Goal: Information Seeking & Learning: Learn about a topic

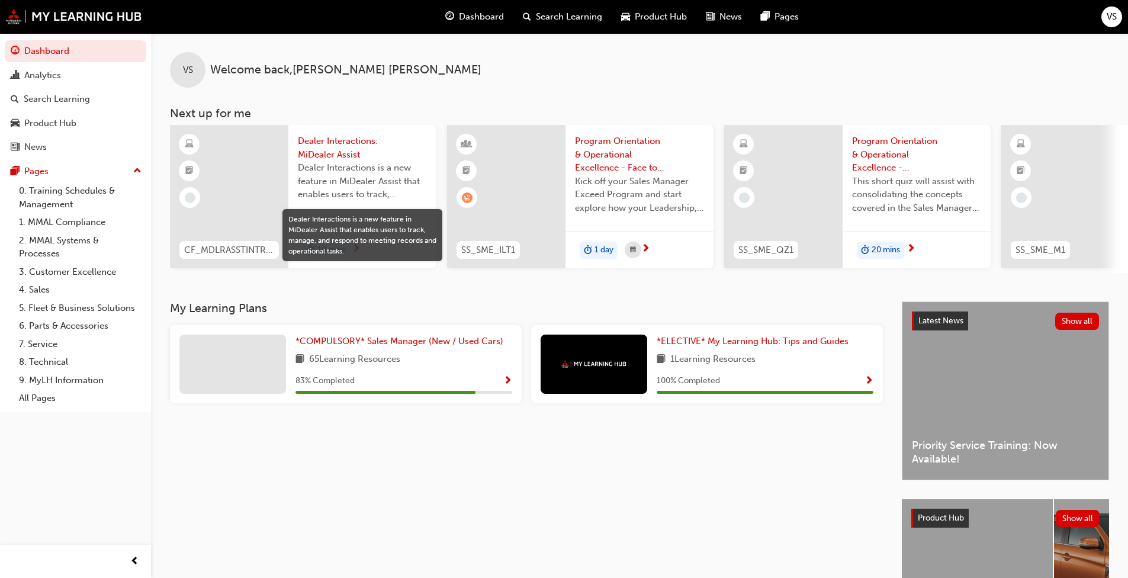
click at [342, 186] on span "Dealer Interactions is a new feature in MiDealer Assist that enables users to t…" at bounding box center [362, 181] width 129 height 40
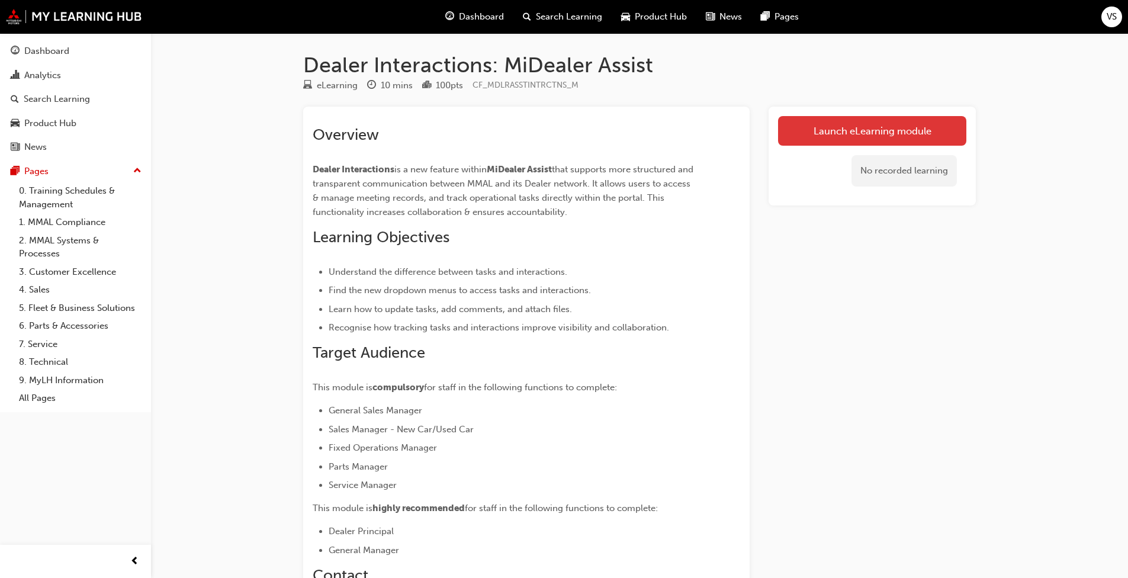
click at [591, 130] on link "Launch eLearning module" at bounding box center [872, 131] width 188 height 30
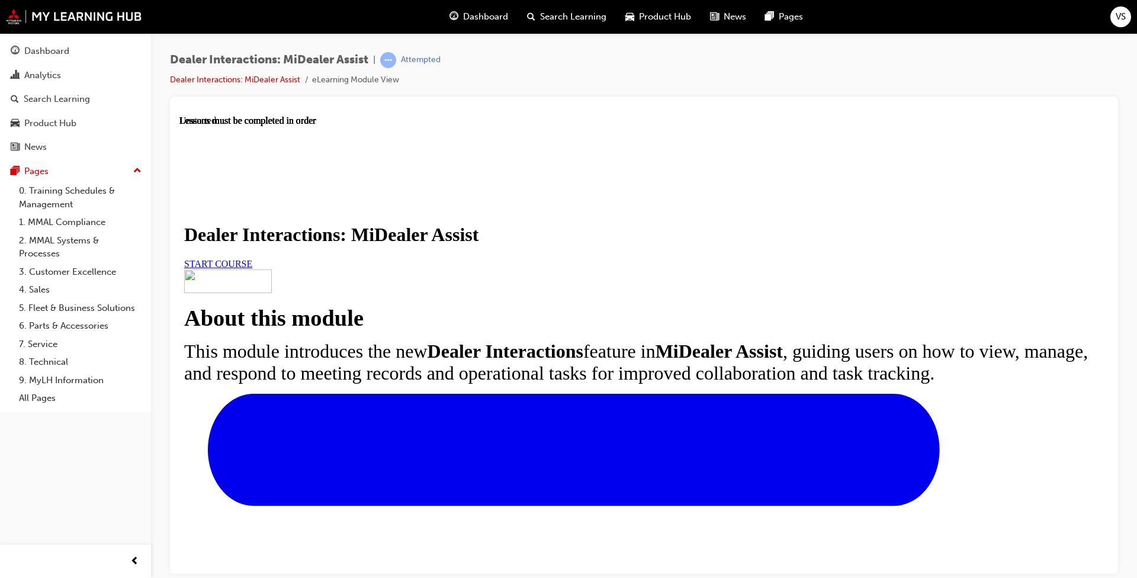
click at [252, 268] on span "START COURSE" at bounding box center [218, 263] width 68 height 10
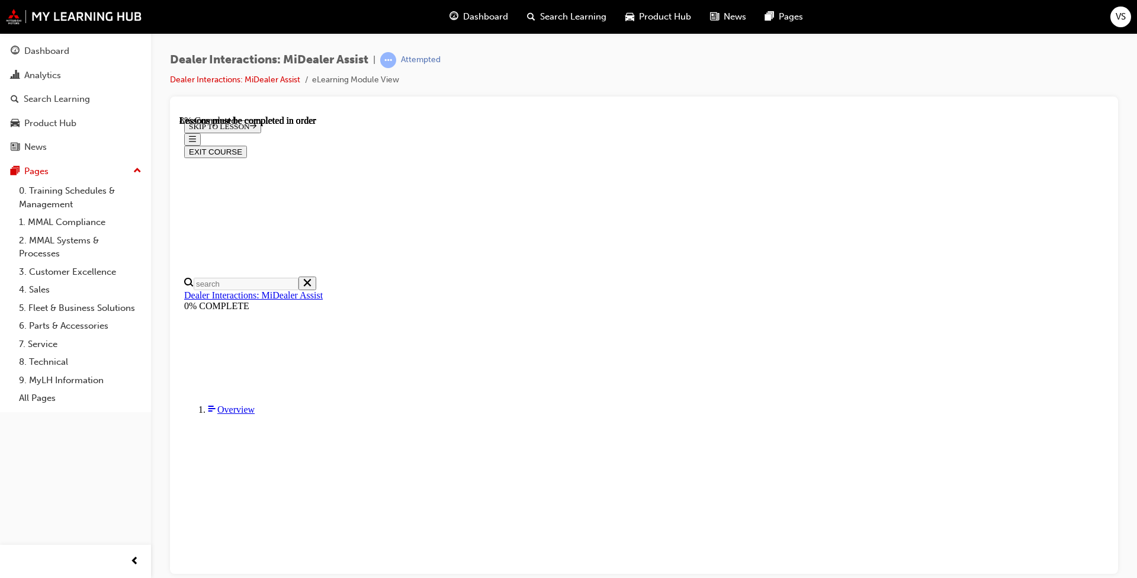
scroll to position [260, 0]
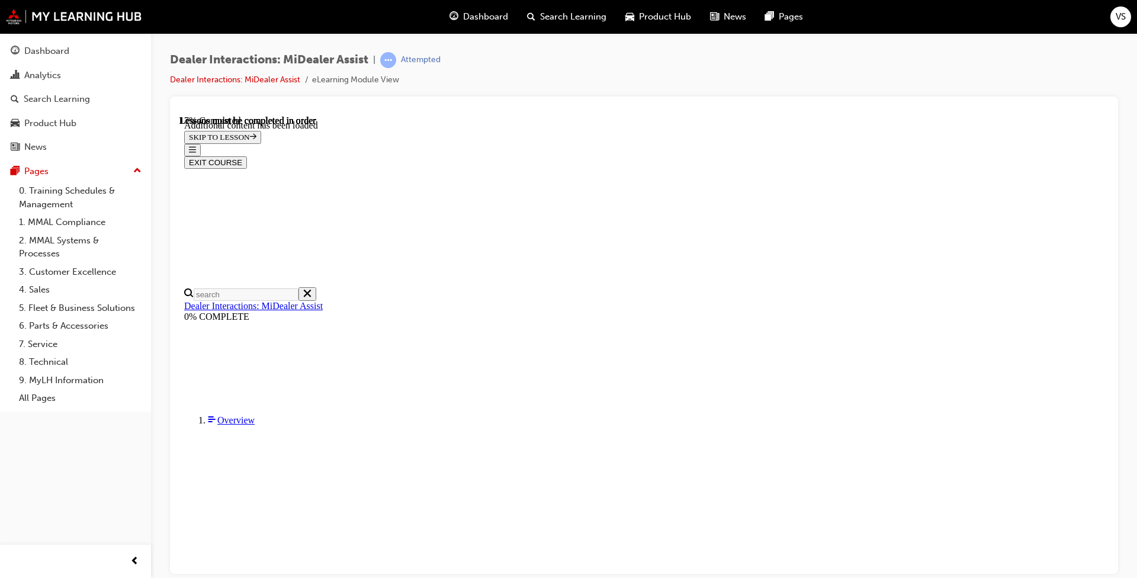
scroll to position [593, 0]
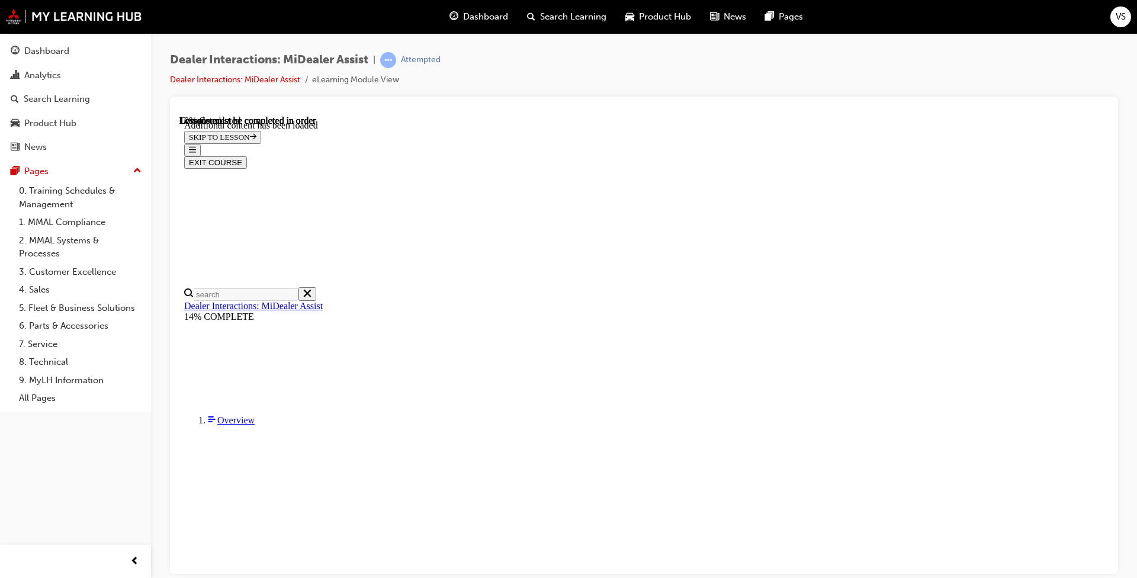
scroll to position [456, 0]
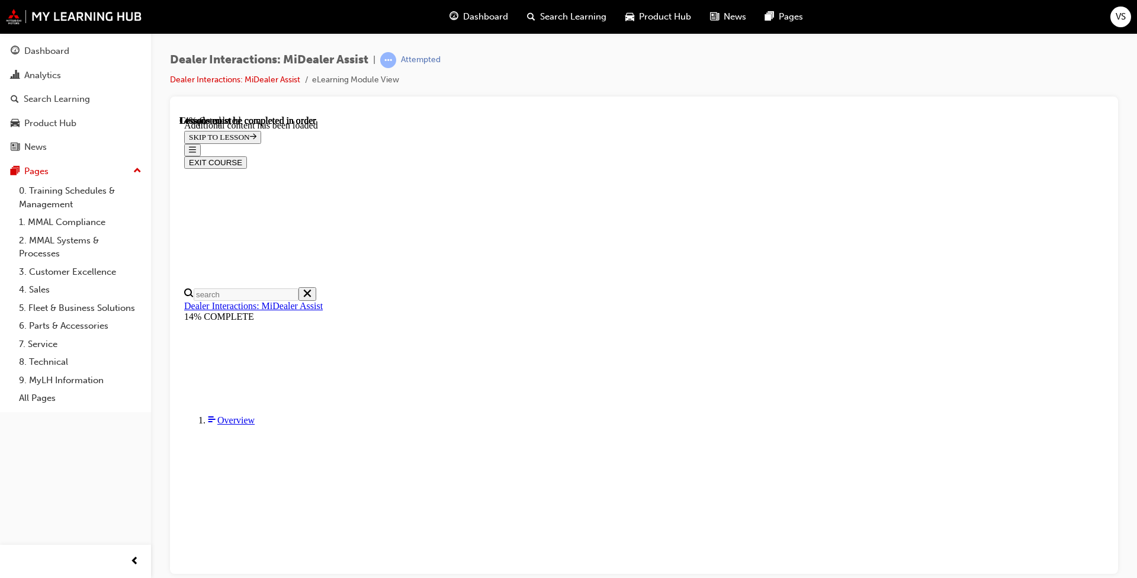
scroll to position [707, 0]
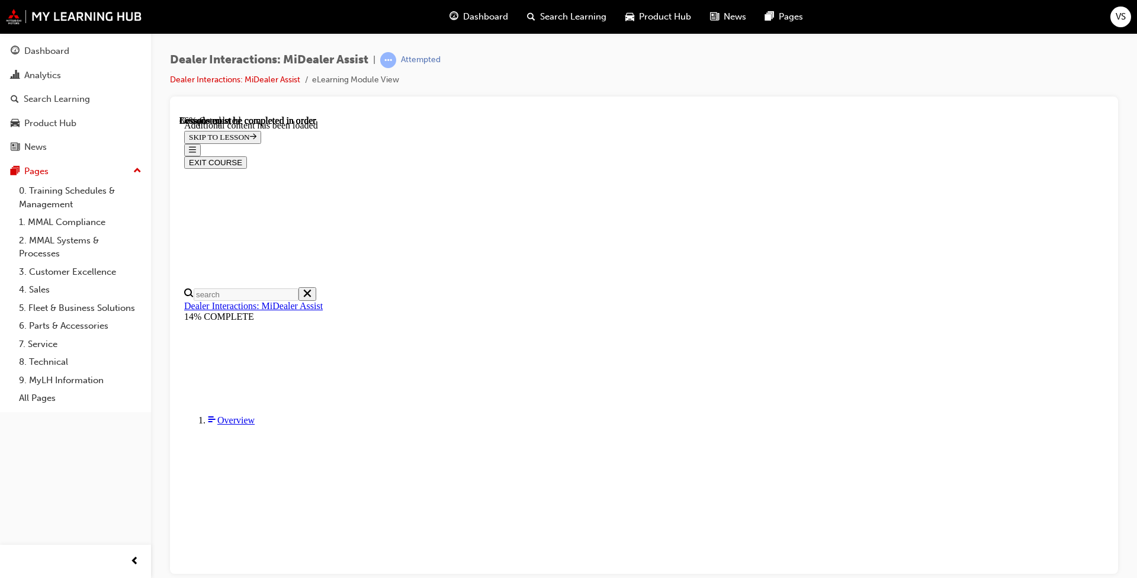
scroll to position [2462, 0]
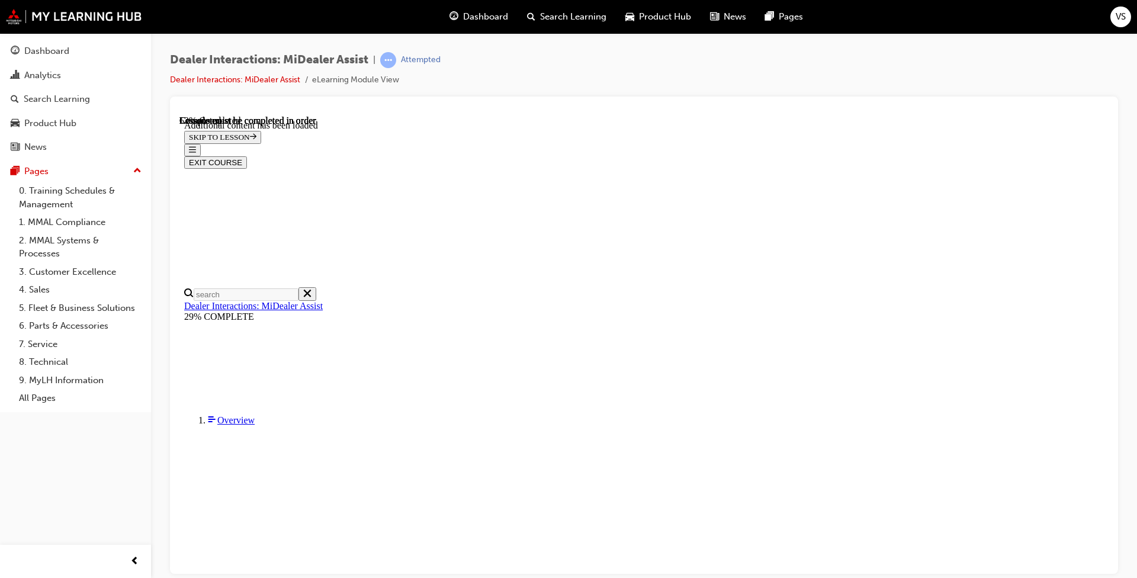
scroll to position [1401, 0]
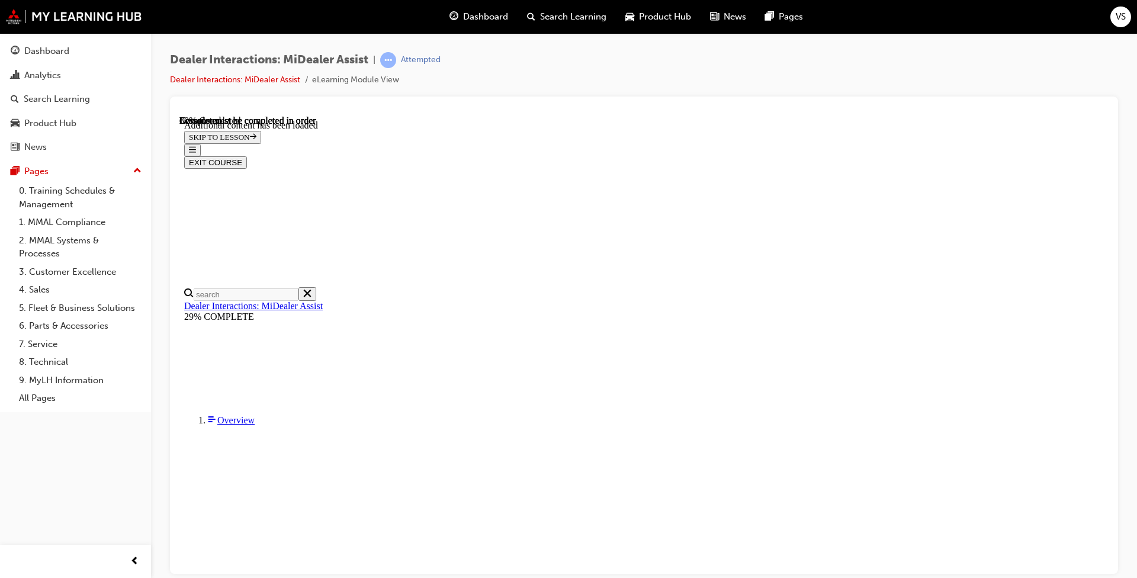
scroll to position [2444, 0]
drag, startPoint x: 1041, startPoint y: 387, endPoint x: 1035, endPoint y: 388, distance: 6.0
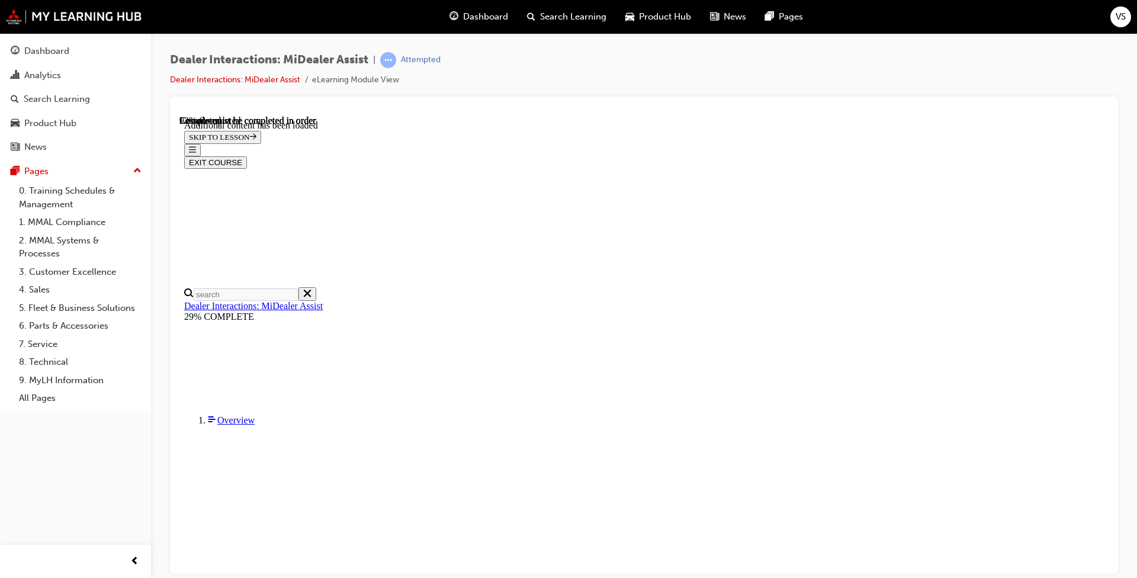
scroll to position [2680, 0]
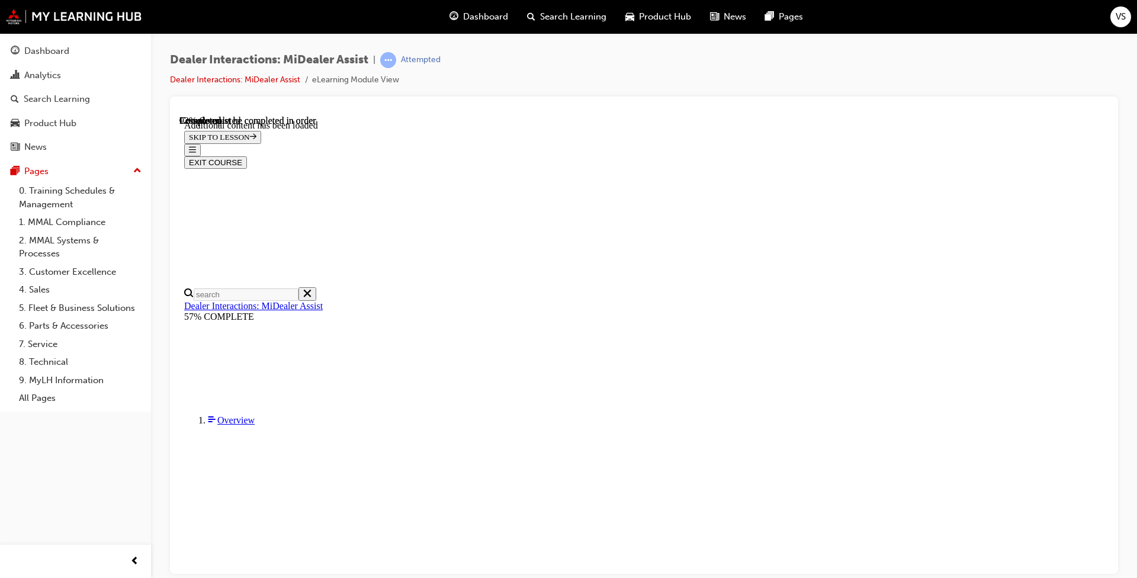
scroll to position [1846, 0]
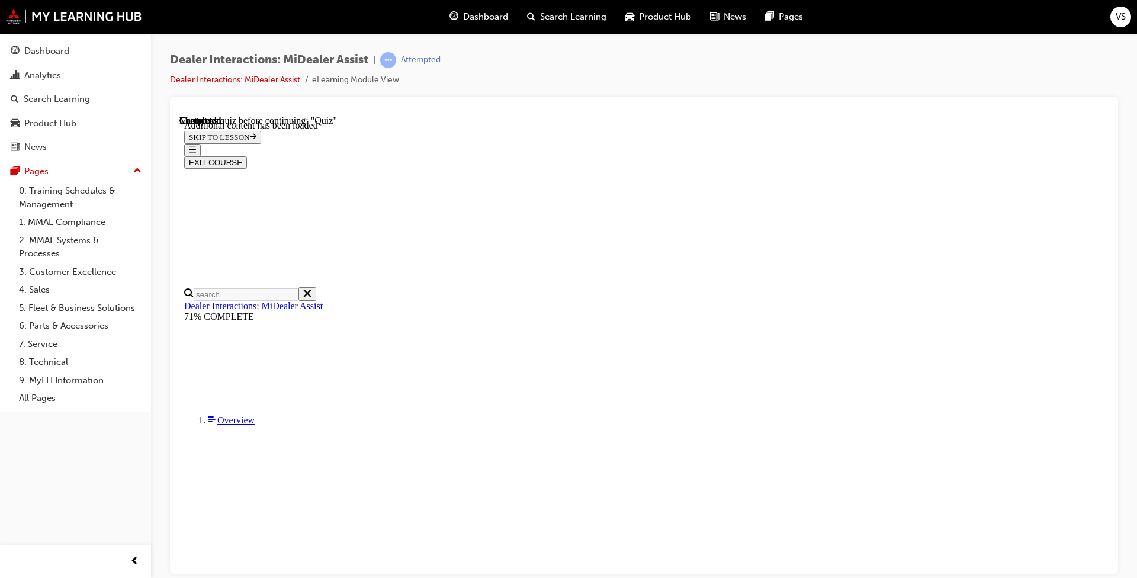
radio input "true"
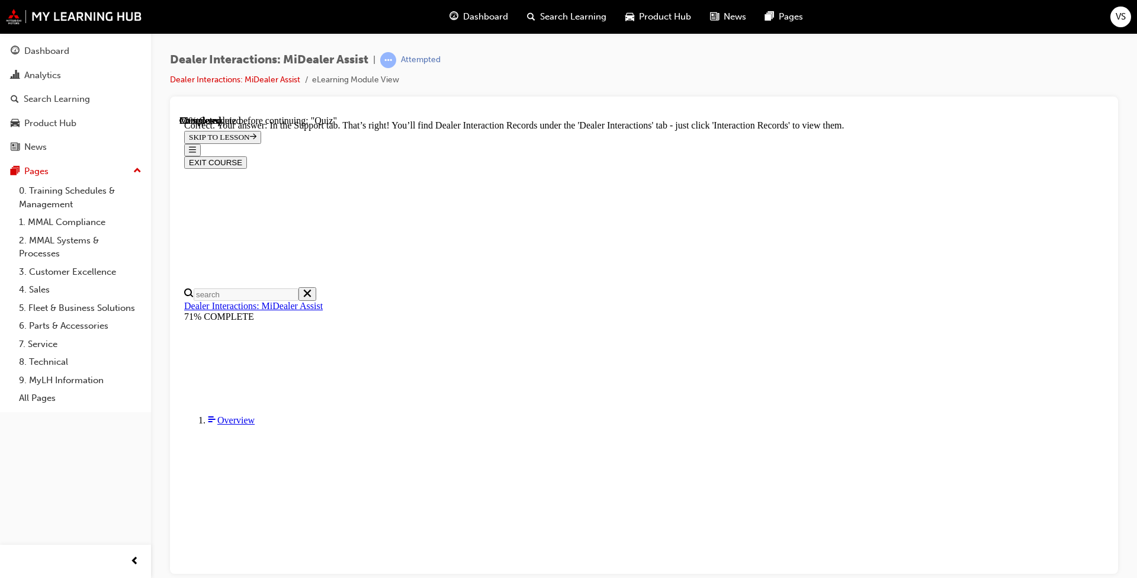
scroll to position [123, 0]
radio input "true"
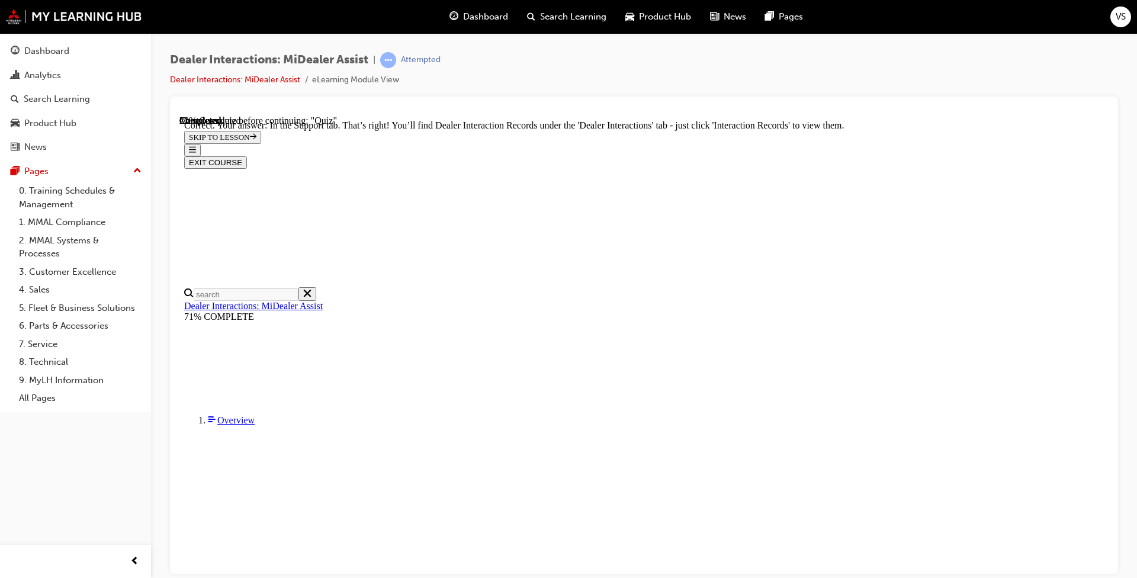
radio input "true"
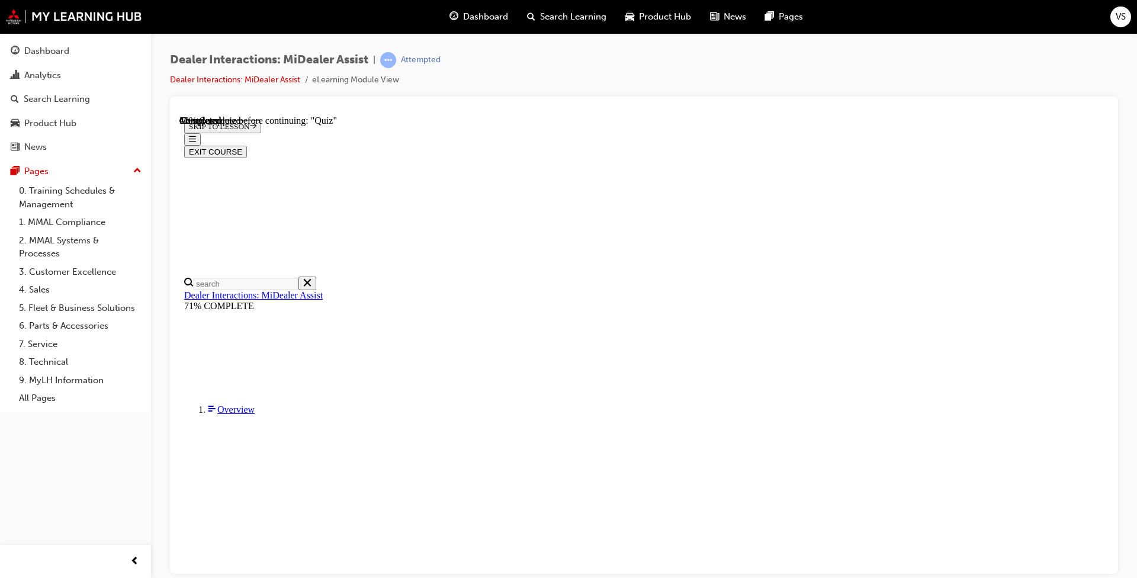
scroll to position [123, 0]
radio input "true"
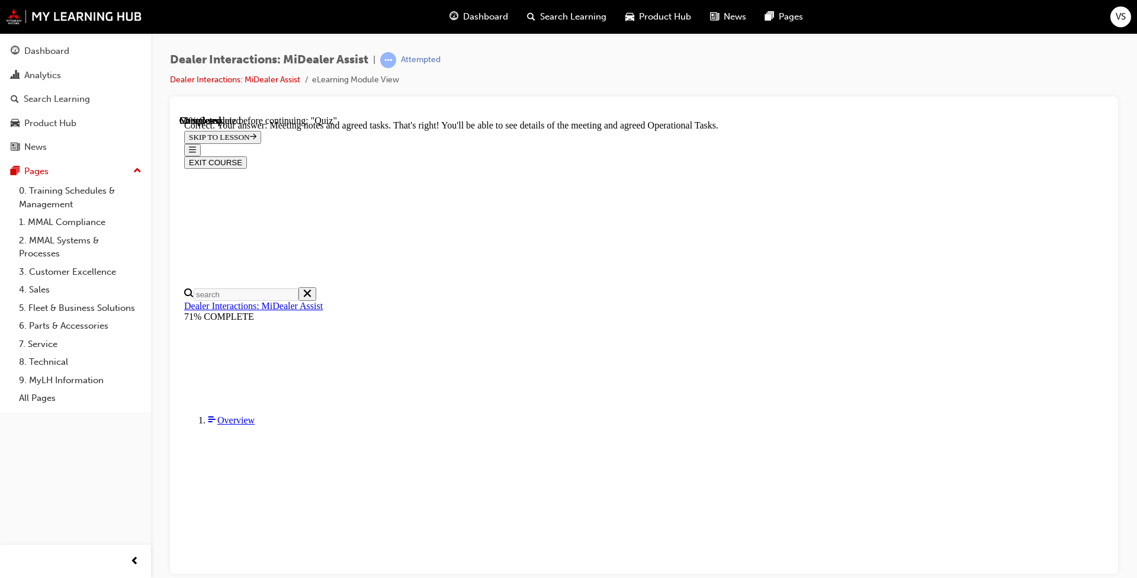
scroll to position [266, 0]
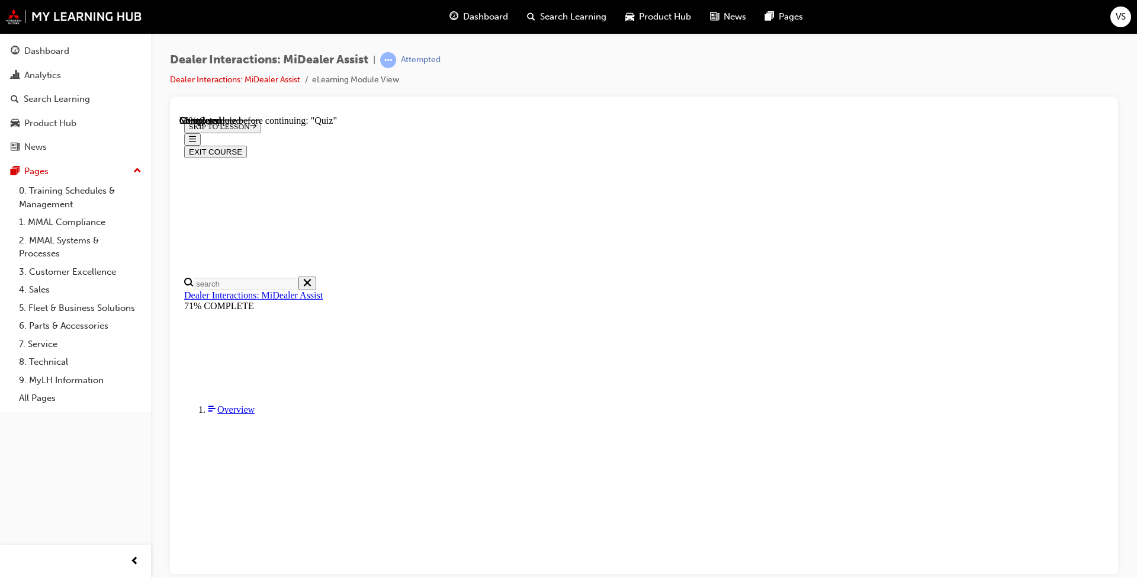
radio input "true"
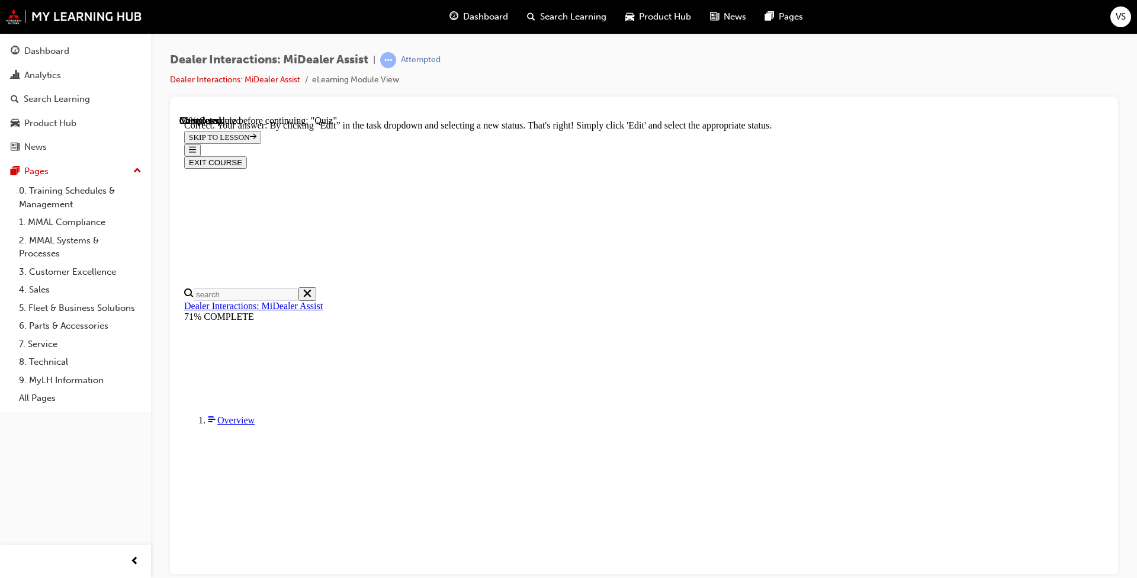
scroll to position [270, 0]
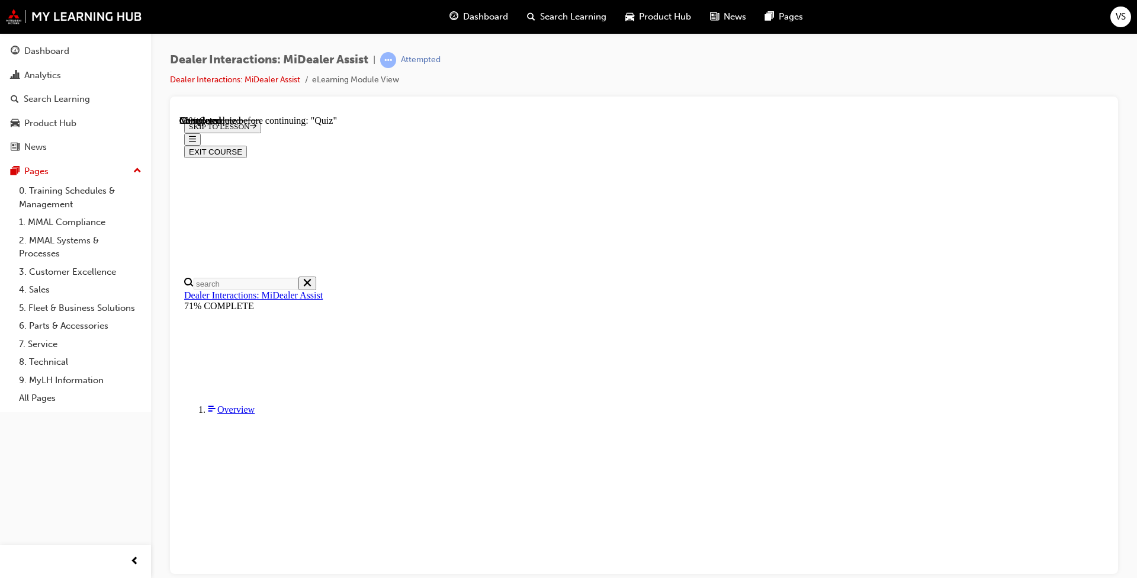
radio input "true"
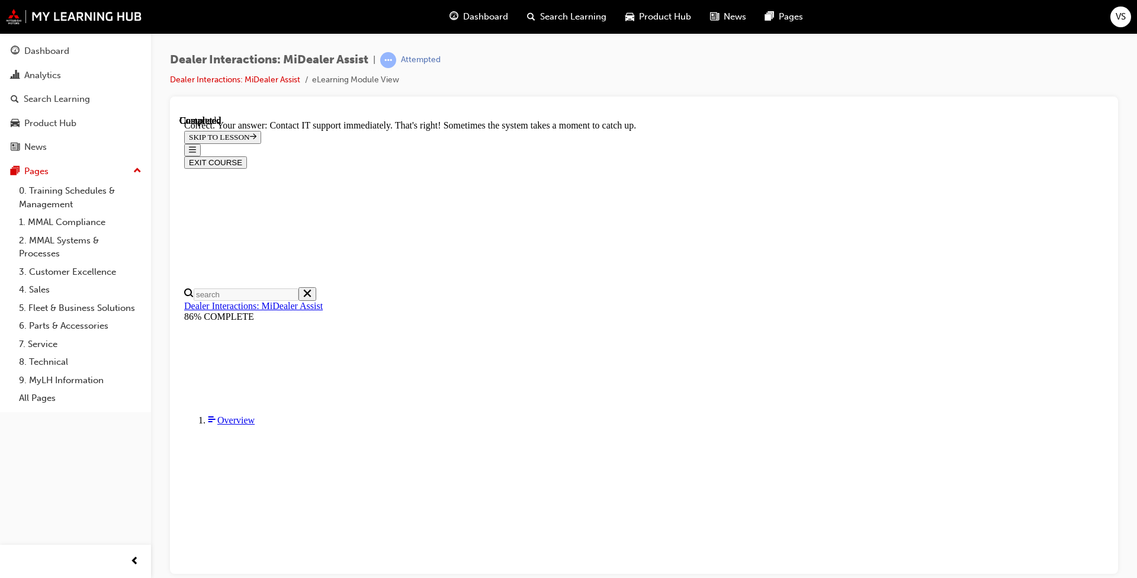
scroll to position [276, 0]
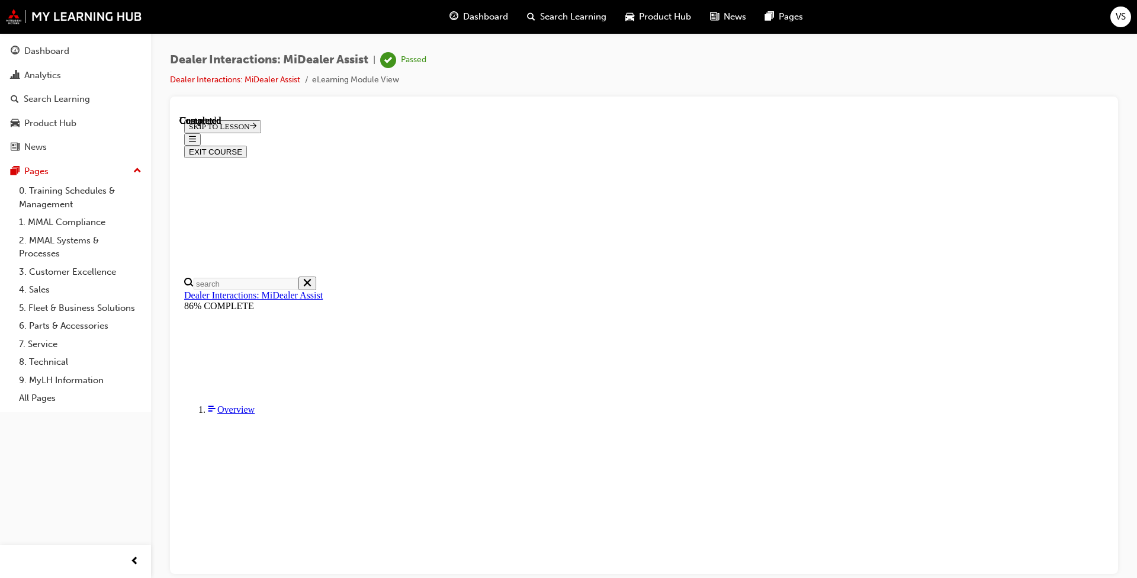
scroll to position [186, 0]
click at [247, 145] on button "EXIT COURSE" at bounding box center [215, 151] width 63 height 12
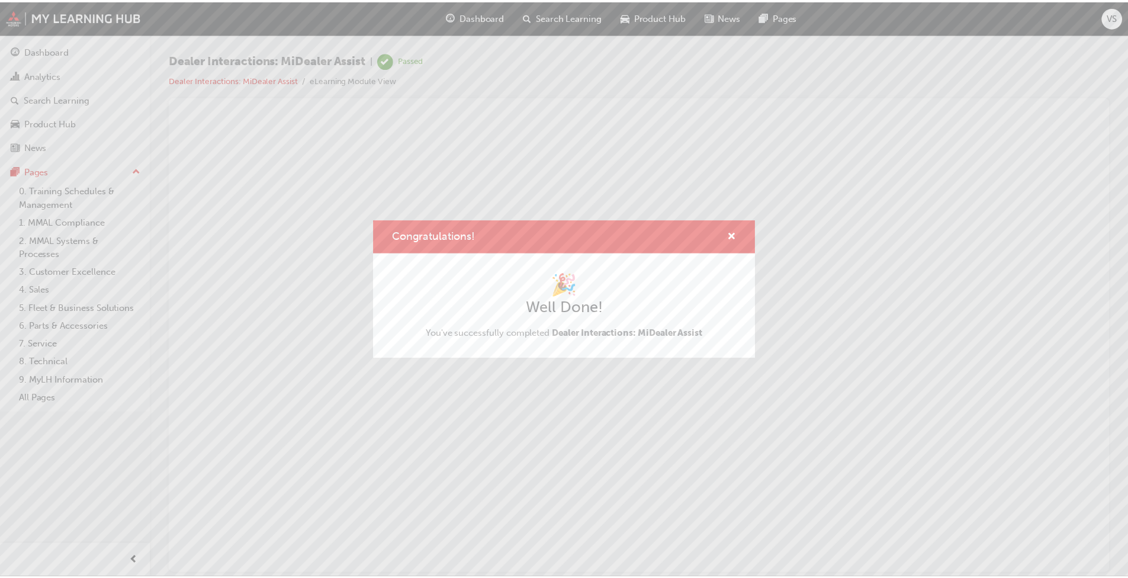
scroll to position [0, 0]
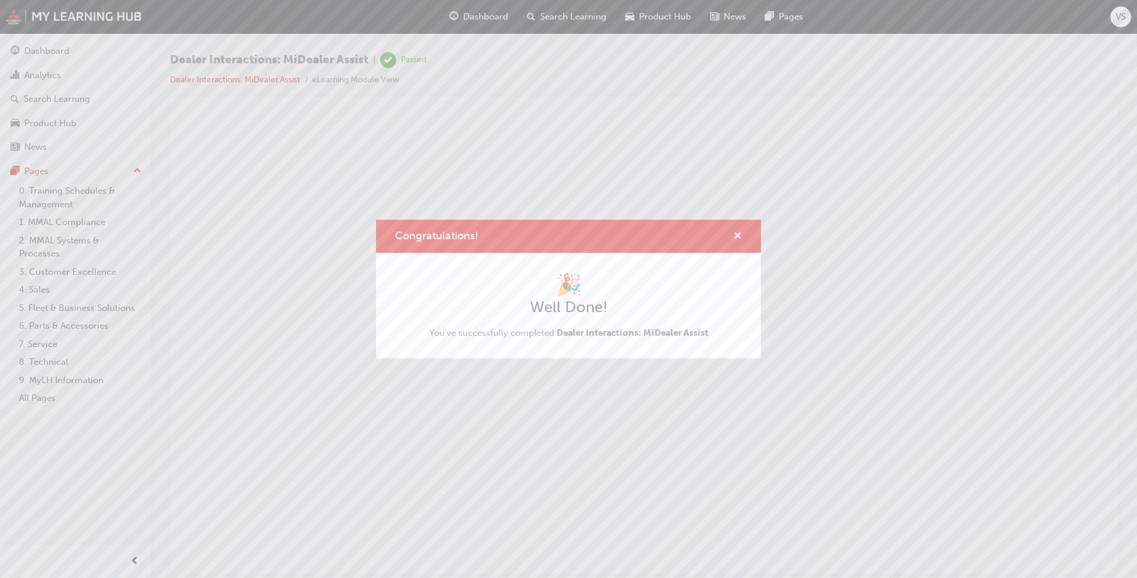
click at [591, 234] on span "cross-icon" at bounding box center [737, 236] width 9 height 11
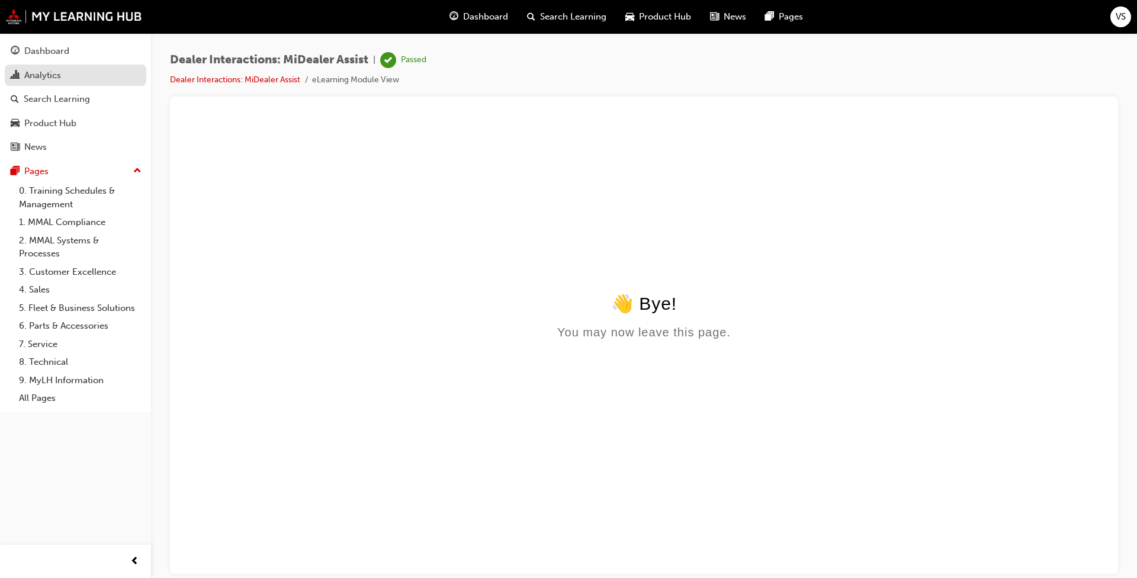
click at [55, 79] on div "Analytics" at bounding box center [42, 76] width 37 height 14
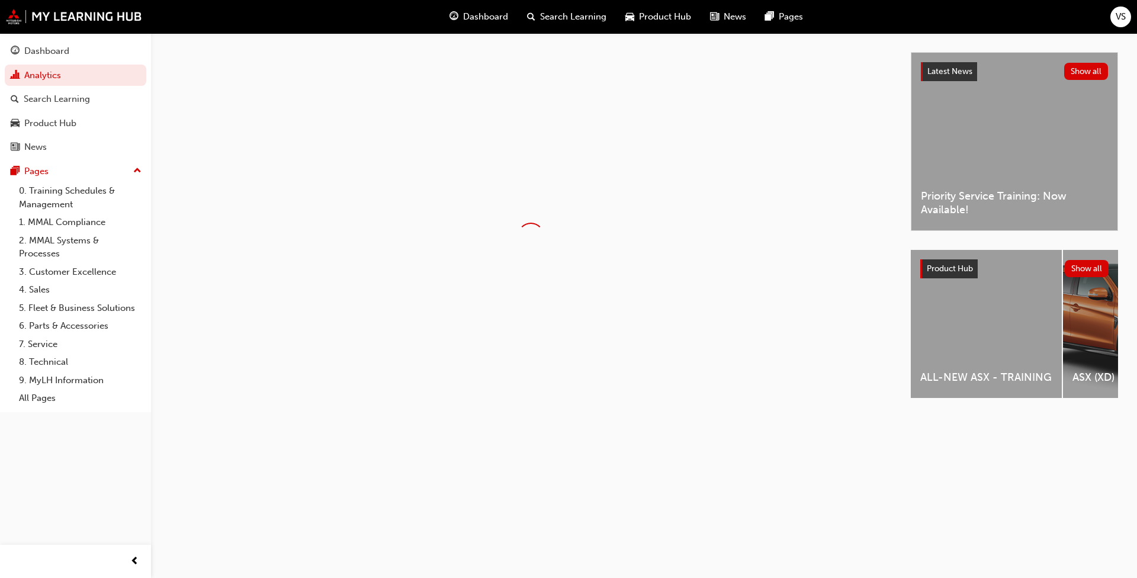
click at [72, 36] on div "Dashboard Analytics Search Learning Product Hub News Pages Pages 0. Training Sc…" at bounding box center [75, 222] width 151 height 379
click at [72, 48] on div "Dashboard" at bounding box center [76, 51] width 130 height 15
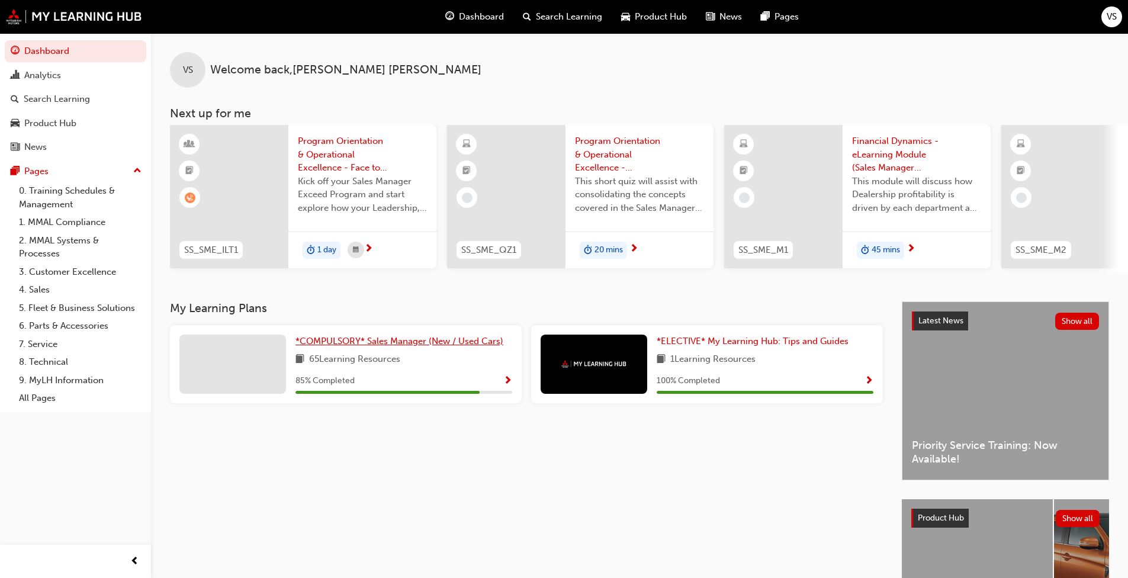
click at [364, 346] on span "*COMPULSORY* Sales Manager (New / Used Cars)" at bounding box center [399, 341] width 208 height 11
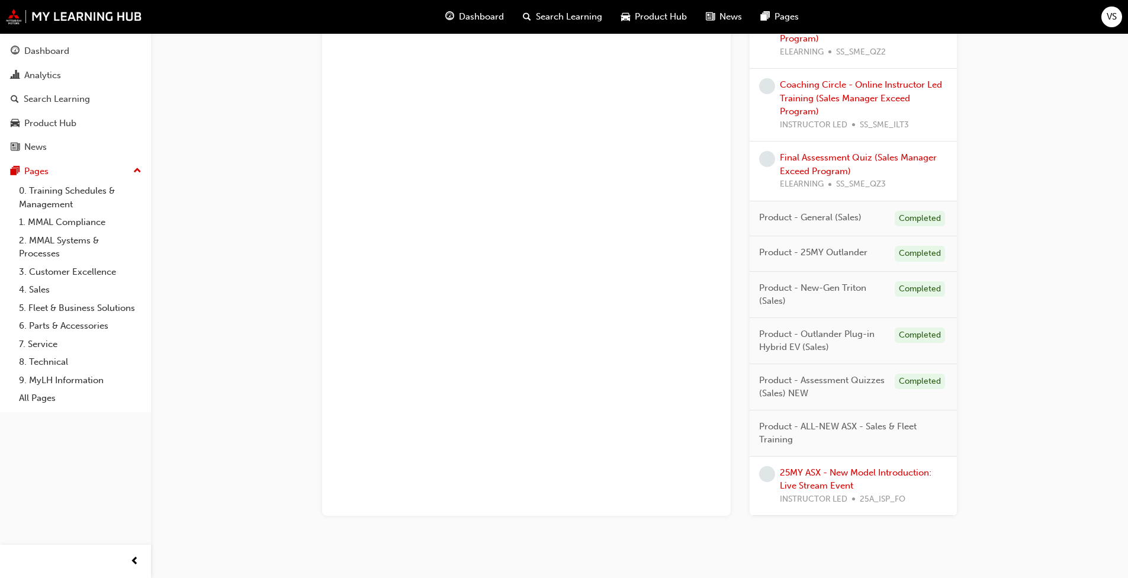
scroll to position [1090, 0]
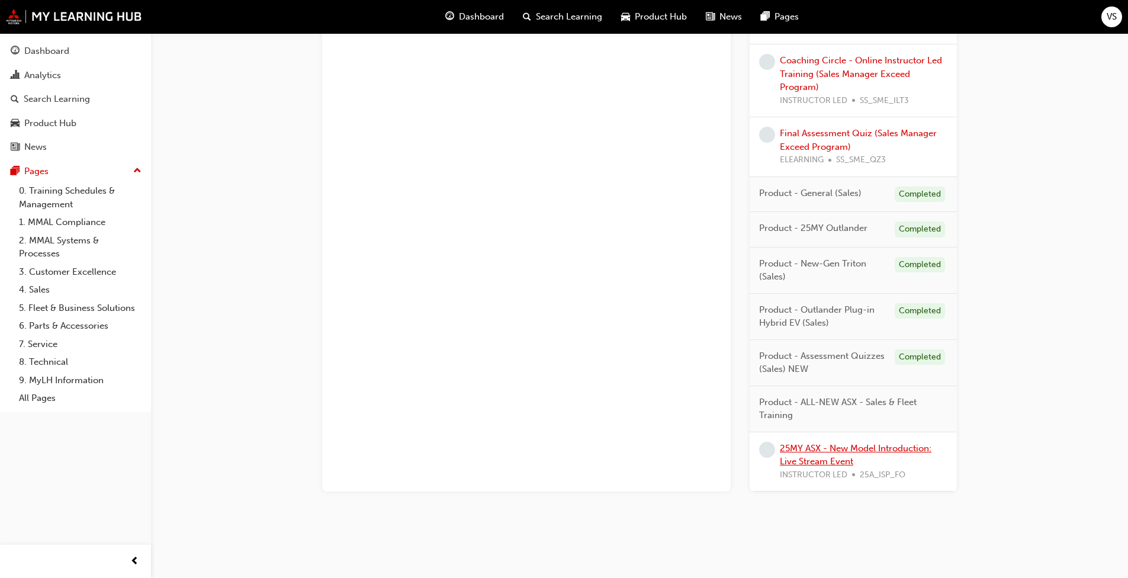
click at [591, 443] on link "25MY ASX - New Model Introduction: Live Stream Event" at bounding box center [856, 455] width 152 height 24
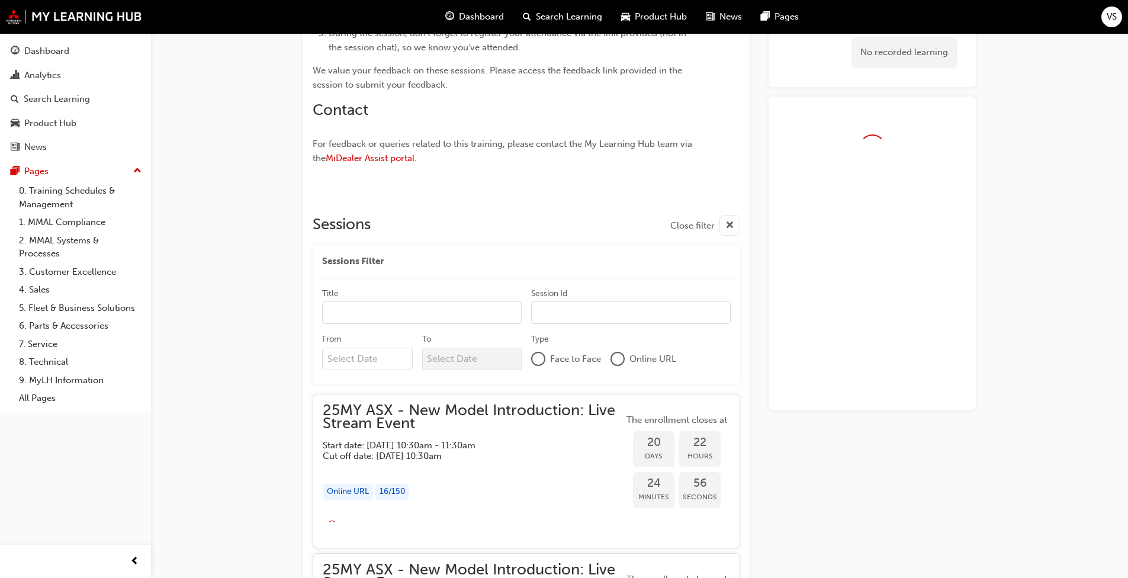
scroll to position [1090, 0]
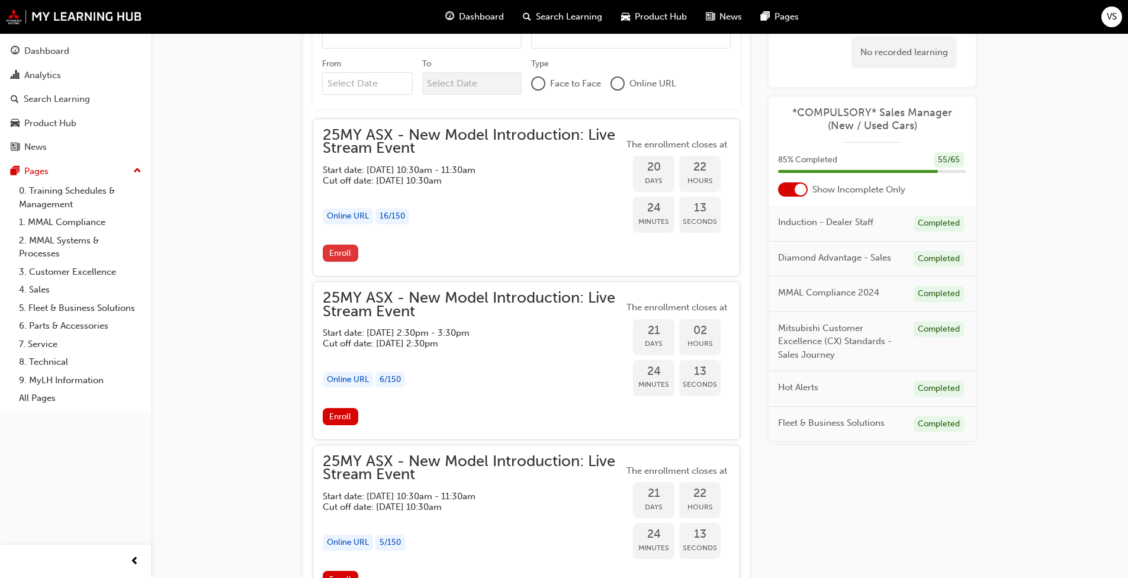
click at [343, 249] on span "Enroll" at bounding box center [340, 253] width 22 height 10
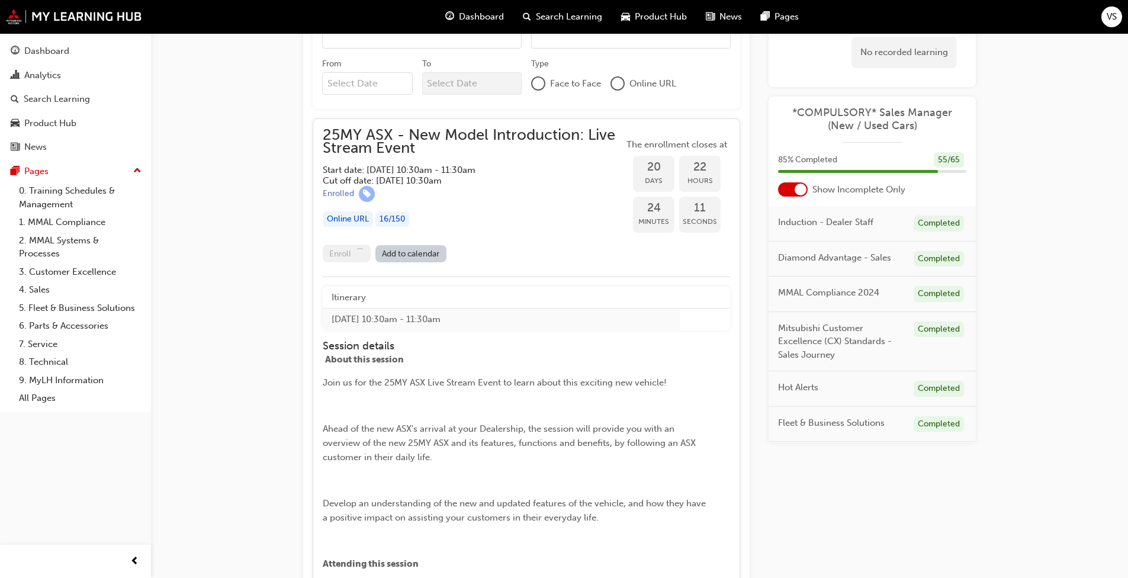
click at [439, 250] on link "Add to calendar" at bounding box center [410, 253] width 71 height 17
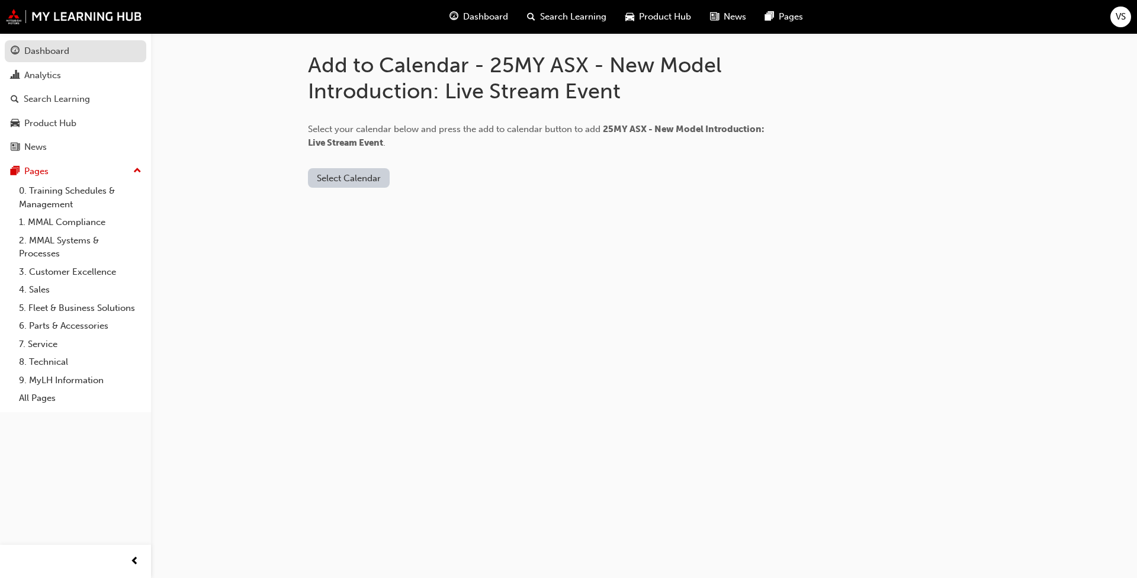
click at [48, 57] on div "Dashboard" at bounding box center [46, 51] width 45 height 14
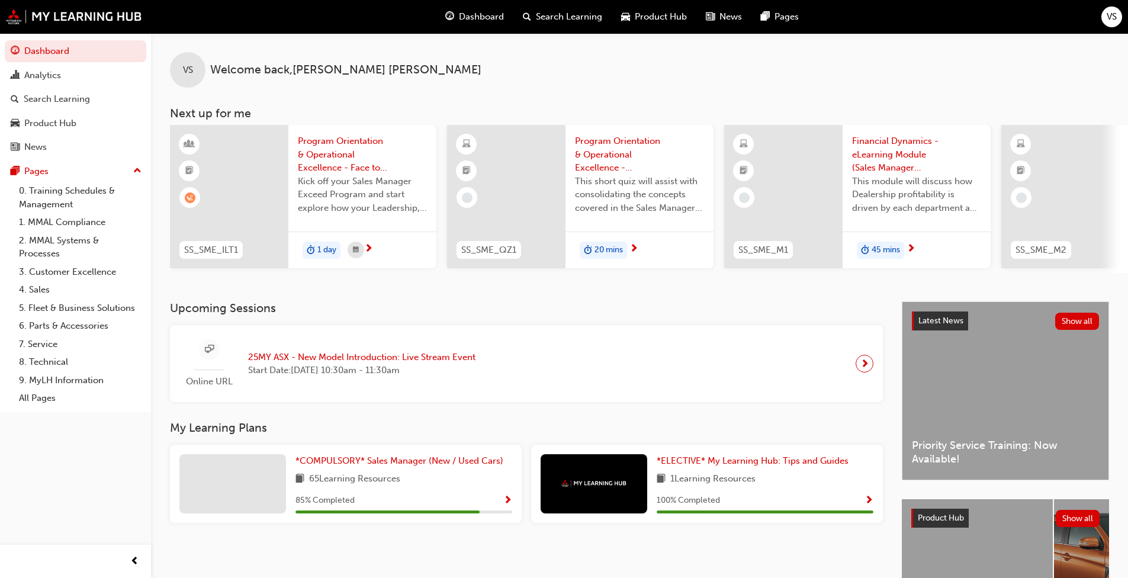
click at [863, 370] on span "next-icon" at bounding box center [864, 363] width 9 height 17
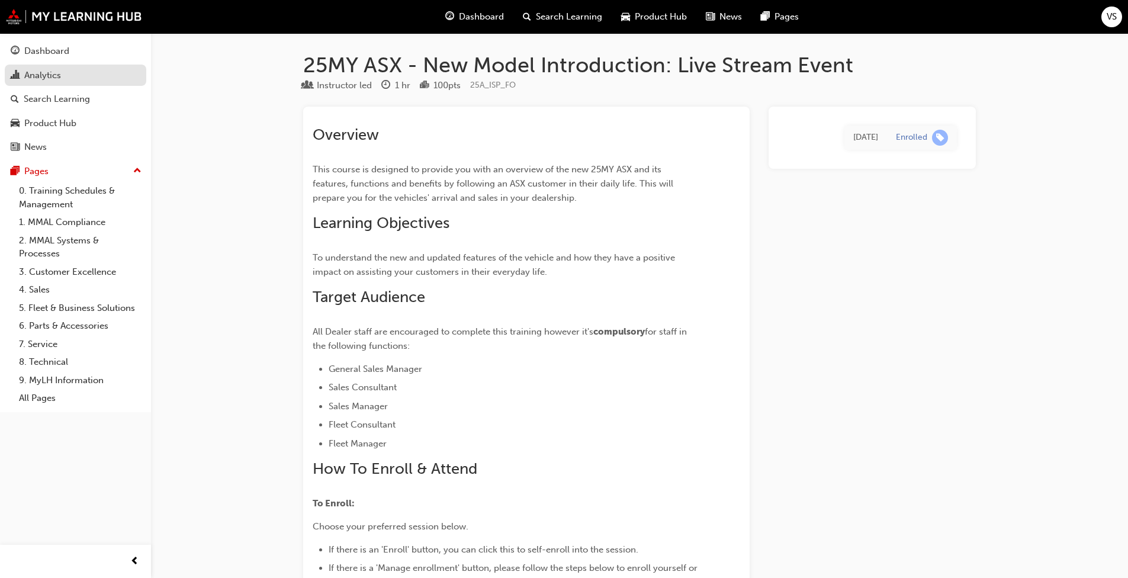
click at [67, 72] on div "Analytics" at bounding box center [76, 75] width 130 height 15
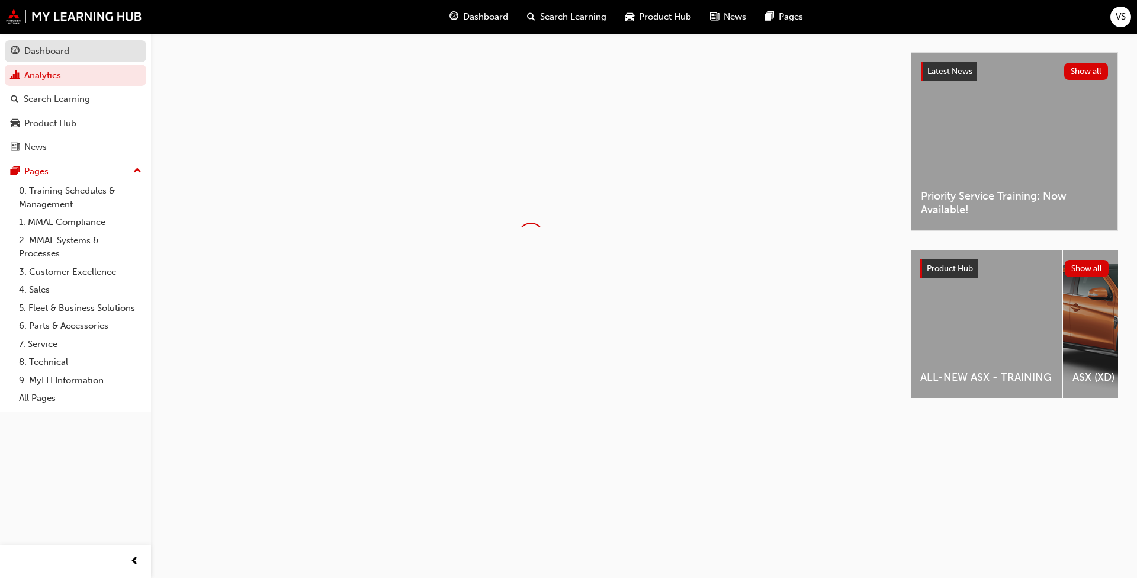
click at [59, 52] on div "Dashboard" at bounding box center [46, 51] width 45 height 14
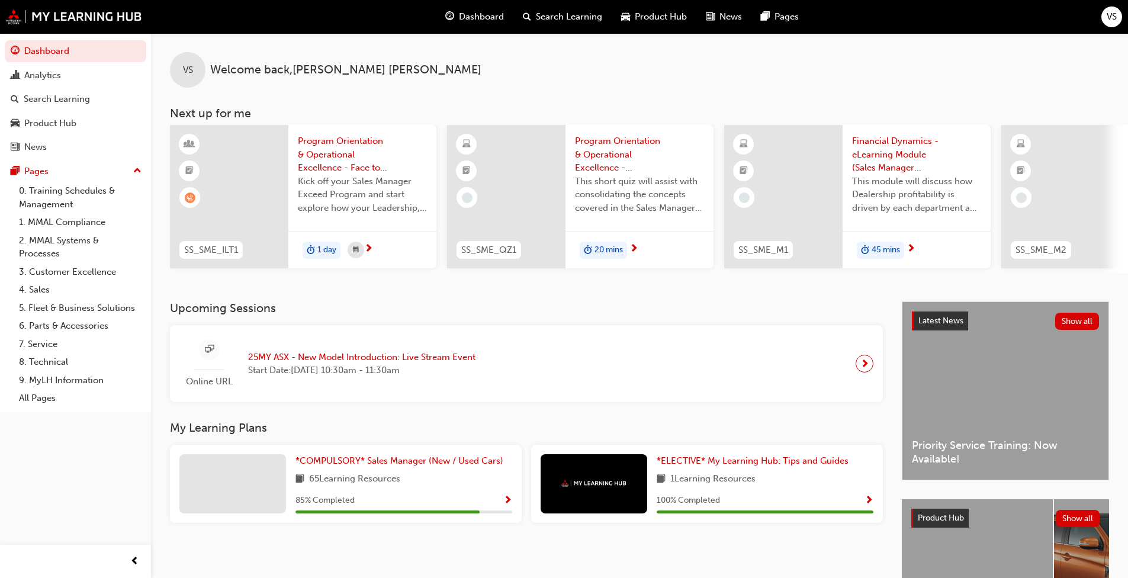
click at [606, 256] on span "20 mins" at bounding box center [608, 250] width 28 height 14
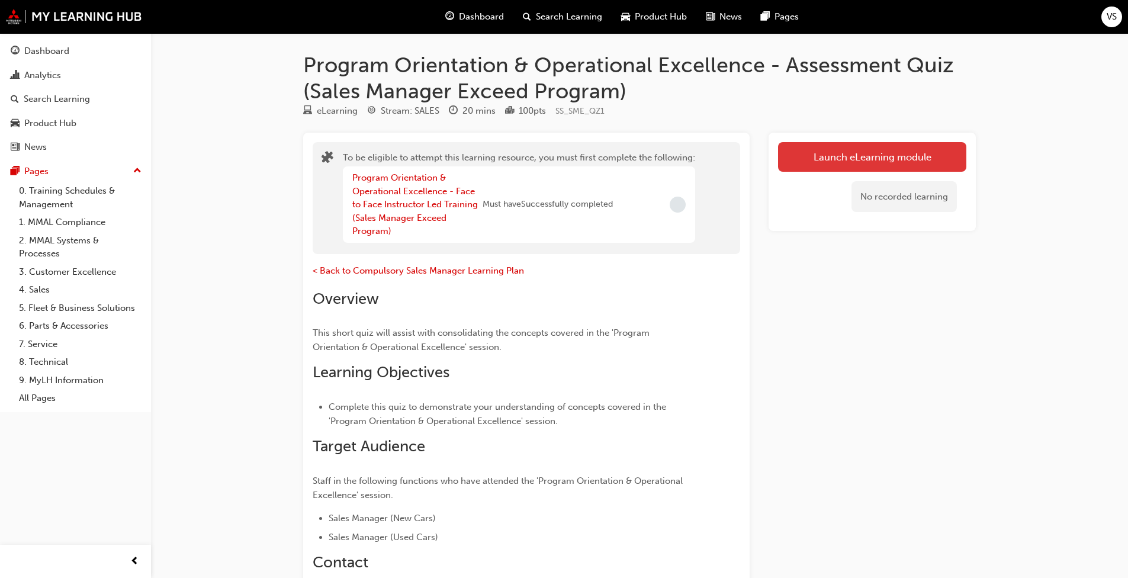
click at [860, 149] on button "Launch eLearning module" at bounding box center [872, 157] width 188 height 30
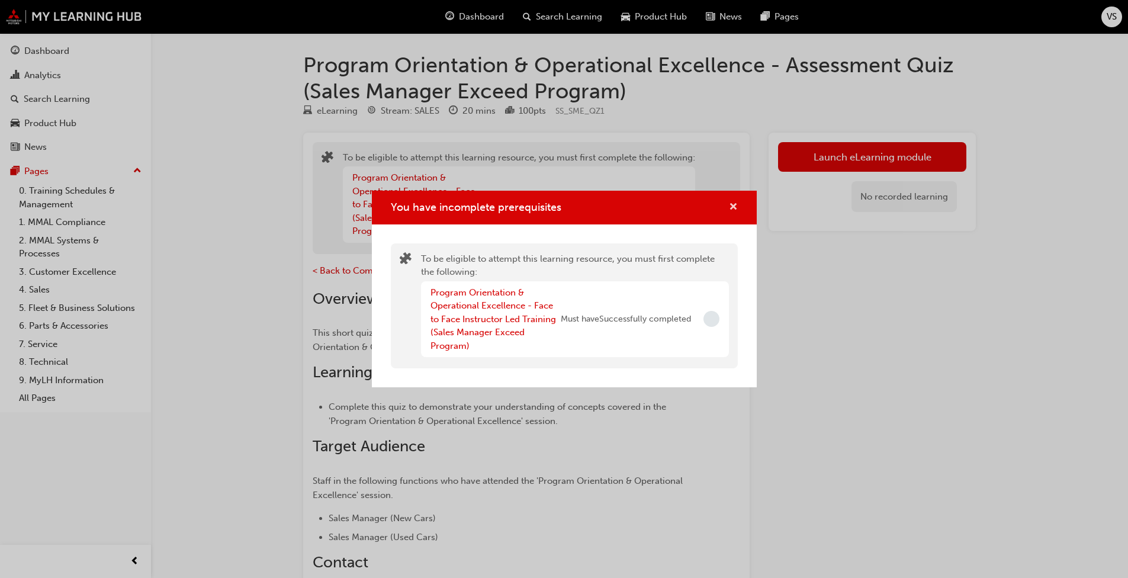
click at [732, 204] on span "cross-icon" at bounding box center [733, 207] width 9 height 11
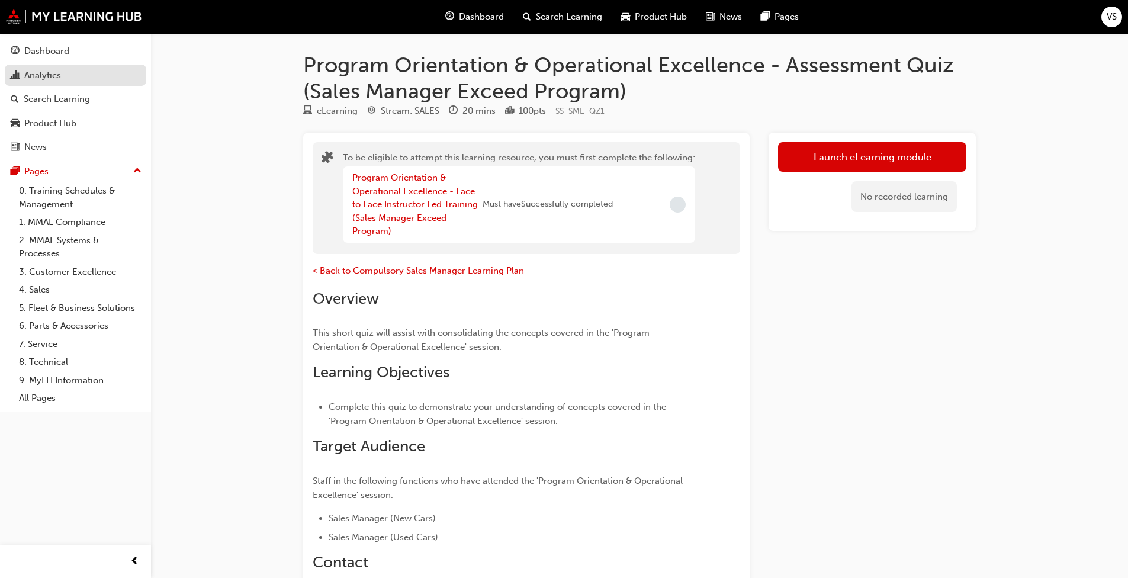
click at [38, 65] on link "Analytics" at bounding box center [75, 76] width 141 height 22
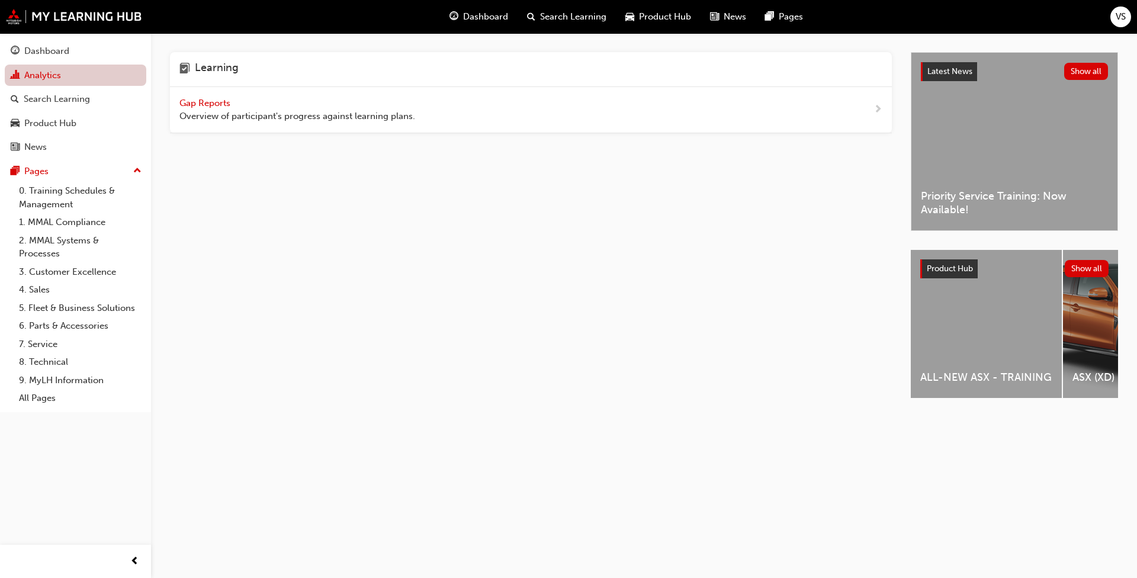
click at [57, 76] on link "Analytics" at bounding box center [75, 76] width 141 height 22
click at [492, 15] on span "Dashboard" at bounding box center [485, 17] width 45 height 14
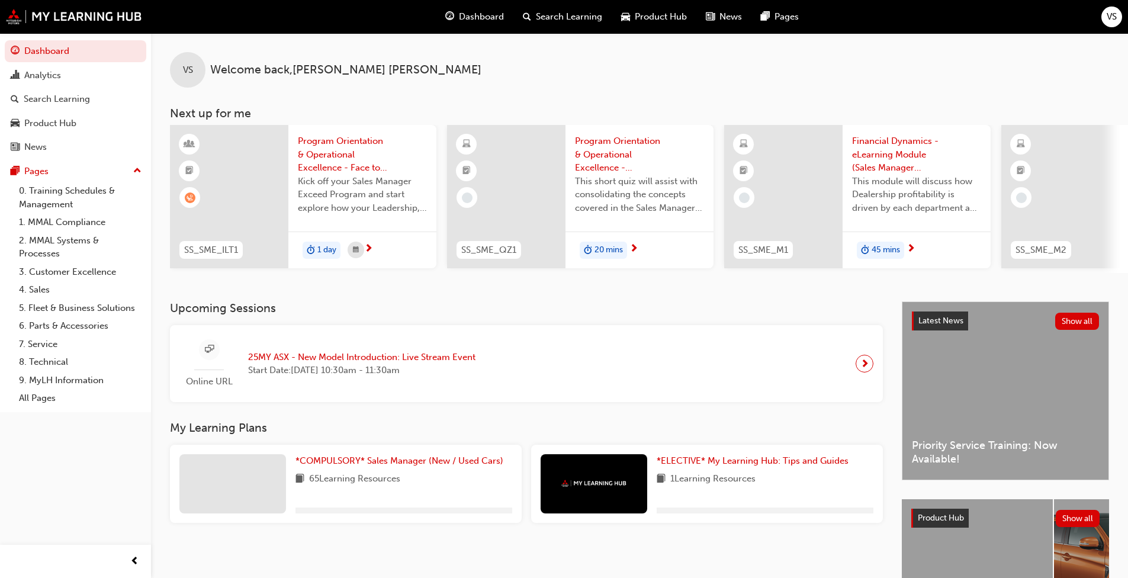
click at [346, 166] on span "Program Orientation & Operational Excellence - Face to Face Instructor Led Trai…" at bounding box center [362, 154] width 129 height 40
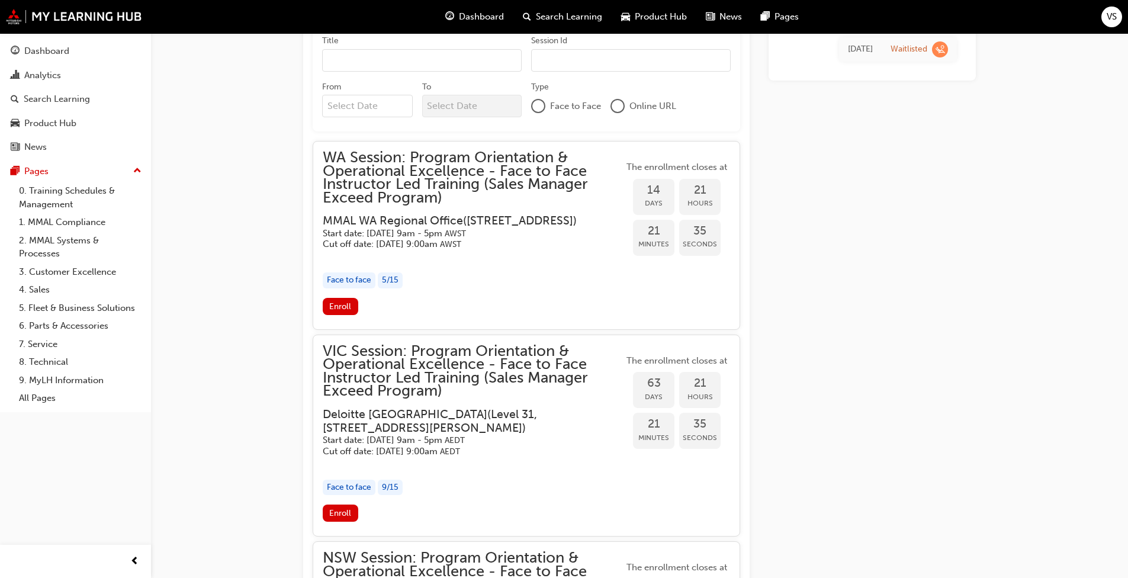
scroll to position [1187, 0]
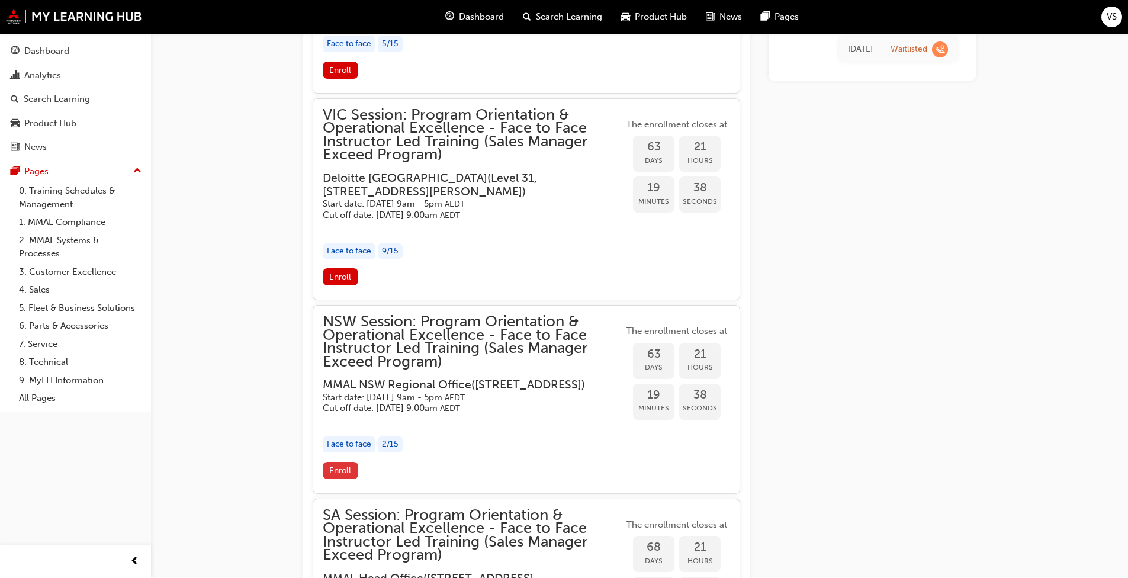
click at [345, 475] on span "Enroll" at bounding box center [340, 470] width 22 height 10
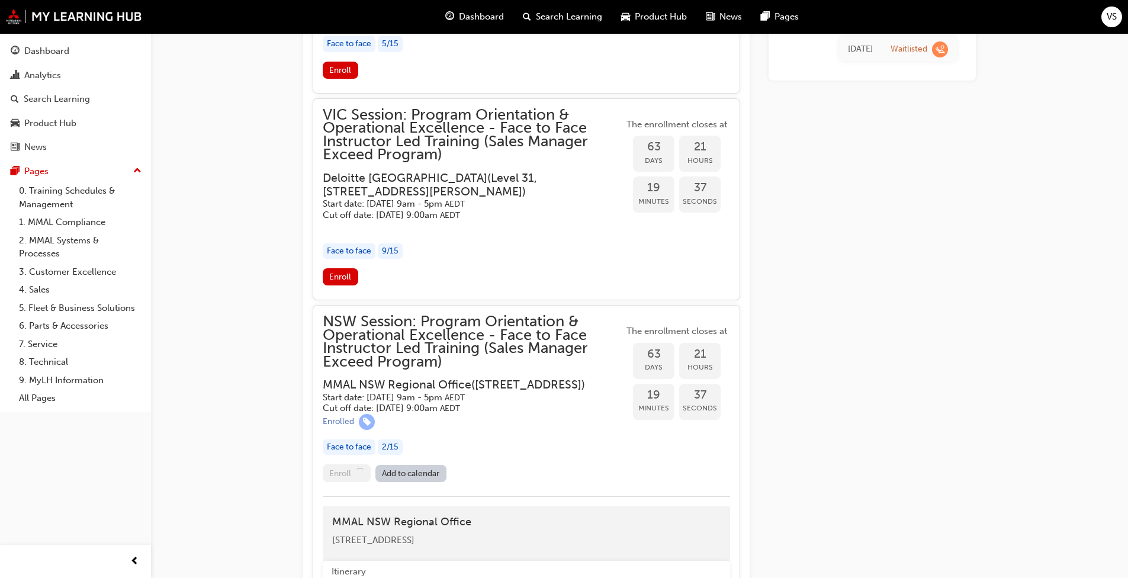
scroll to position [1347, 0]
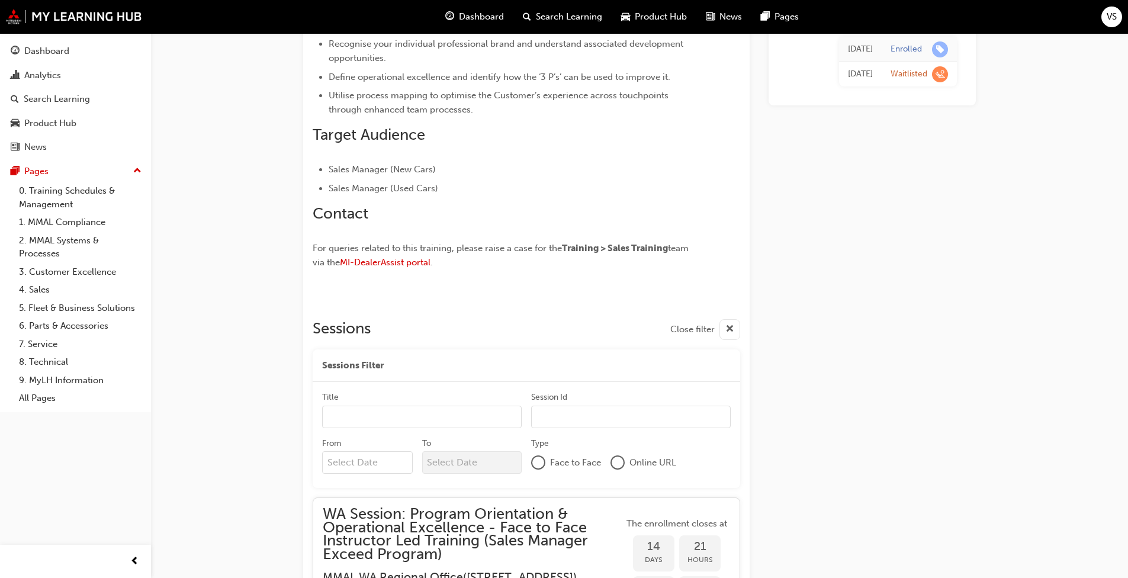
scroll to position [595, 0]
click at [394, 405] on input "Title" at bounding box center [421, 416] width 199 height 22
type input "Sales Manager"
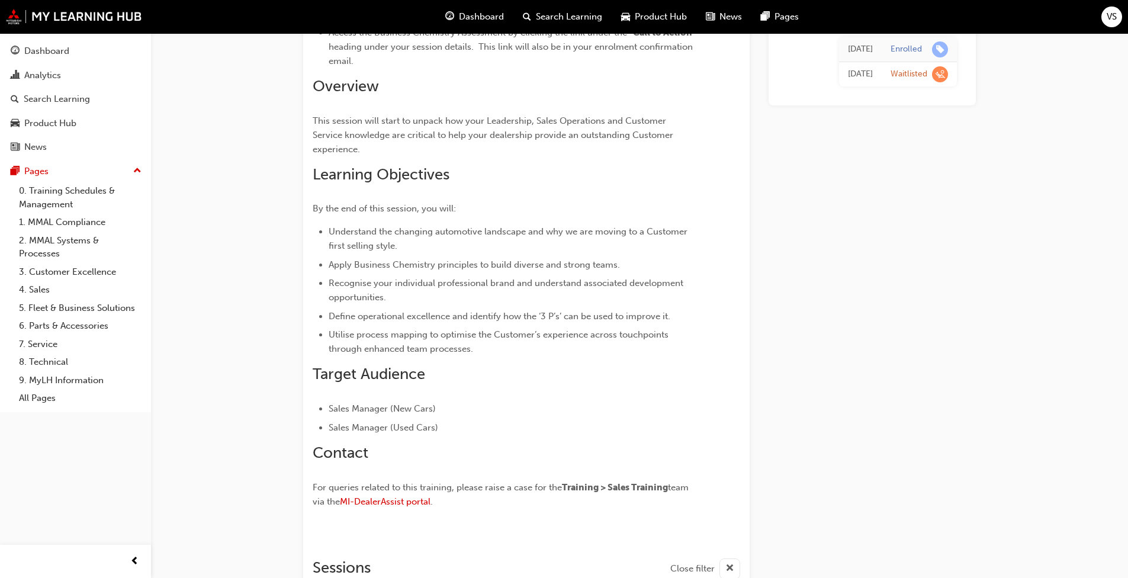
scroll to position [592, 0]
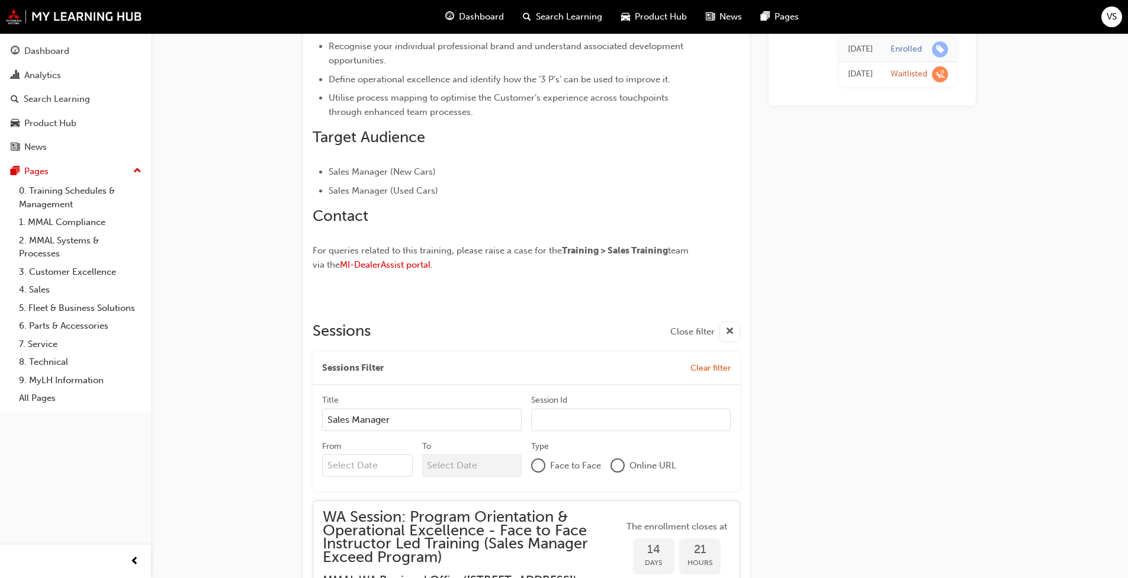
click at [538, 459] on div at bounding box center [538, 465] width 12 height 12
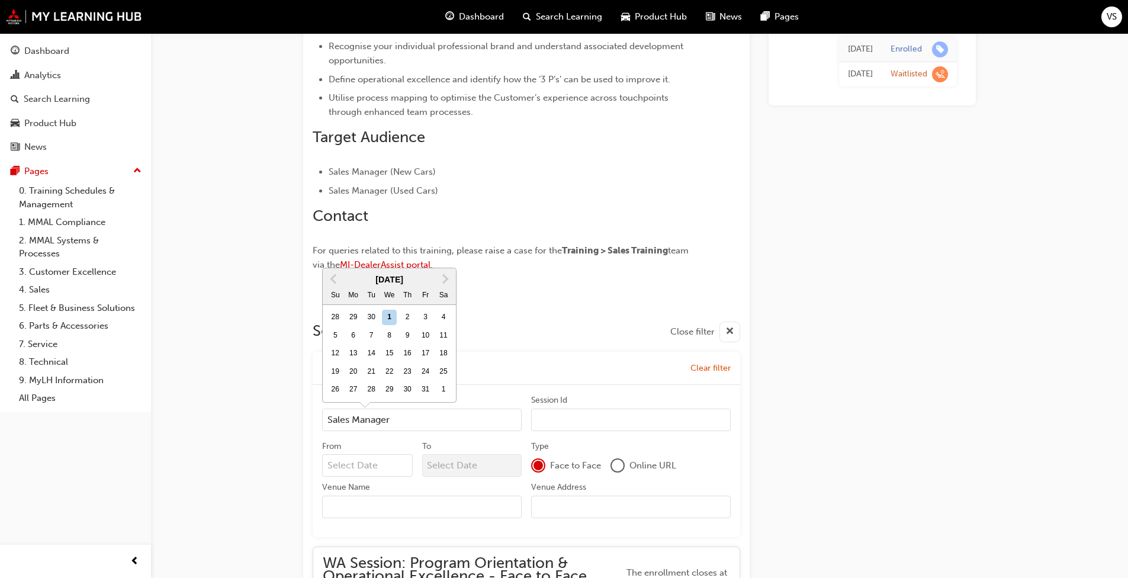
click at [365, 454] on input "From Previous Month Next Month October 2025 Su Mo Tu We Th Fr Sa 28 29 30 1 2 3…" at bounding box center [367, 465] width 91 height 22
click at [450, 288] on button "Next Month" at bounding box center [445, 278] width 19 height 19
click at [450, 285] on div "Sa" at bounding box center [443, 277] width 15 height 15
click at [413, 454] on input "From November 2025 Previous Month Next Month November 2025 Su Mo Tu We Th Fr Sa…" at bounding box center [367, 465] width 91 height 22
click at [407, 397] on div "4" at bounding box center [407, 389] width 15 height 15
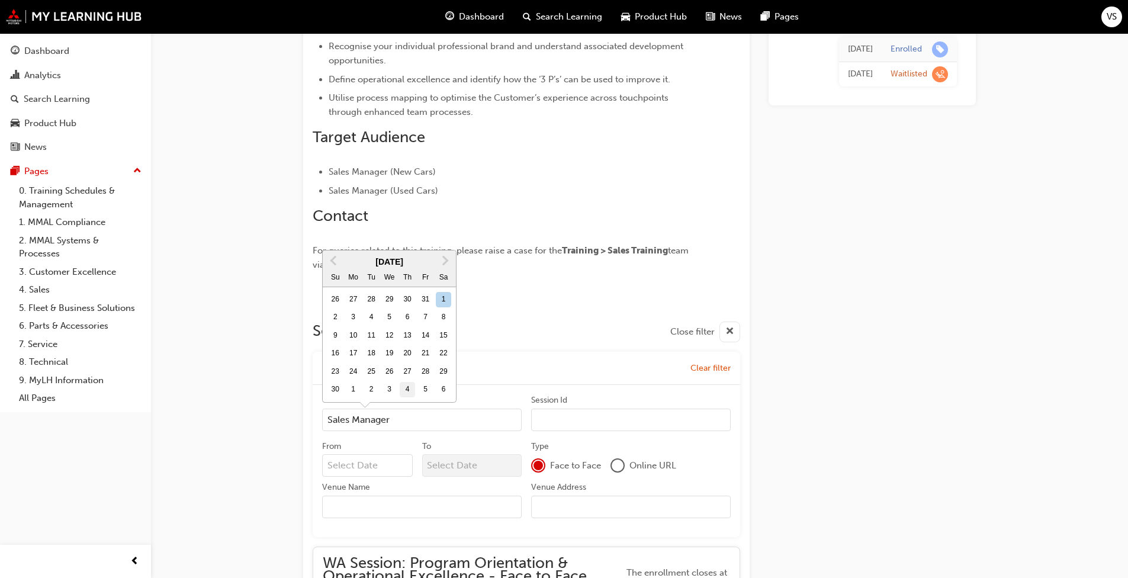
click at [407, 454] on input "From November 2025 Previous Month Next Month November 2025 Su Mo Tu We Th Fr Sa…" at bounding box center [367, 465] width 91 height 22
type input "04/12/25"
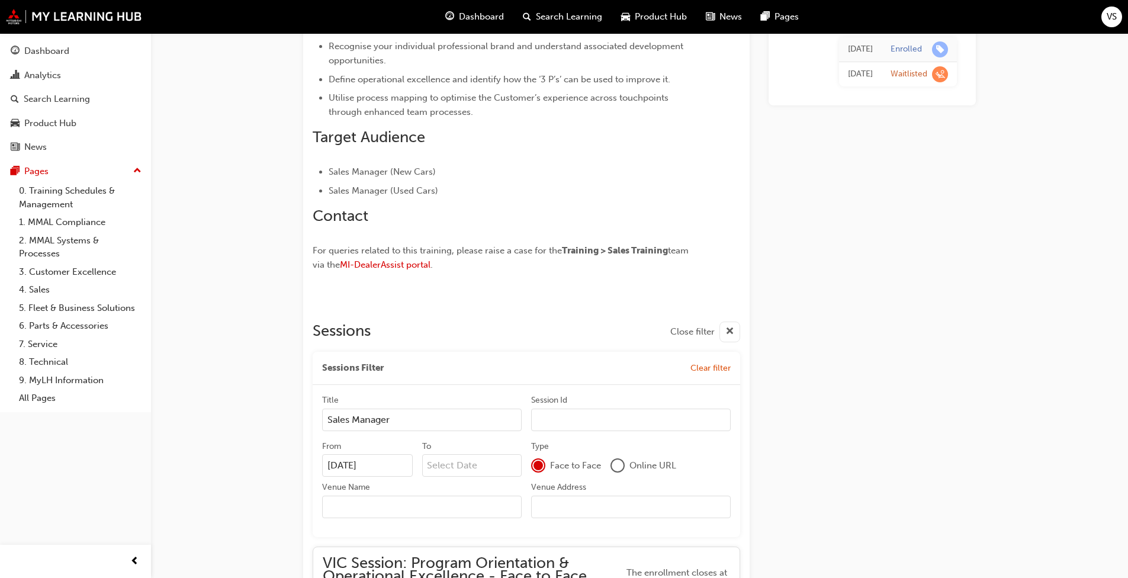
click at [471, 454] on input "To" at bounding box center [472, 465] width 100 height 22
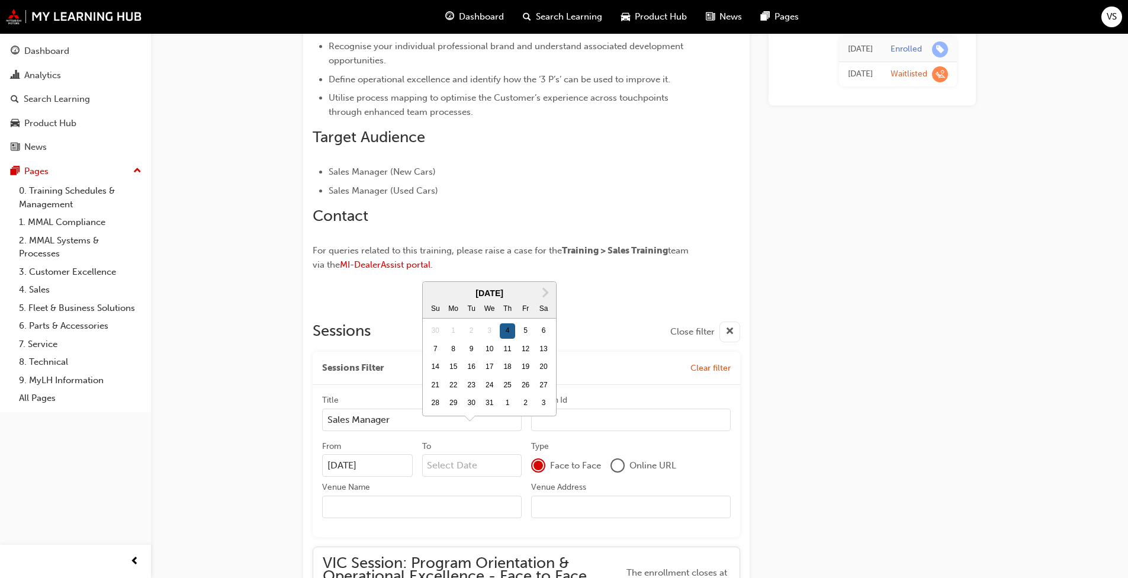
click at [507, 339] on div "4" at bounding box center [507, 330] width 15 height 15
click at [507, 454] on input "To Next Month December 2025 Su Mo Tu We Th Fr Sa 30 1 2 3 4 5 6 7 8 9 10 11 12 …" at bounding box center [472, 465] width 100 height 22
type input "04/12/25"
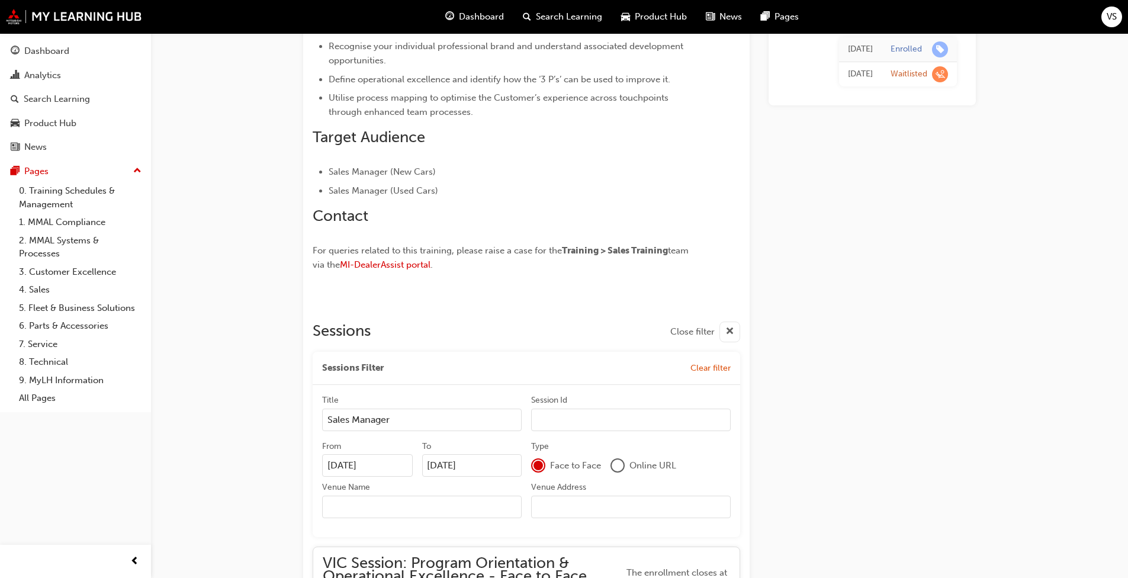
click at [432, 501] on input "Venue Name" at bounding box center [421, 506] width 199 height 22
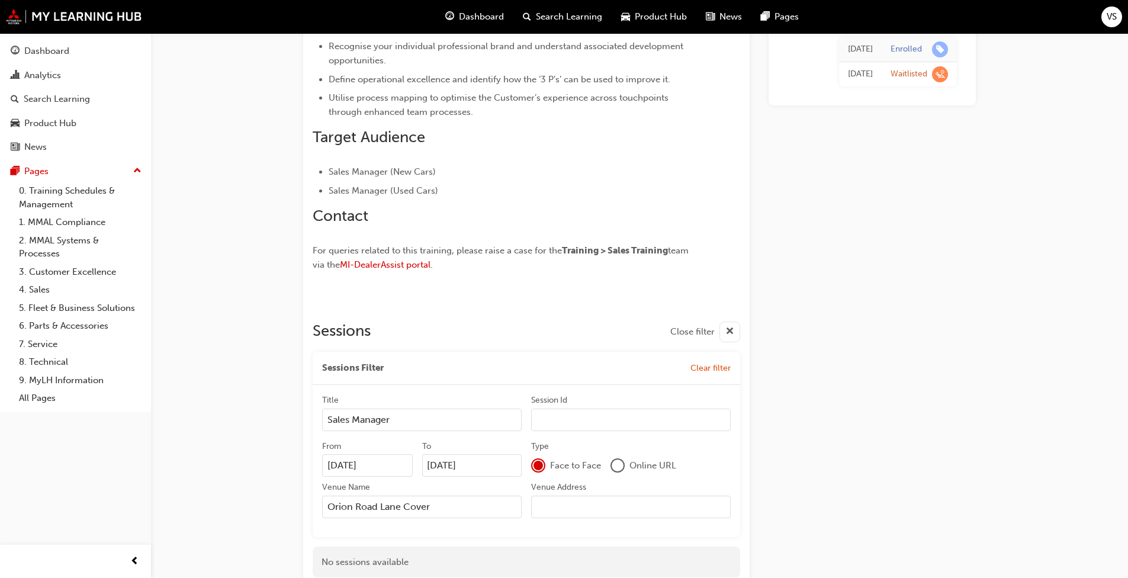
type input "Orion Road Lane Cover"
click at [565, 497] on input "Venue Address" at bounding box center [630, 506] width 199 height 22
type input "1/11"
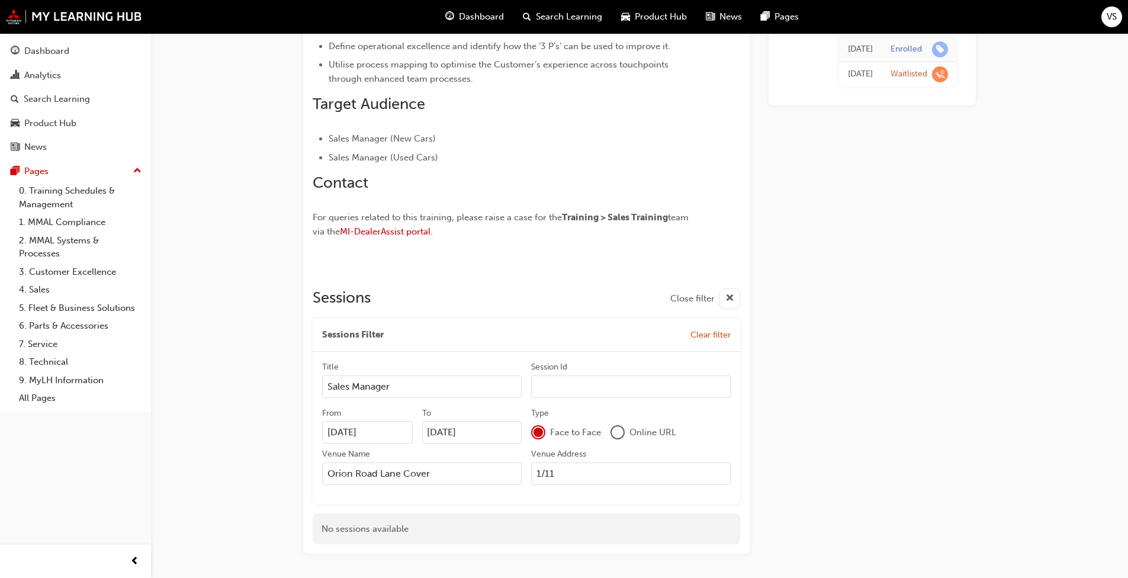
scroll to position [654, 0]
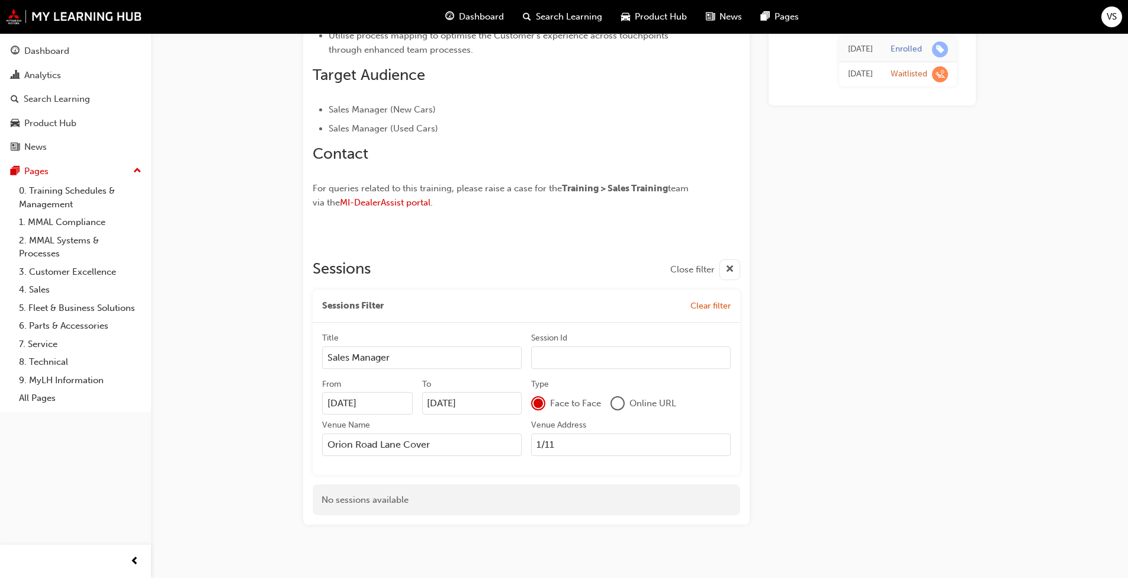
click at [422, 294] on div "Sessions Filter Clear filter" at bounding box center [526, 306] width 427 height 34
drag, startPoint x: 436, startPoint y: 431, endPoint x: 294, endPoint y: 442, distance: 142.5
click at [458, 332] on div "Title" at bounding box center [421, 339] width 199 height 14
click at [458, 346] on input "Sales Manager" at bounding box center [421, 357] width 199 height 22
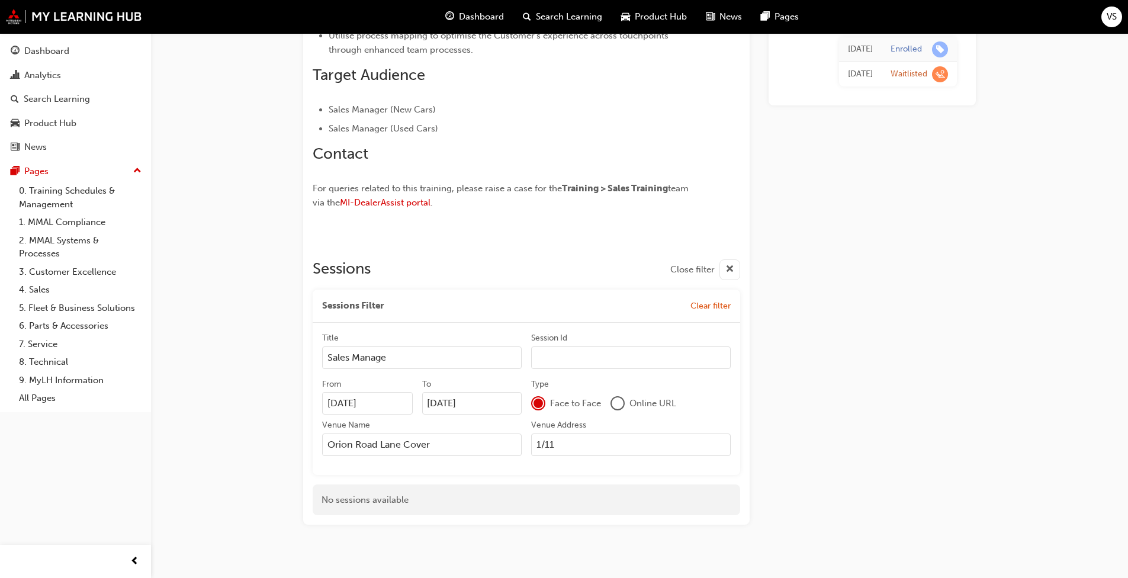
type input "Sales Manager"
click at [569, 346] on input "Session Id" at bounding box center [630, 357] width 199 height 22
type input "CX Face to Face"
drag, startPoint x: 468, startPoint y: 428, endPoint x: 333, endPoint y: 429, distance: 135.0
click at [333, 433] on input "Orion Road Lane Cover" at bounding box center [421, 444] width 199 height 22
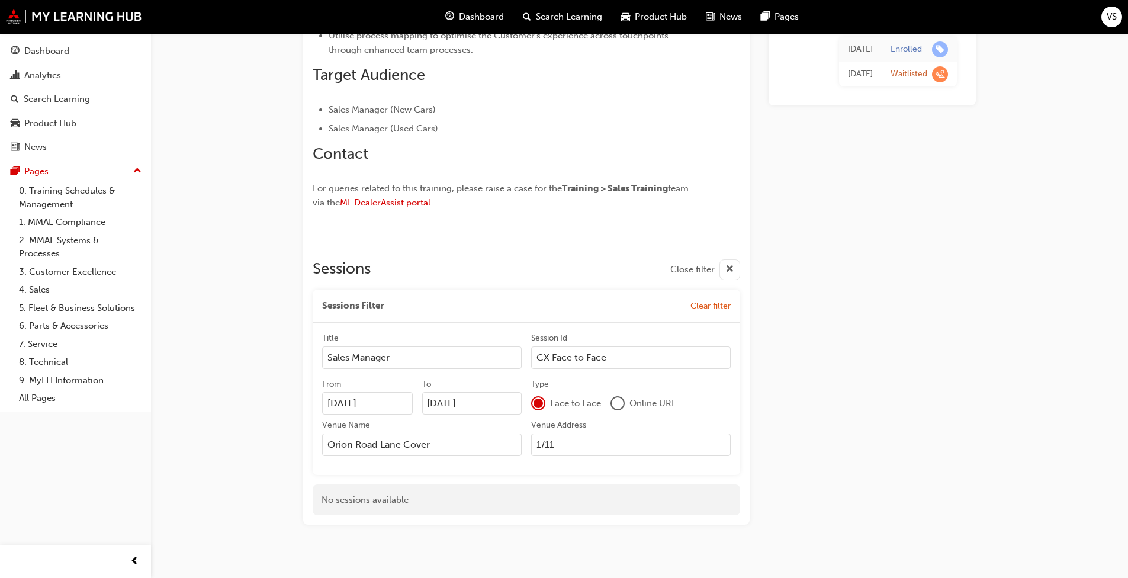
click at [576, 433] on input "1/11" at bounding box center [630, 444] width 199 height 22
type input "1/11 Orion"
click at [55, 48] on div "Dashboard" at bounding box center [46, 51] width 45 height 14
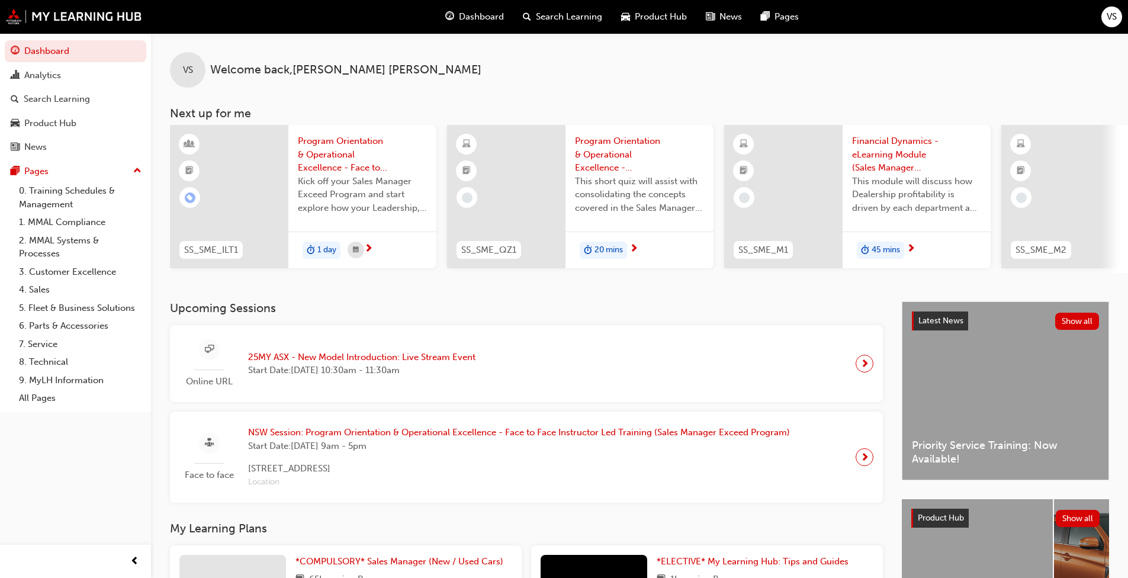
click at [367, 194] on span "Kick off your Sales Manager Exceed Program and start explore how your Leadershi…" at bounding box center [362, 195] width 129 height 40
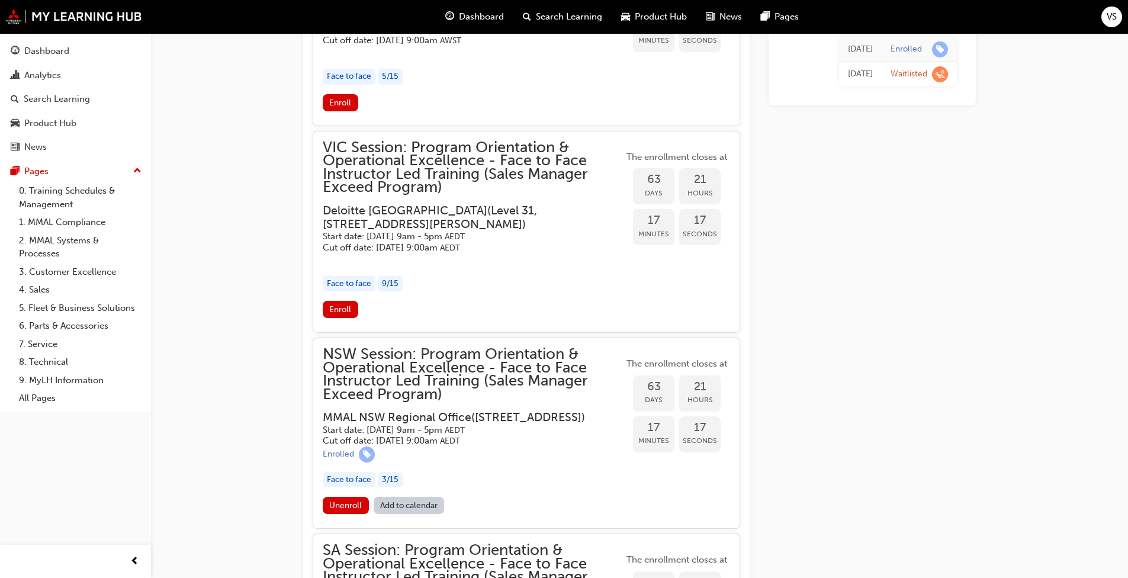
scroll to position [1255, 0]
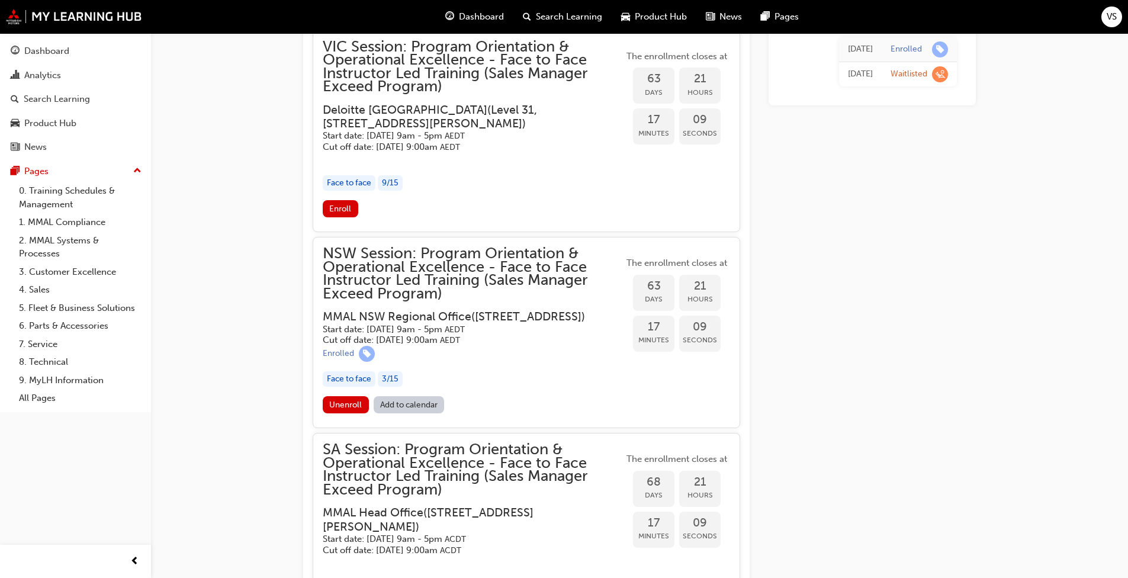
click at [483, 276] on span "NSW Session: Program Orientation & Operational Excellence - Face to Face Instru…" at bounding box center [473, 273] width 301 height 53
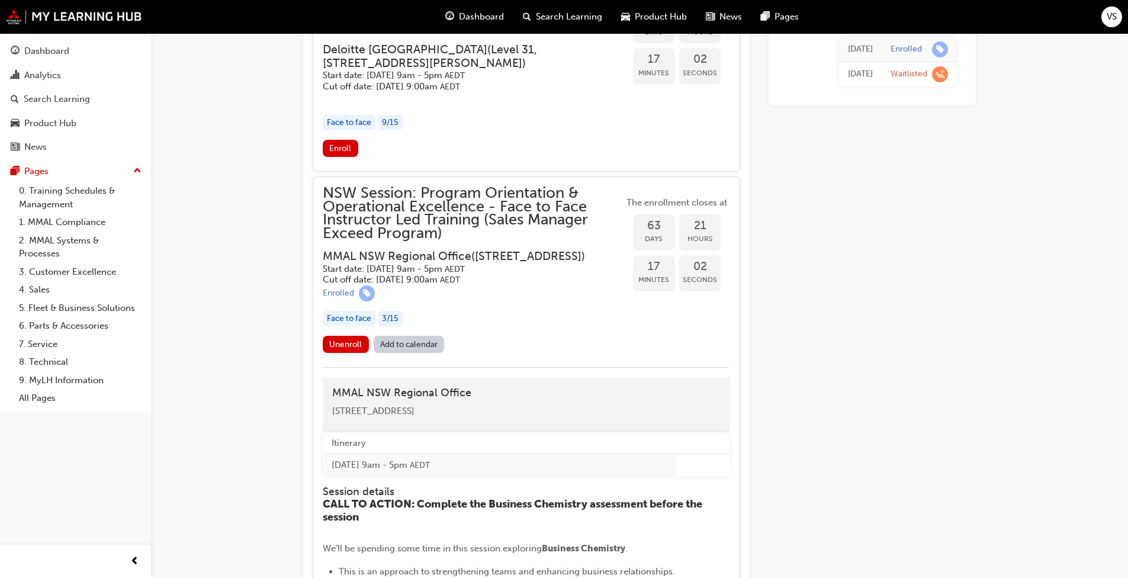
scroll to position [1314, 0]
click at [346, 350] on span "Unenroll" at bounding box center [345, 345] width 33 height 10
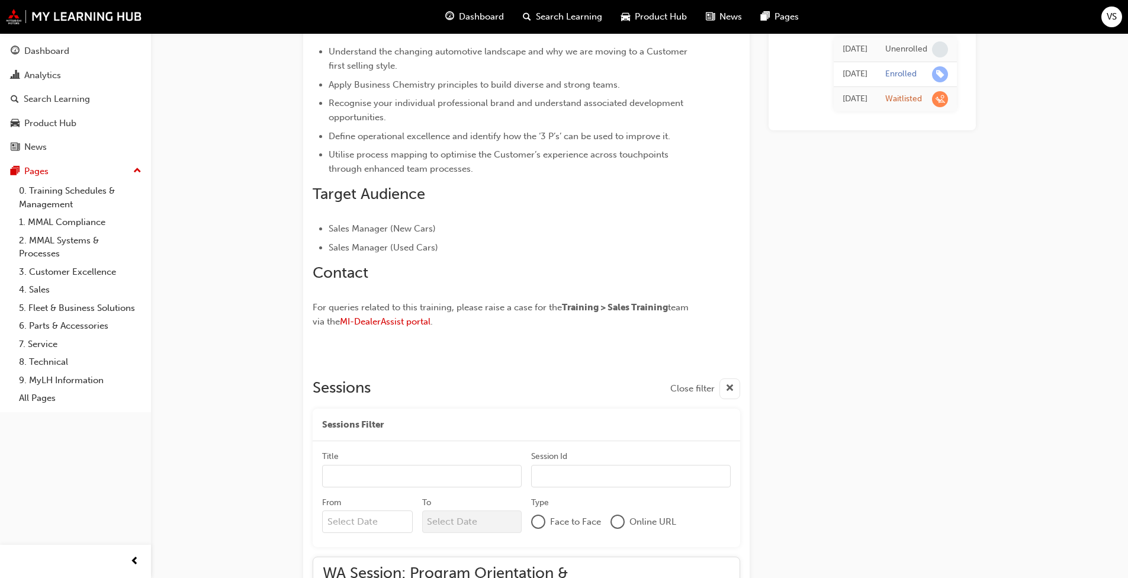
scroll to position [651, 0]
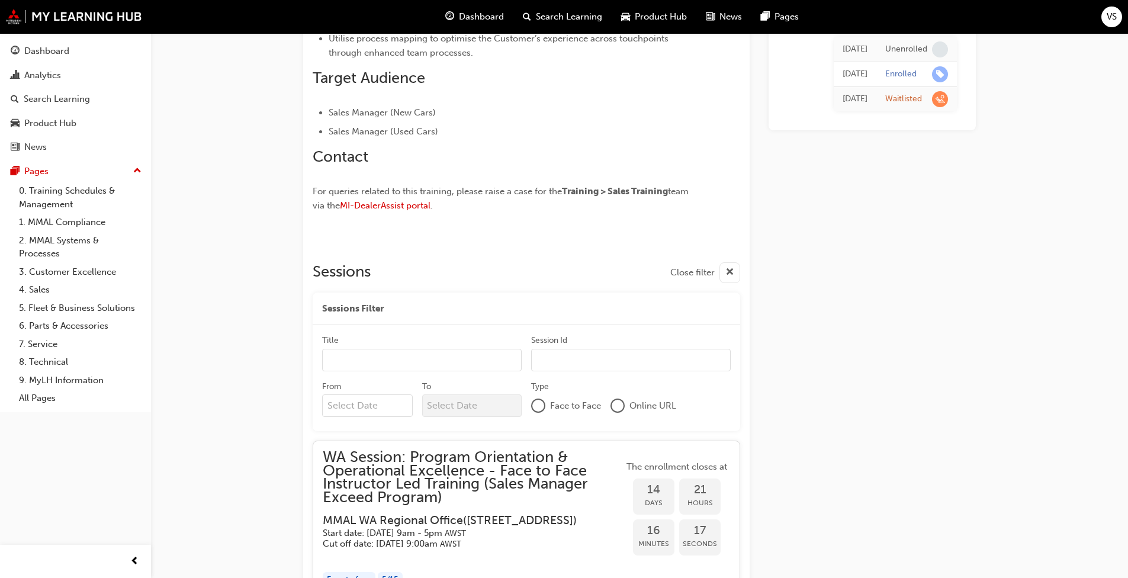
click at [413, 299] on div "Sessions Filter" at bounding box center [526, 308] width 427 height 33
click at [407, 349] on input "Title" at bounding box center [421, 360] width 199 height 22
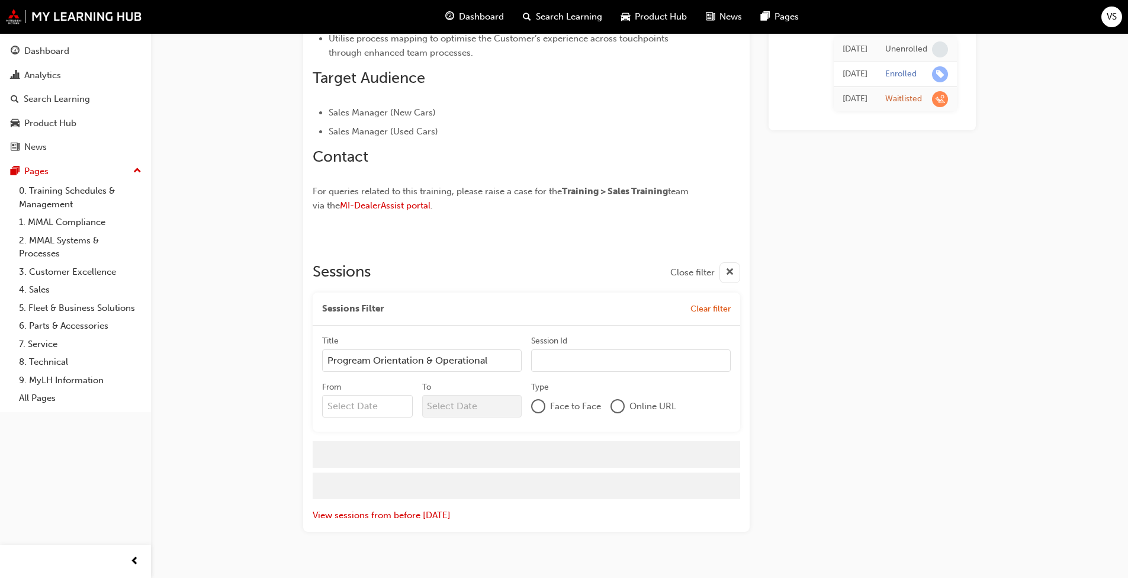
scroll to position [626, 0]
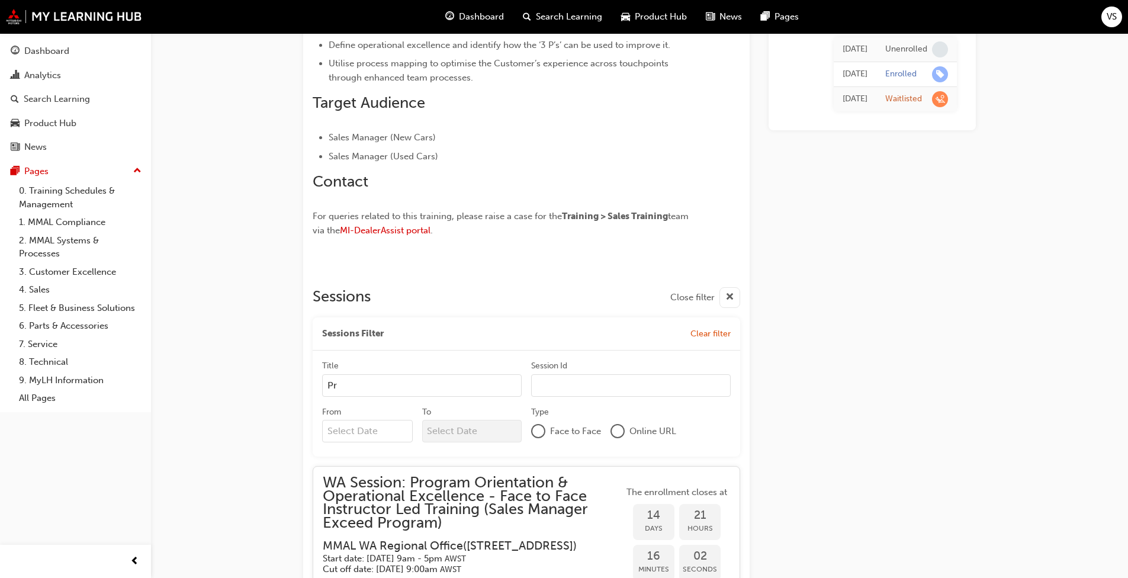
type input "P"
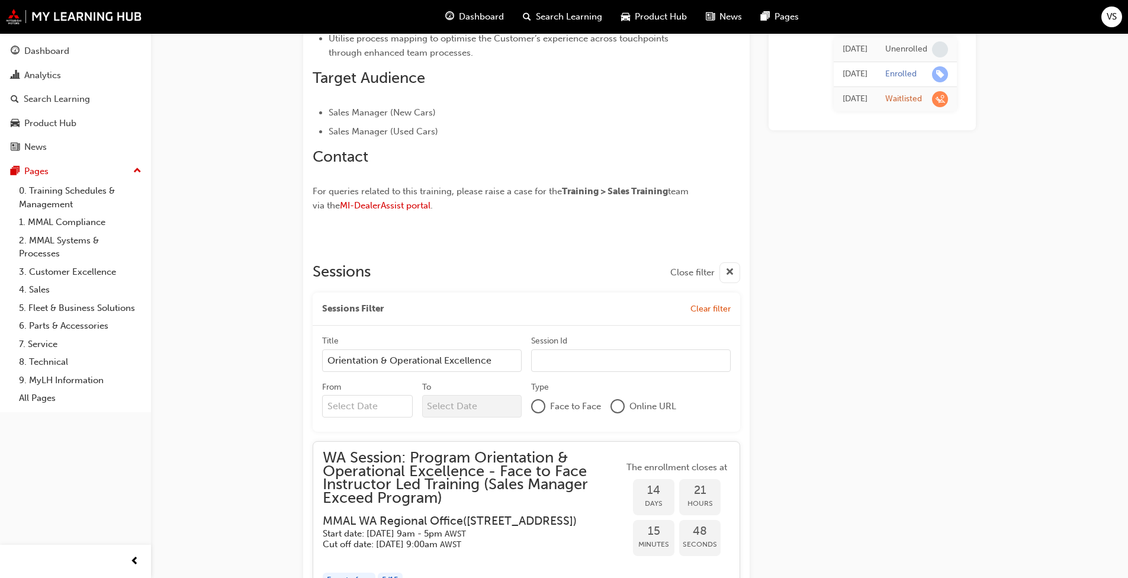
type input "Orientation & Operational Excellence"
click at [618, 349] on input "Session Id" at bounding box center [630, 360] width 199 height 22
click at [371, 395] on input "From" at bounding box center [367, 406] width 91 height 22
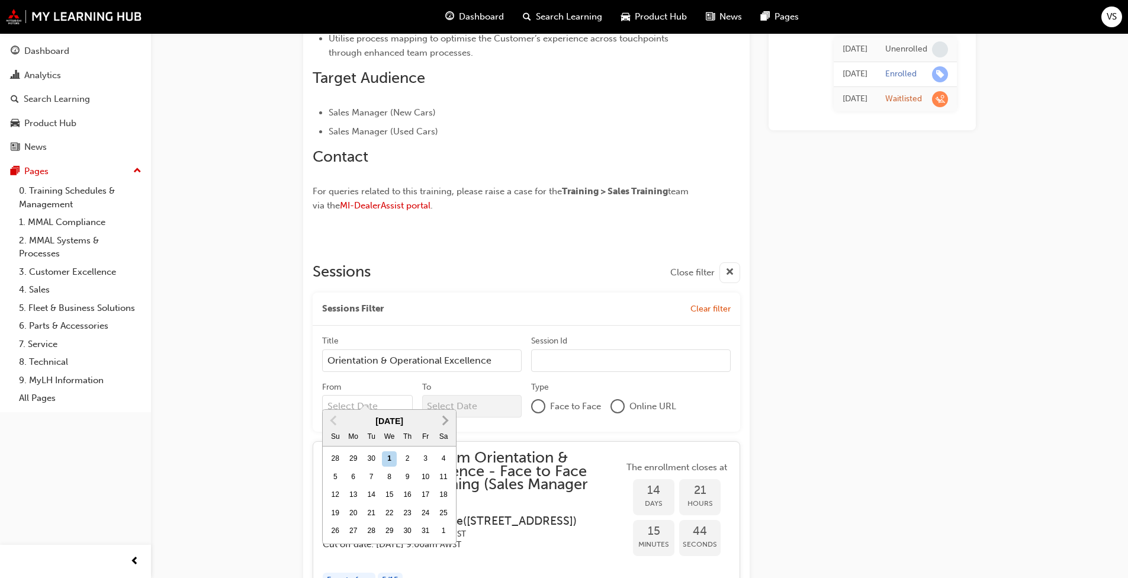
click at [444, 423] on span "Next Month" at bounding box center [444, 420] width 0 height 14
click at [408, 550] on div "4" at bounding box center [407, 549] width 15 height 15
click at [408, 417] on input "From November 2025 Previous Month Next Month November 2025 Su Mo Tu We Th Fr Sa…" at bounding box center [367, 406] width 91 height 22
type input "04/12/25"
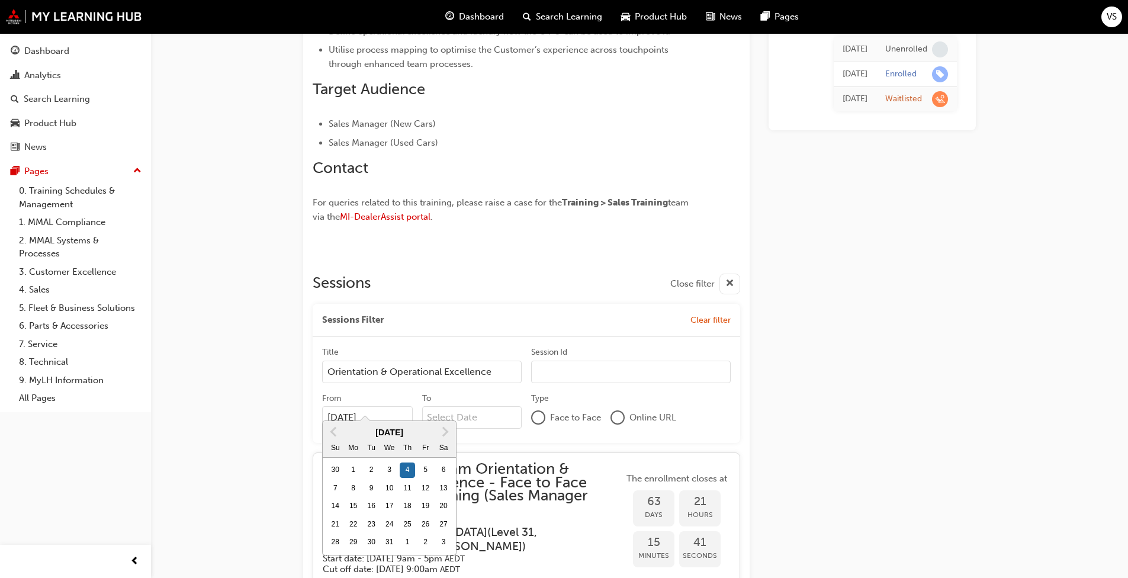
click at [494, 406] on input "To" at bounding box center [472, 417] width 100 height 22
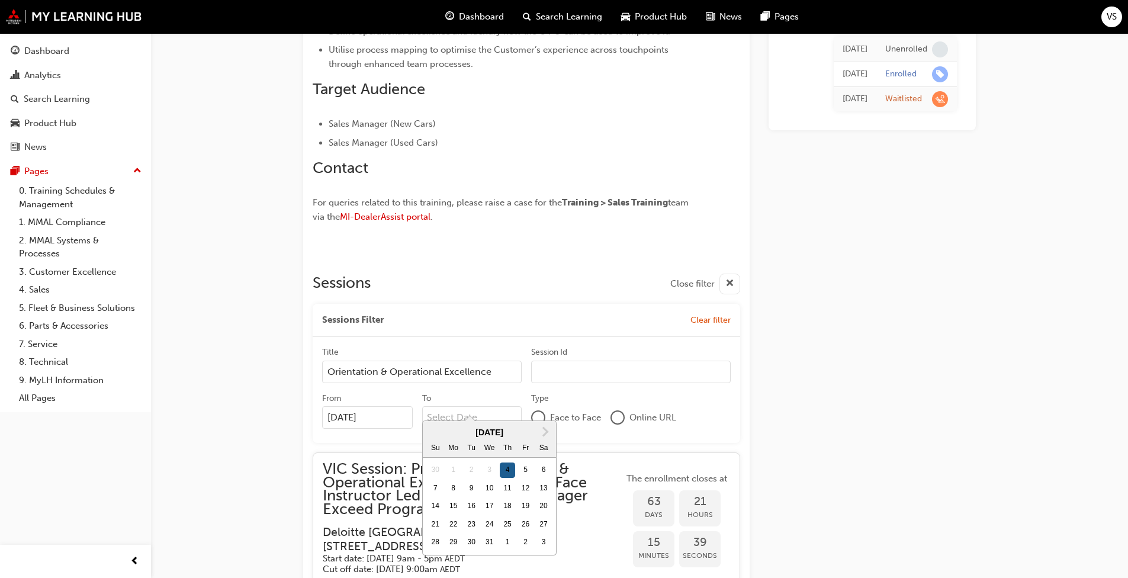
click at [508, 469] on div "4" at bounding box center [507, 469] width 15 height 15
click at [508, 429] on input "To Next Month December 2025 Su Mo Tu We Th Fr Sa 30 1 2 3 4 5 6 7 8 9 10 11 12 …" at bounding box center [472, 417] width 100 height 22
type input "04/12/25"
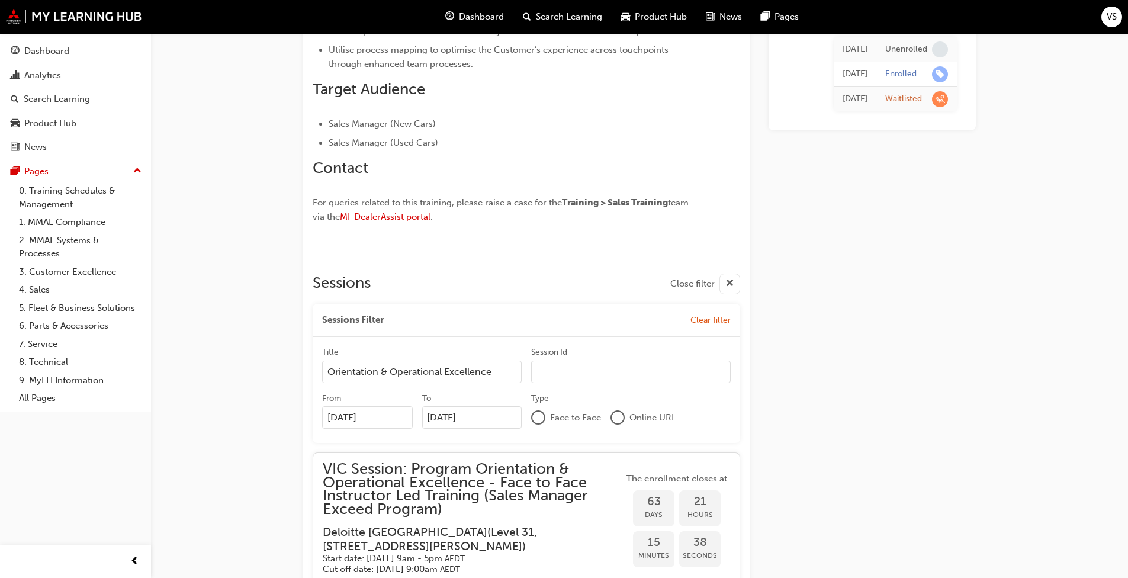
click at [541, 410] on div at bounding box center [538, 417] width 14 height 14
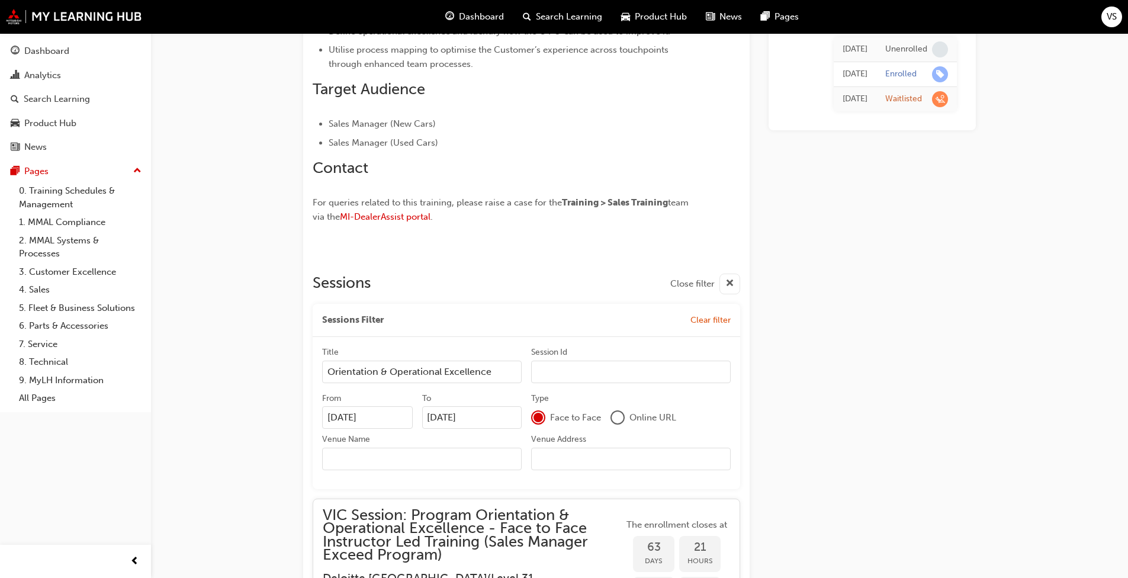
click at [426, 448] on input "Venue Name" at bounding box center [421, 459] width 199 height 22
type input "Regional Office"
click at [581, 448] on input "Venue Address" at bounding box center [630, 459] width 199 height 22
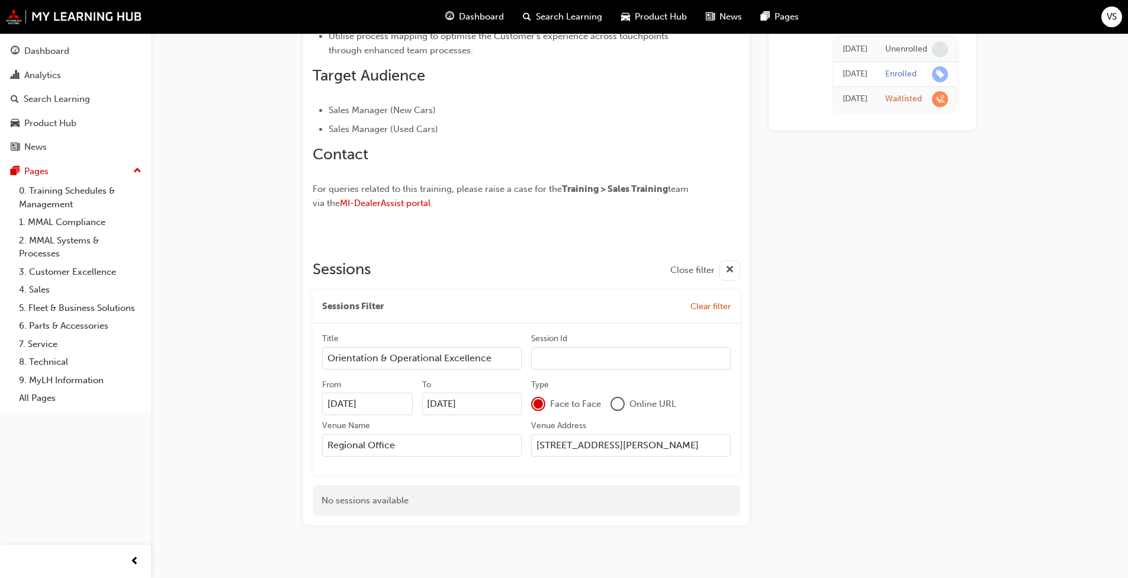
scroll to position [654, 0]
type input "1/11 Orion Rd Lane Cover 2066"
click at [503, 487] on div "No sessions available" at bounding box center [526, 499] width 427 height 31
click at [562, 346] on input "Session Id" at bounding box center [630, 357] width 199 height 22
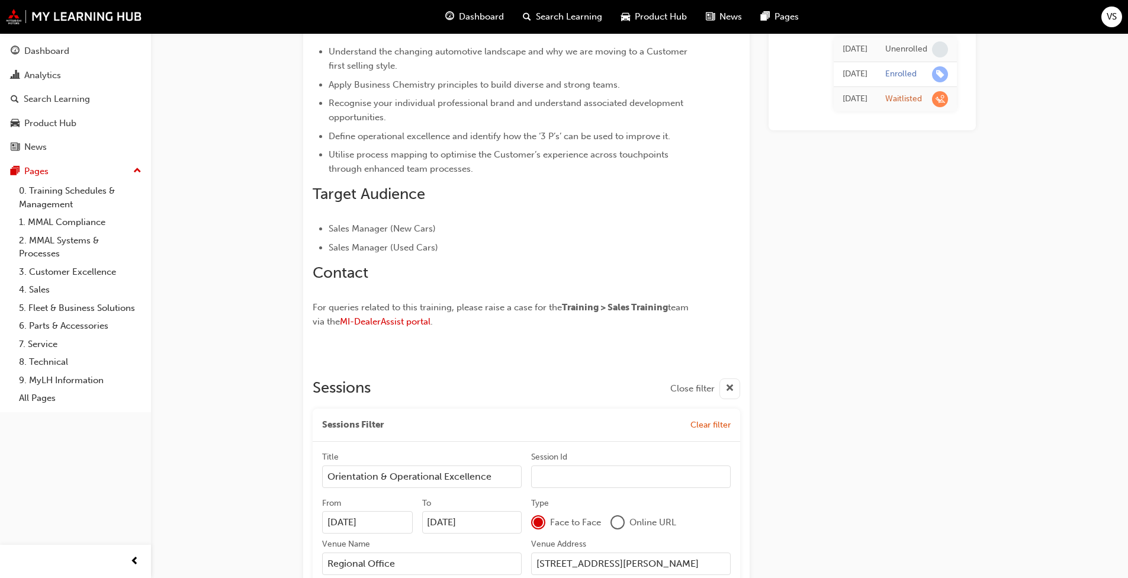
scroll to position [536, 0]
click at [696, 419] on span "Clear filter" at bounding box center [710, 424] width 40 height 10
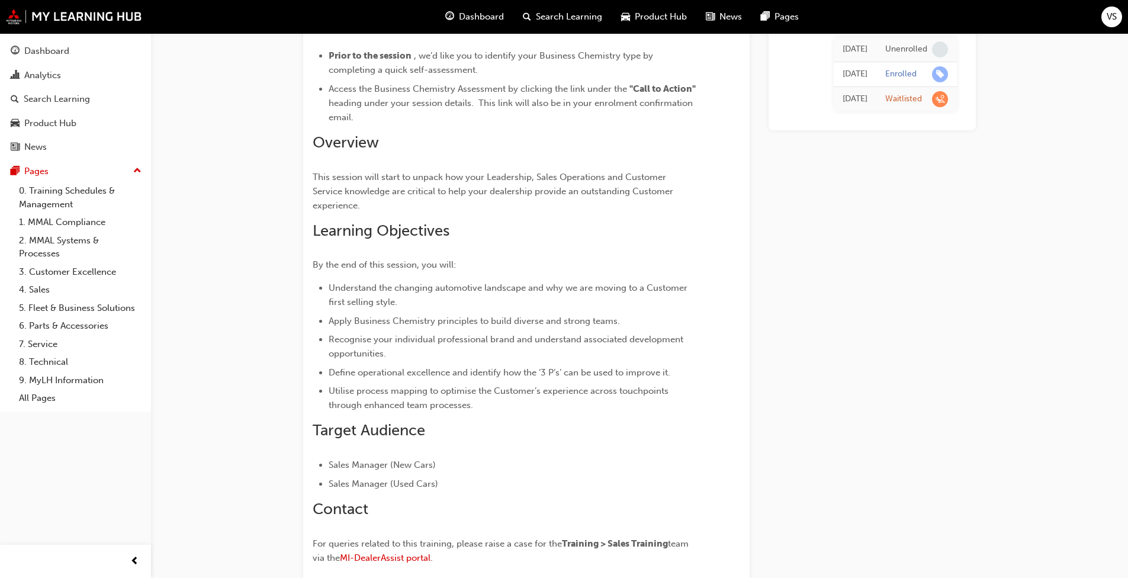
scroll to position [0, 0]
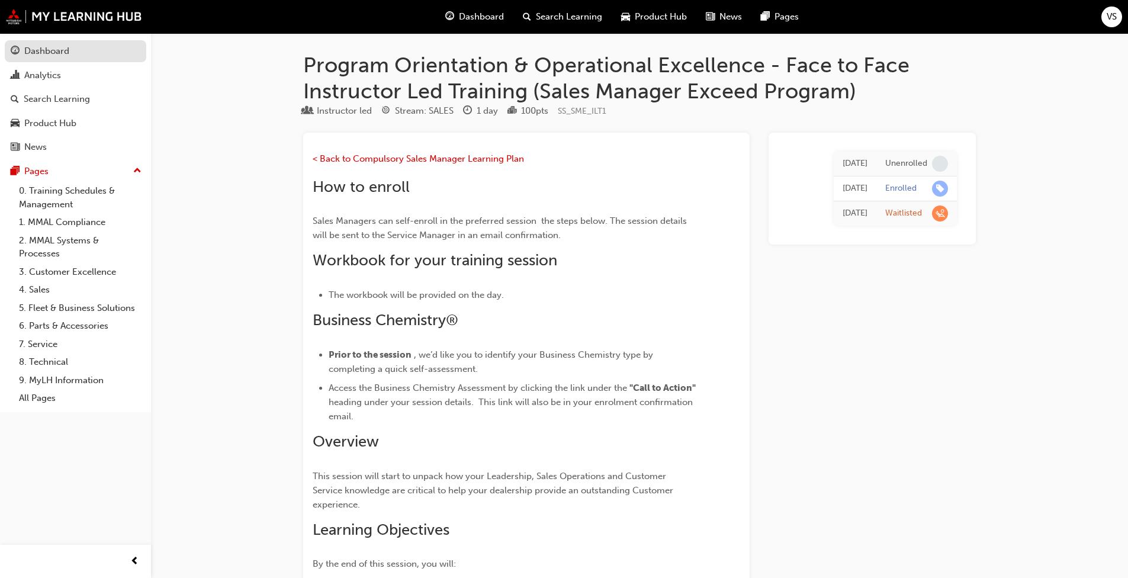
click at [41, 49] on div "Dashboard" at bounding box center [46, 51] width 45 height 14
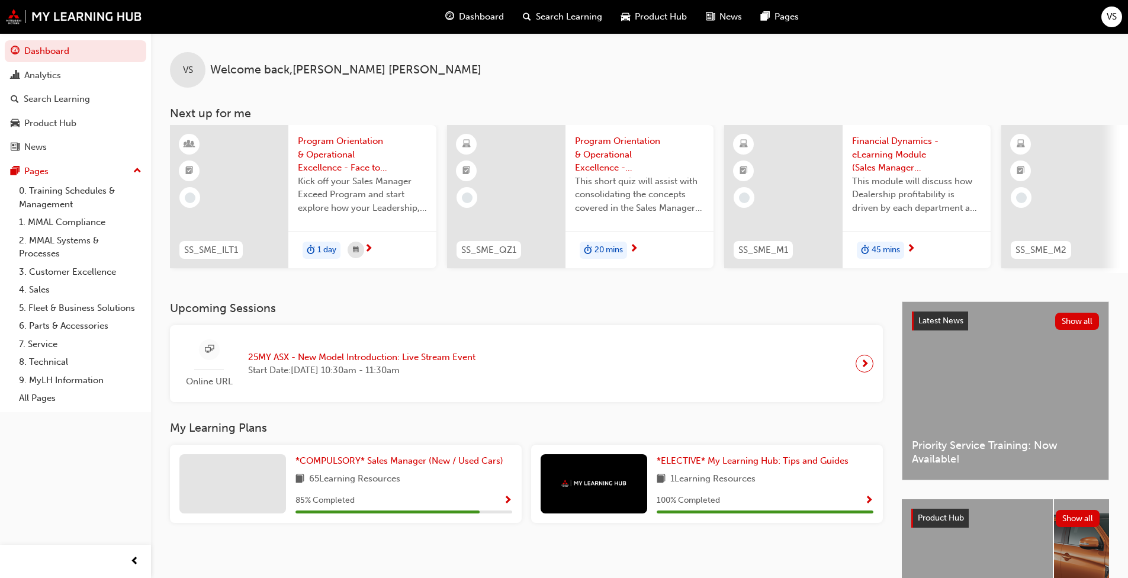
click at [313, 153] on span "Program Orientation & Operational Excellence - Face to Face Instructor Led Trai…" at bounding box center [362, 154] width 129 height 40
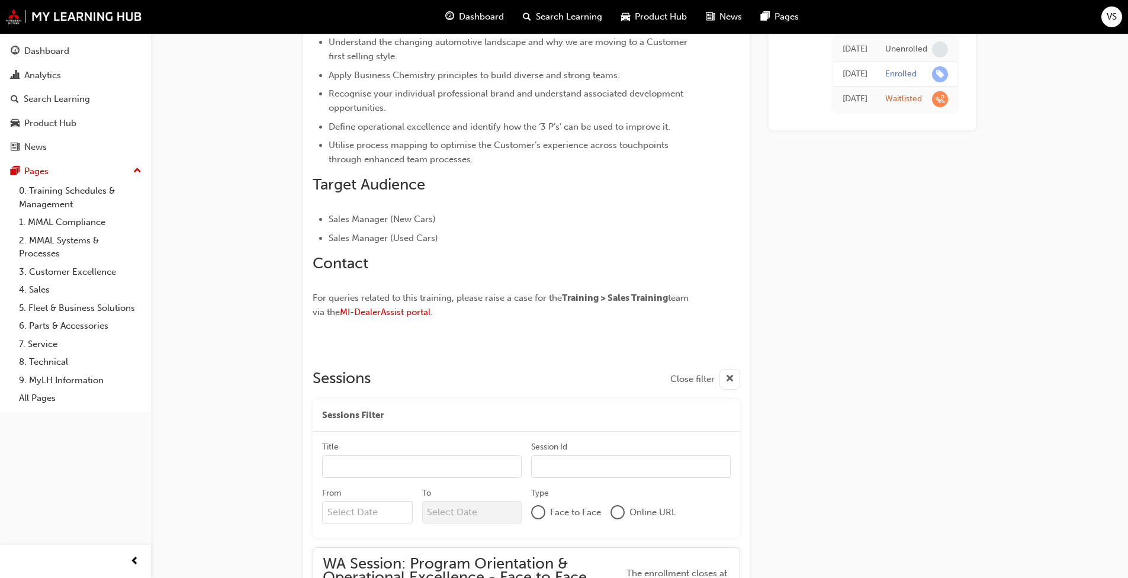
scroll to position [651, 0]
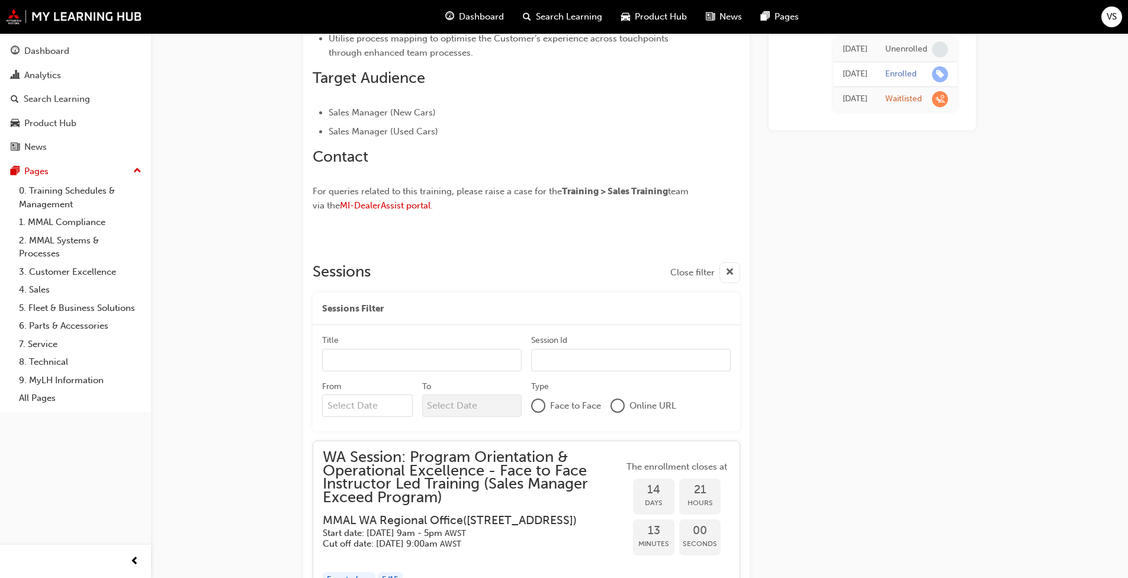
click at [423, 355] on input "Title" at bounding box center [421, 360] width 199 height 22
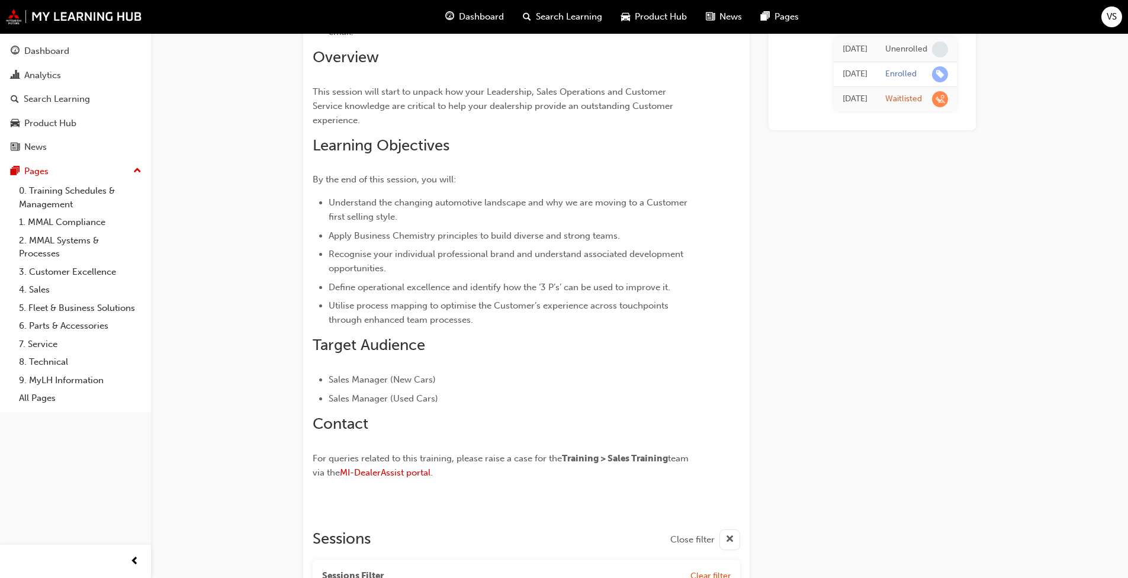
scroll to position [153, 0]
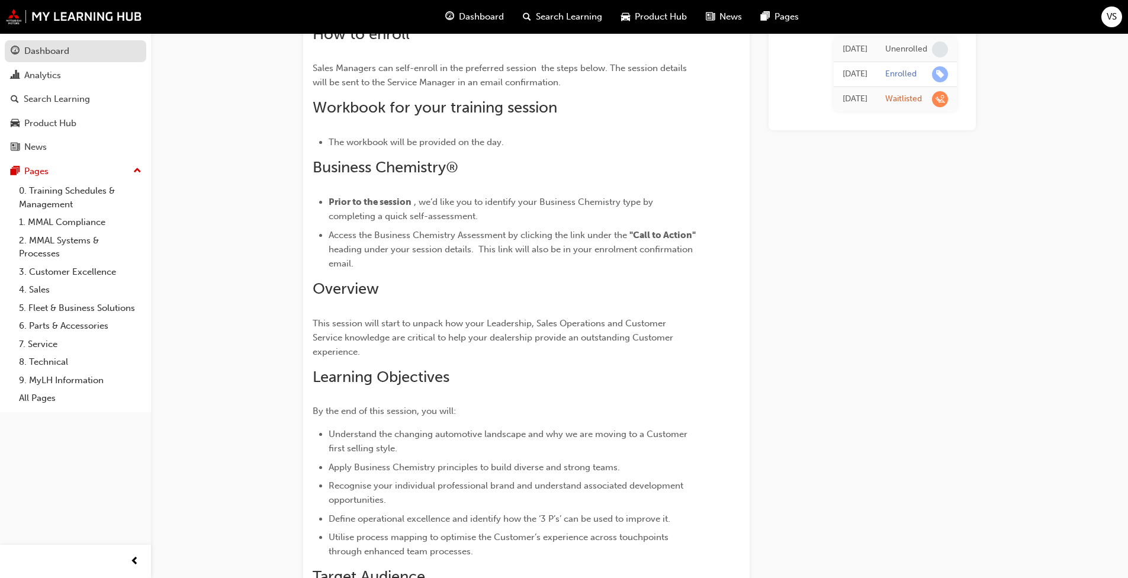
type input "Program Orientation & Operation Excellence"
click at [57, 52] on div "Dashboard" at bounding box center [46, 51] width 45 height 14
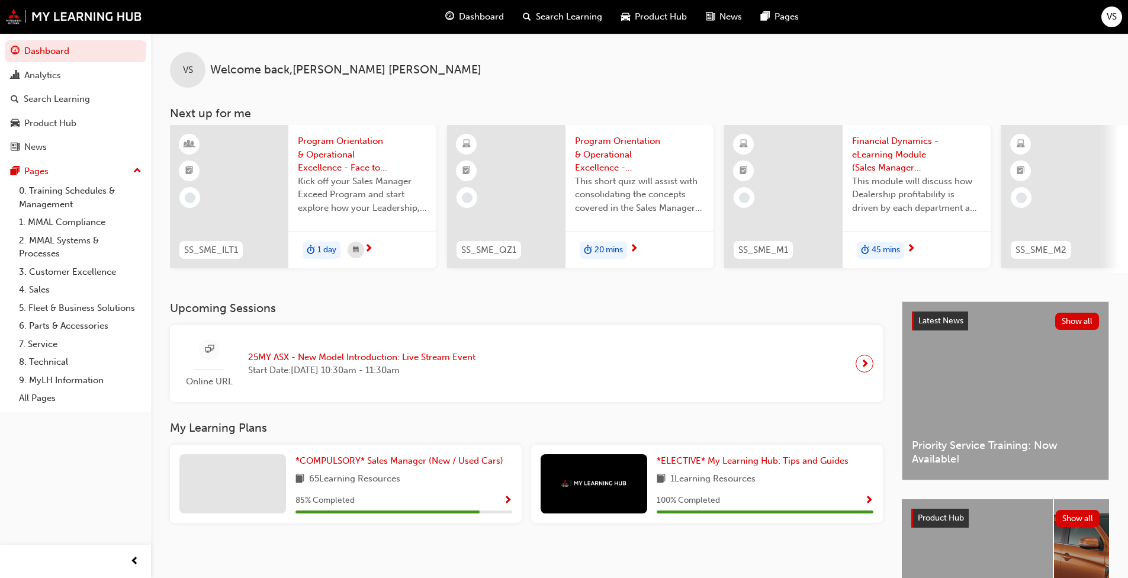
click at [326, 153] on span "Program Orientation & Operational Excellence - Face to Face Instructor Led Trai…" at bounding box center [362, 154] width 129 height 40
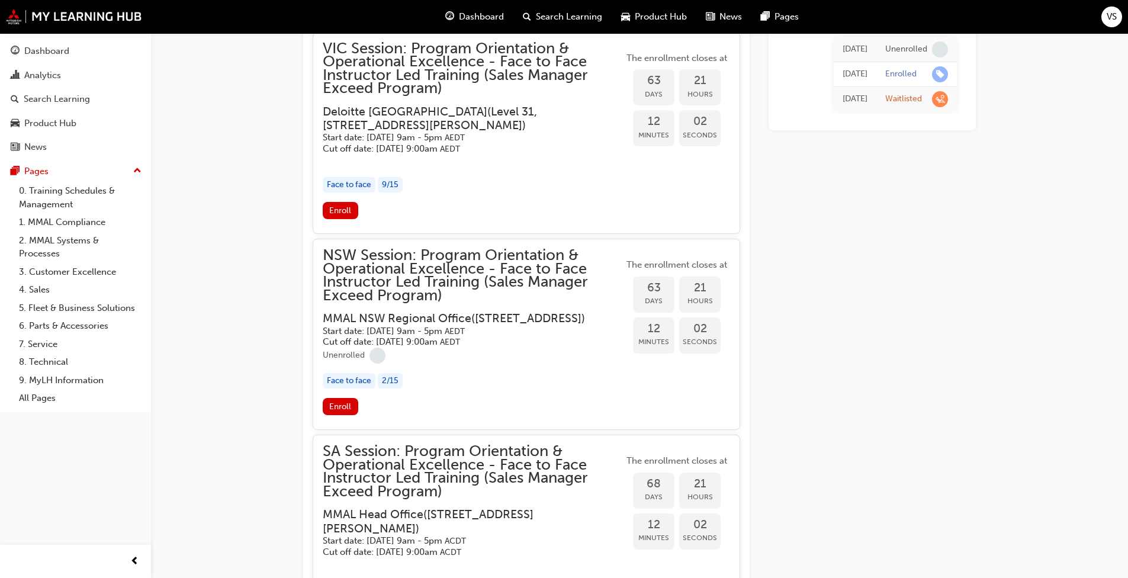
scroll to position [1278, 0]
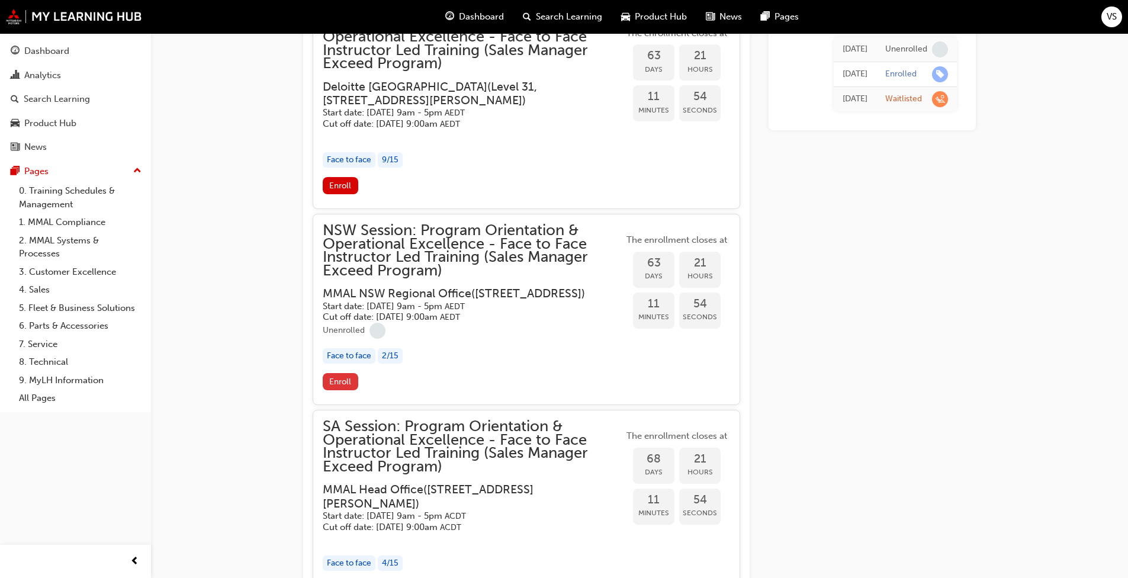
click at [334, 387] on span "Enroll" at bounding box center [340, 381] width 22 height 10
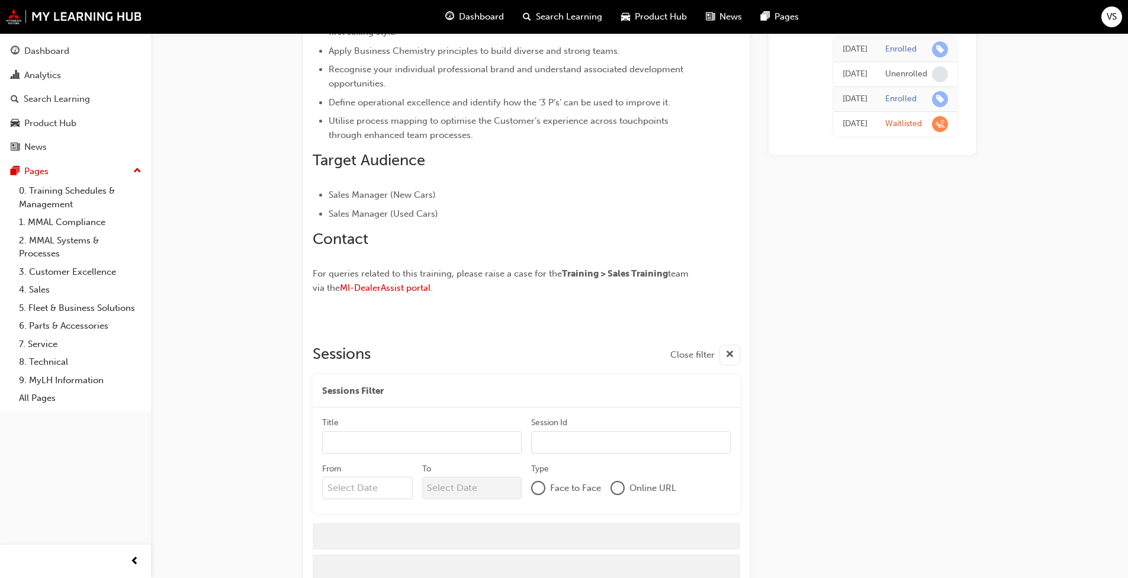
scroll to position [595, 0]
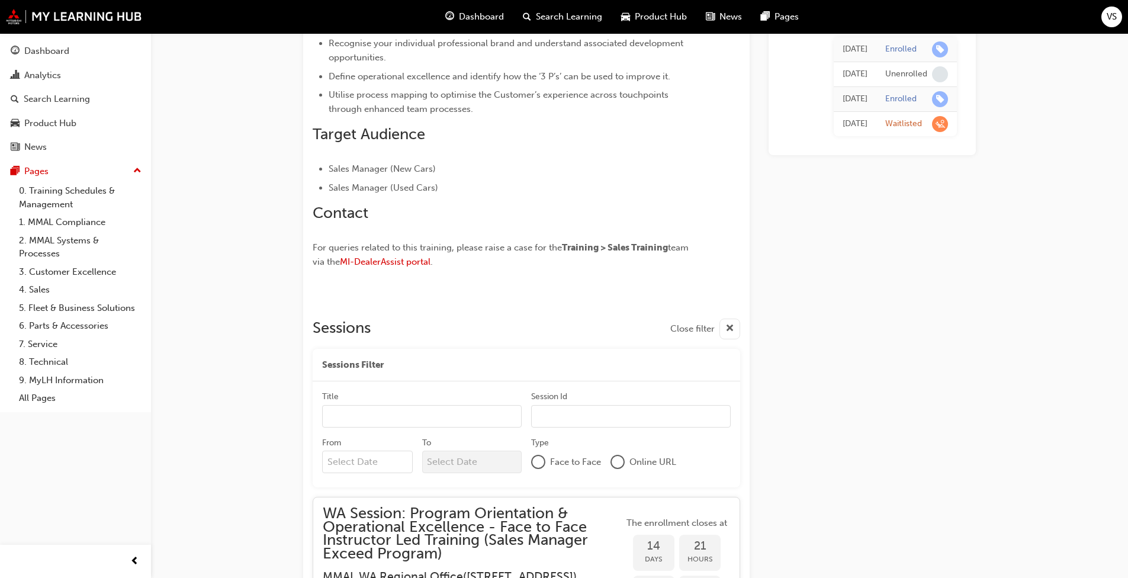
click at [453, 405] on input "Title" at bounding box center [421, 416] width 199 height 22
type input "Program Orientation & Operation"
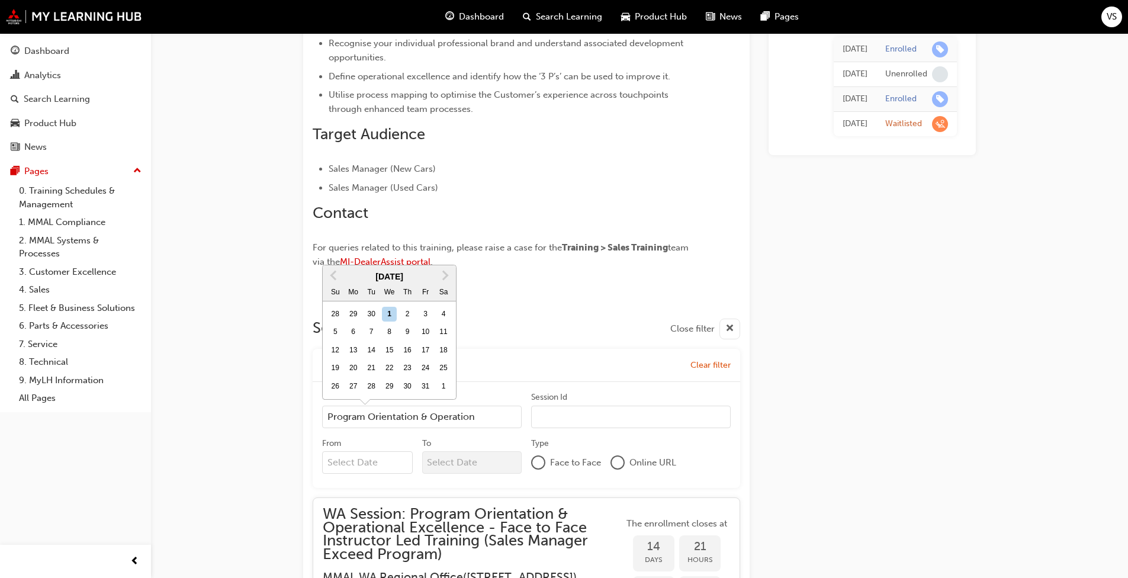
click at [355, 453] on input "From Previous Month Next Month [DATE] Su Mo Tu We Th Fr Sa 28 29 30 1 2 3 4 5 6…" at bounding box center [367, 462] width 91 height 22
click at [448, 285] on button "Next Month" at bounding box center [445, 275] width 19 height 19
click at [410, 394] on div "4" at bounding box center [407, 386] width 15 height 15
click at [410, 451] on input "From [DATE] Previous Month Next Month [DATE] Su Mo Tu We Th Fr Sa 26 27 28 29 3…" at bounding box center [367, 462] width 91 height 22
type input "[DATE]"
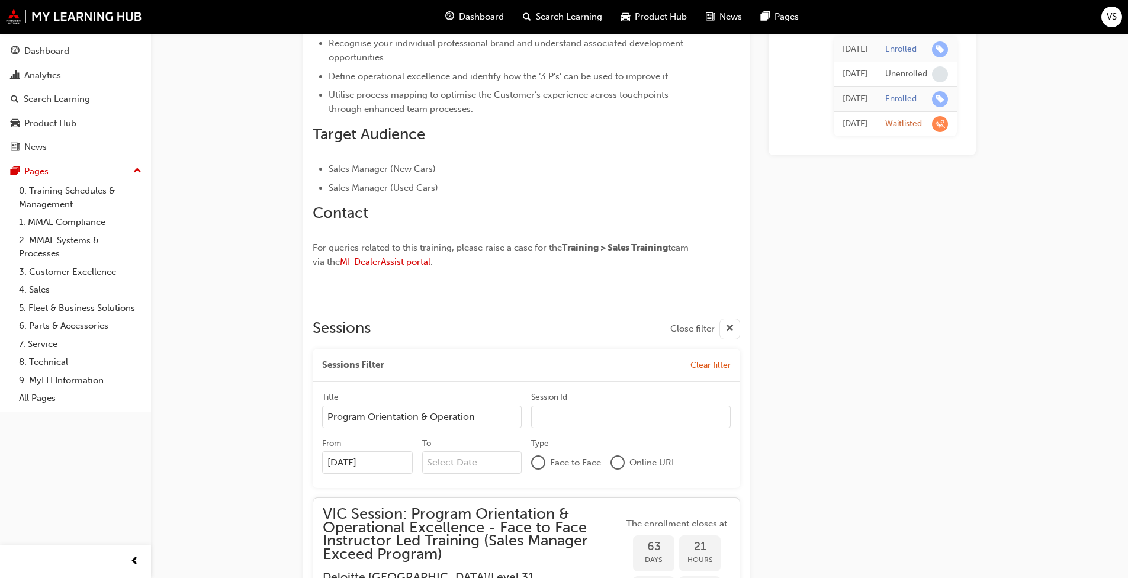
click at [460, 451] on input "To" at bounding box center [472, 462] width 100 height 22
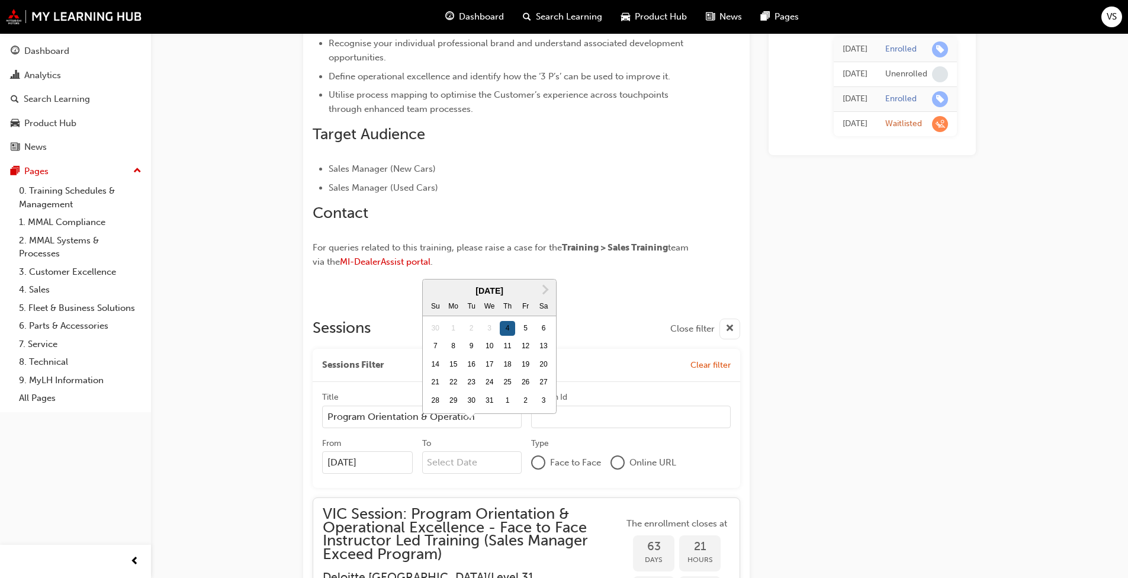
click at [507, 336] on div "4" at bounding box center [507, 328] width 15 height 15
click at [507, 451] on input "To Next Month [DATE] Su Mo Tu We Th Fr Sa 30 1 2 3 4 5 6 7 8 9 10 11 12 13 14 1…" at bounding box center [472, 462] width 100 height 22
type input "[DATE]"
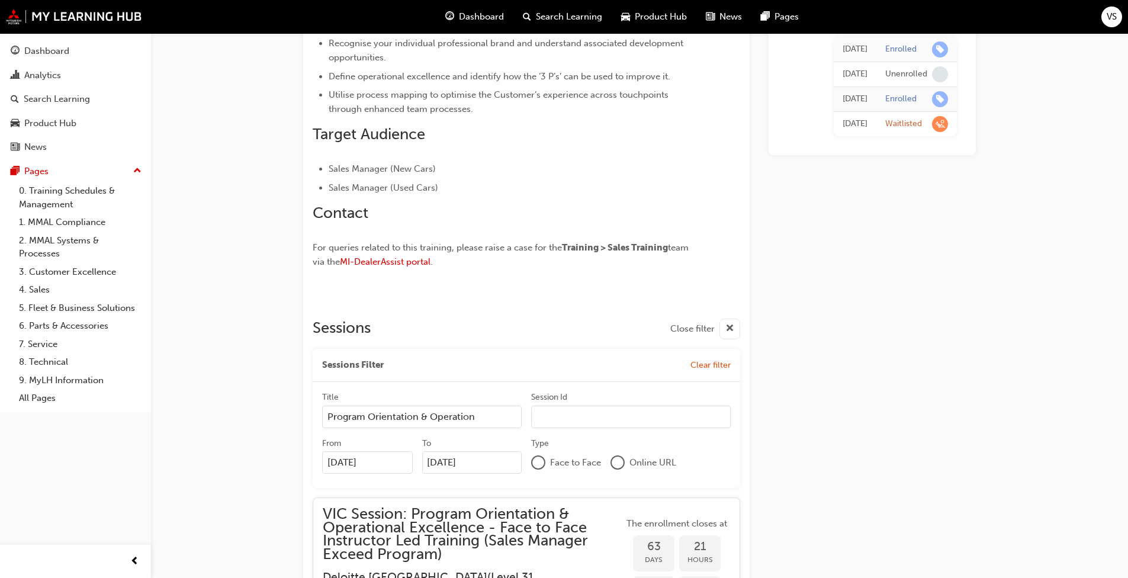
click at [542, 456] on div at bounding box center [538, 462] width 12 height 12
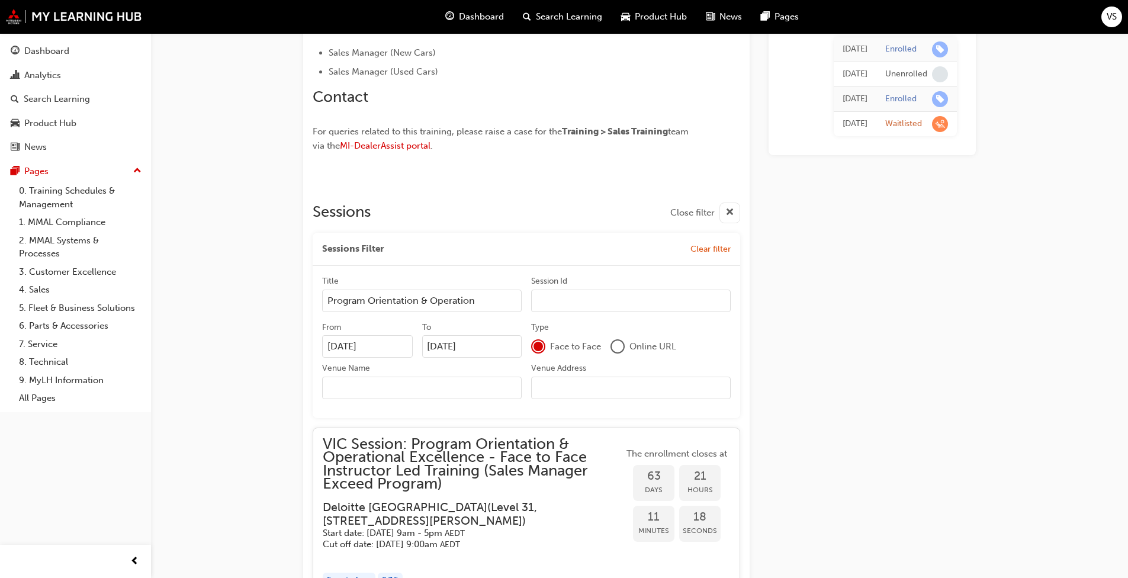
scroll to position [713, 0]
click at [414, 374] on input "Venue Name" at bounding box center [421, 385] width 199 height 22
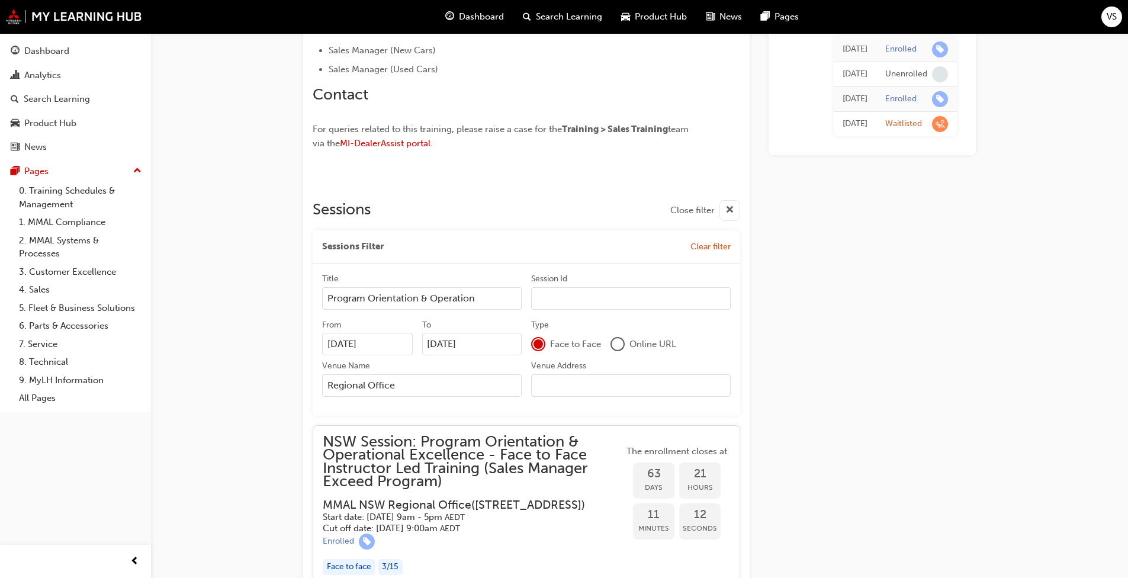
scroll to position [654, 0]
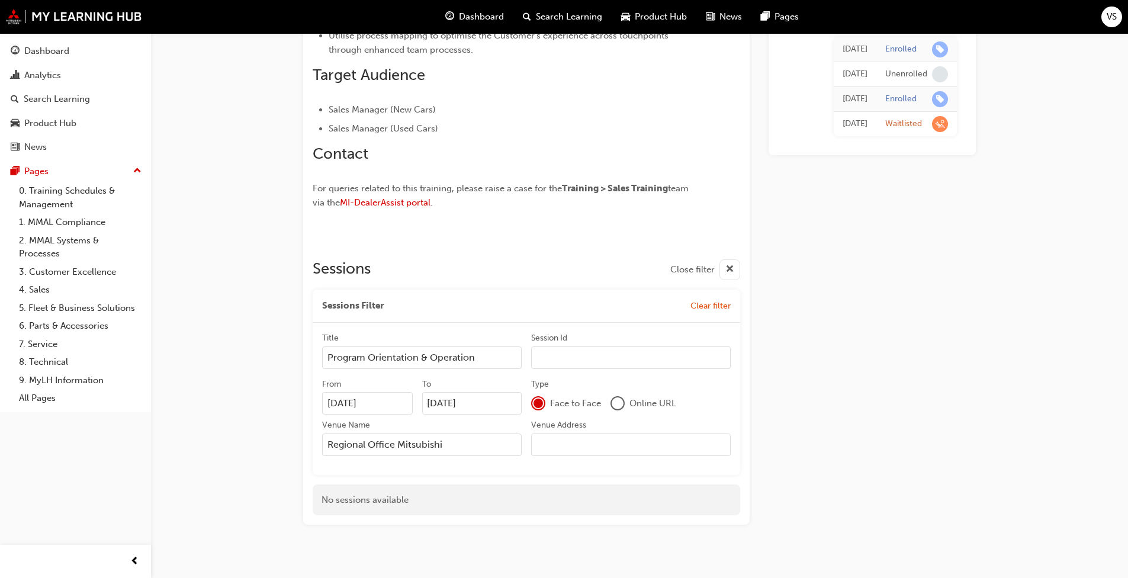
type input "Regional Office Mitsubishi"
click at [604, 434] on input "Venue Address" at bounding box center [630, 444] width 199 height 22
type input "[DATE][STREET_ADDRESS]"
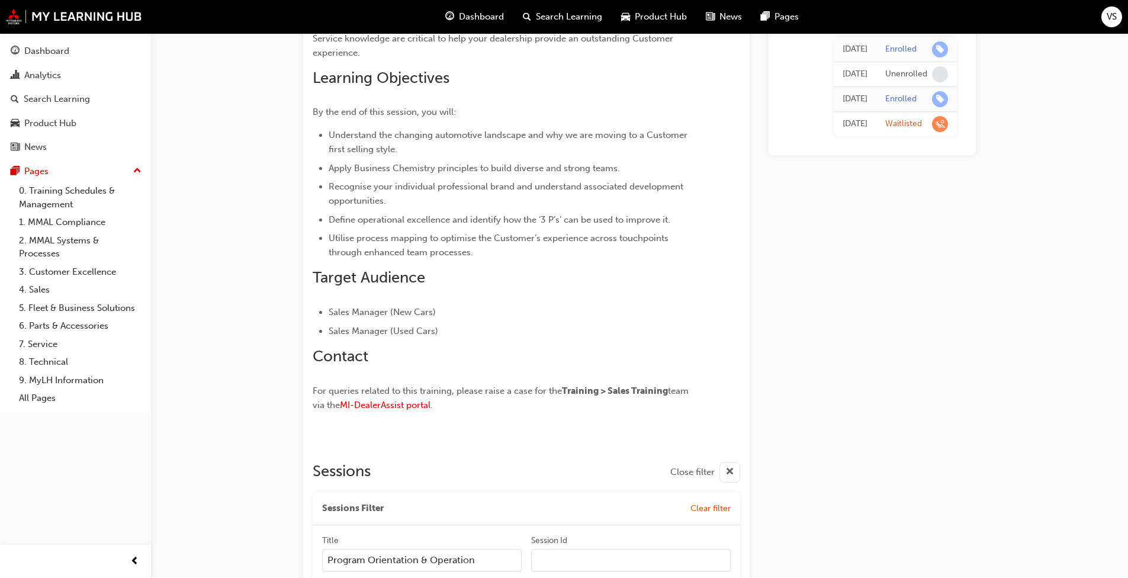
scroll to position [651, 0]
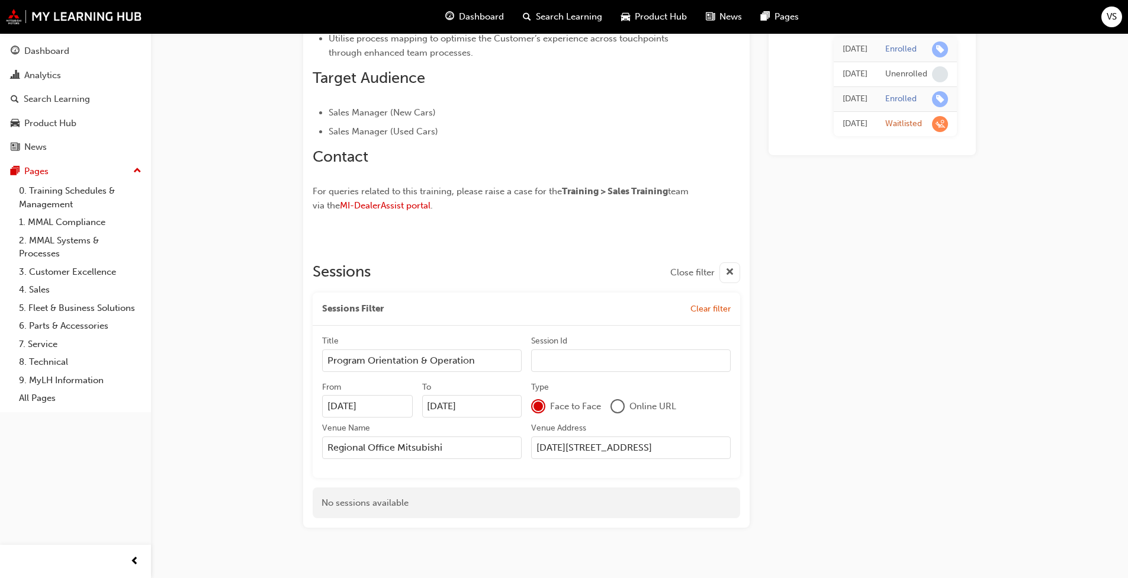
click at [392, 487] on div "No sessions available" at bounding box center [526, 502] width 427 height 31
click at [406, 491] on div "No sessions available" at bounding box center [526, 502] width 427 height 31
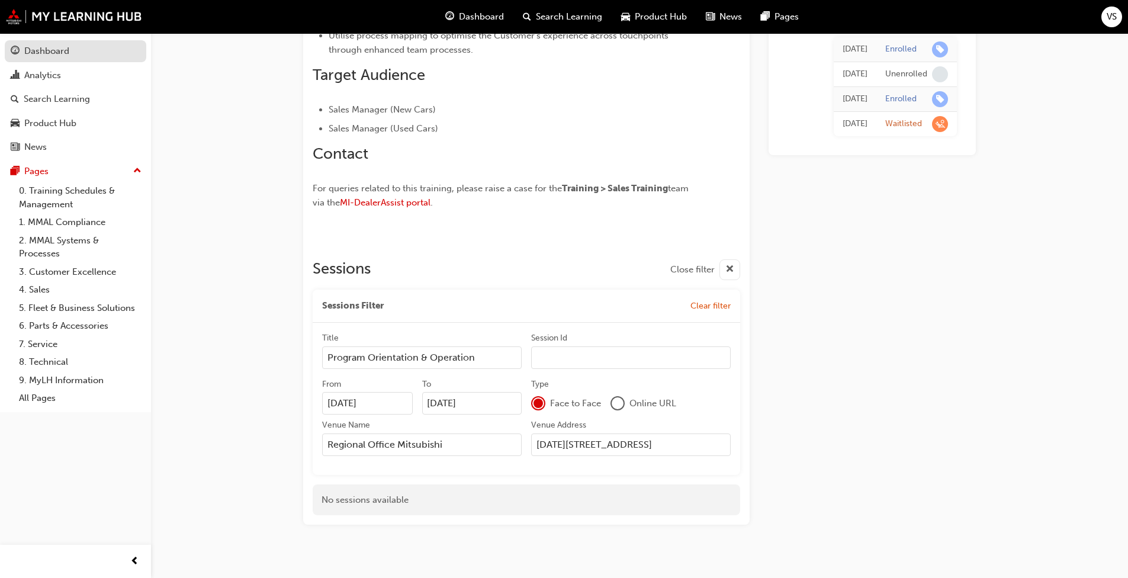
click at [72, 45] on div "Dashboard" at bounding box center [76, 51] width 130 height 15
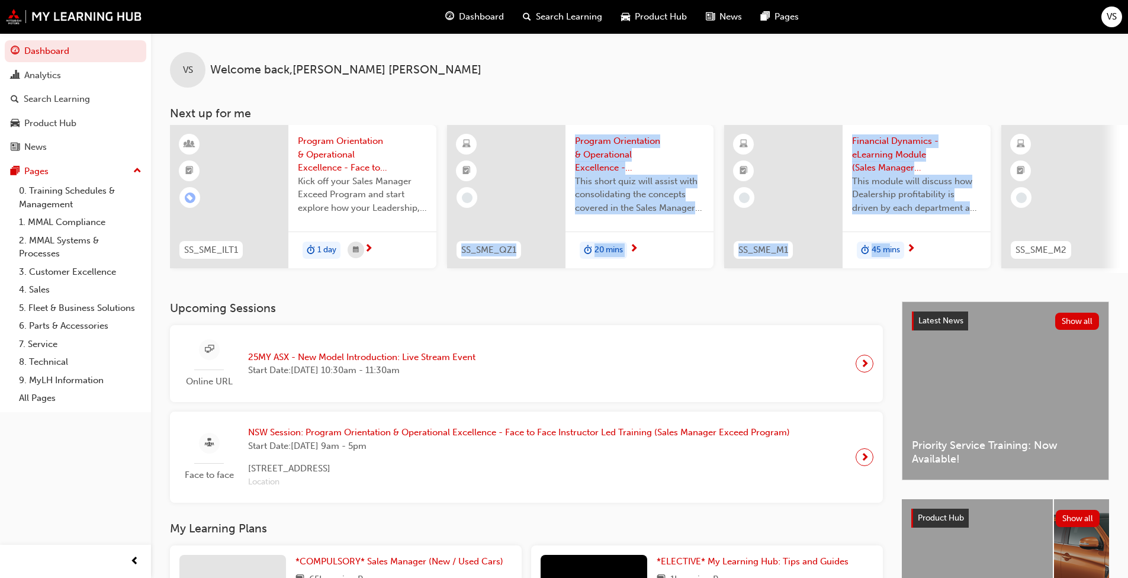
drag, startPoint x: 487, startPoint y: 272, endPoint x: 887, endPoint y: 271, distance: 400.8
click at [887, 271] on div "SS_SME_ILT1 Program Orientation & Operational Excellence - Face to Face Instruc…" at bounding box center [1000, 199] width 1660 height 148
click at [666, 289] on div "VS Welcome back , [PERSON_NAME] Next up for me SS_SME_ILT1 Program Orientation …" at bounding box center [639, 167] width 977 height 268
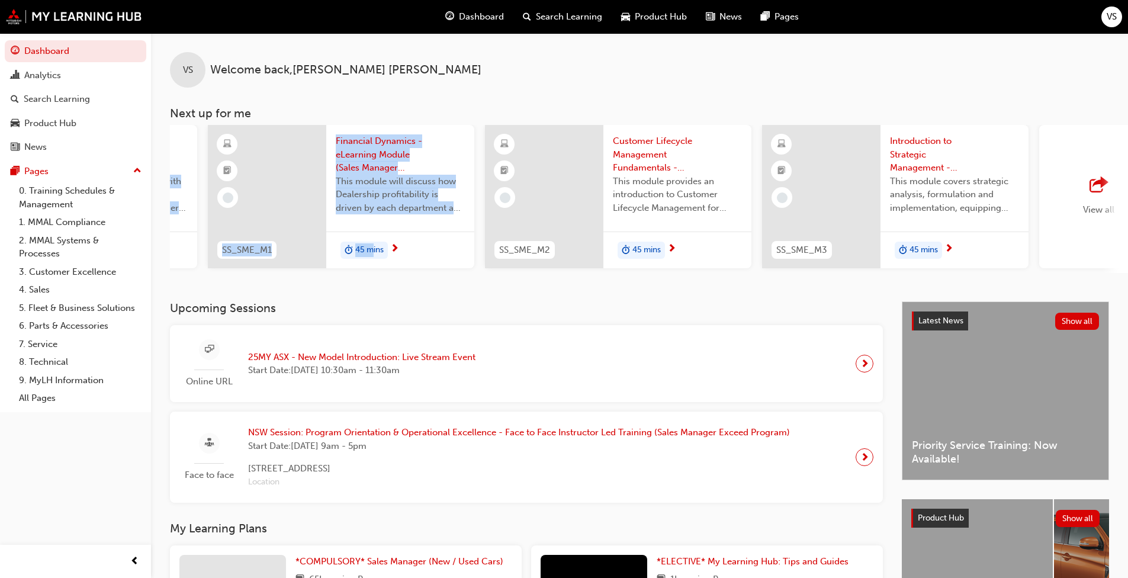
scroll to position [0, 703]
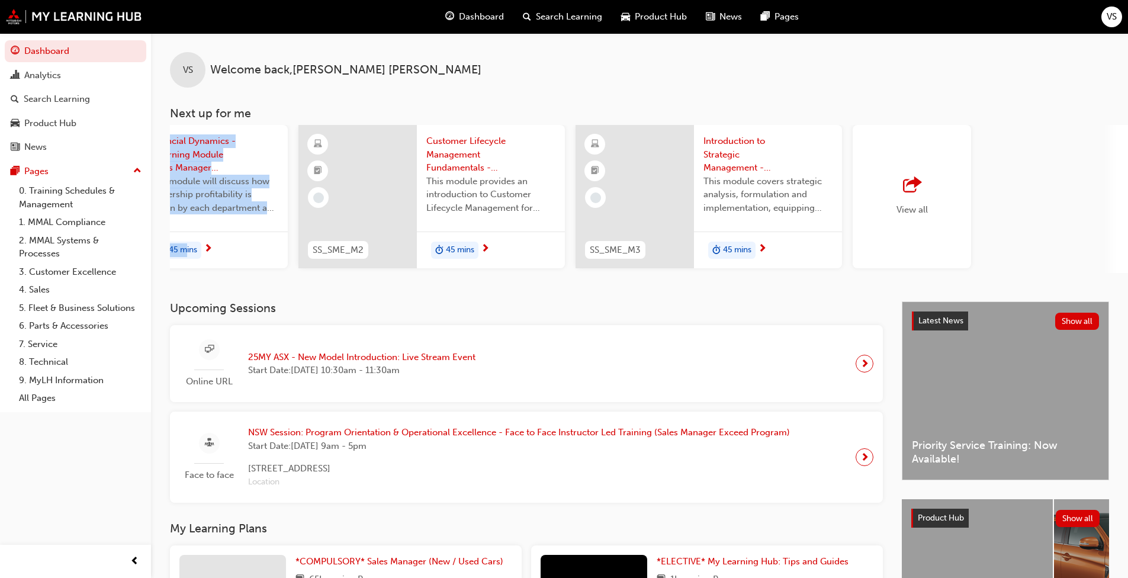
click at [925, 180] on div "button" at bounding box center [911, 185] width 31 height 17
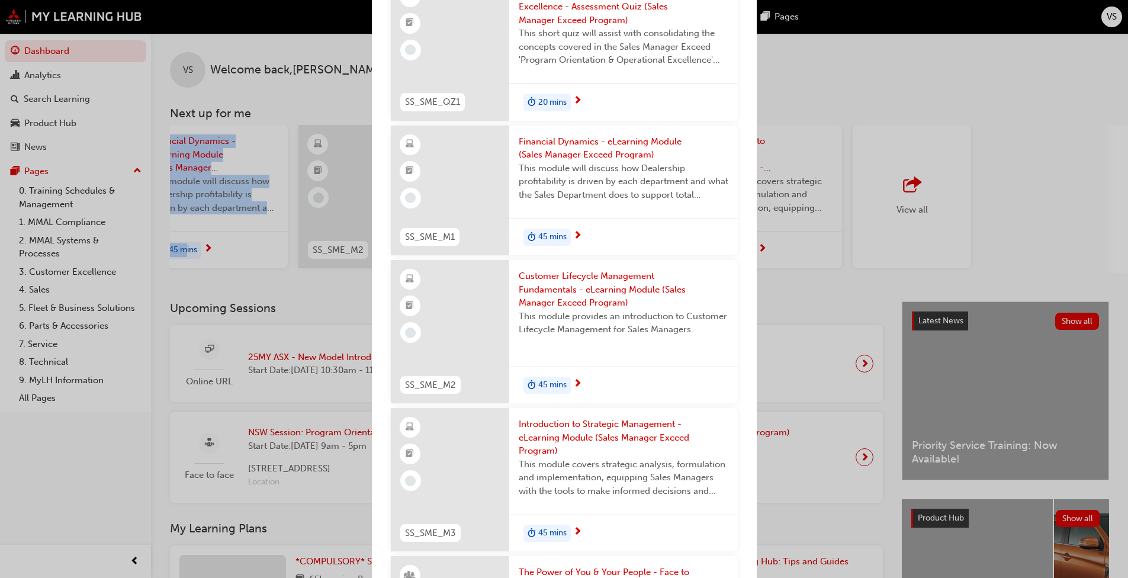
scroll to position [0, 0]
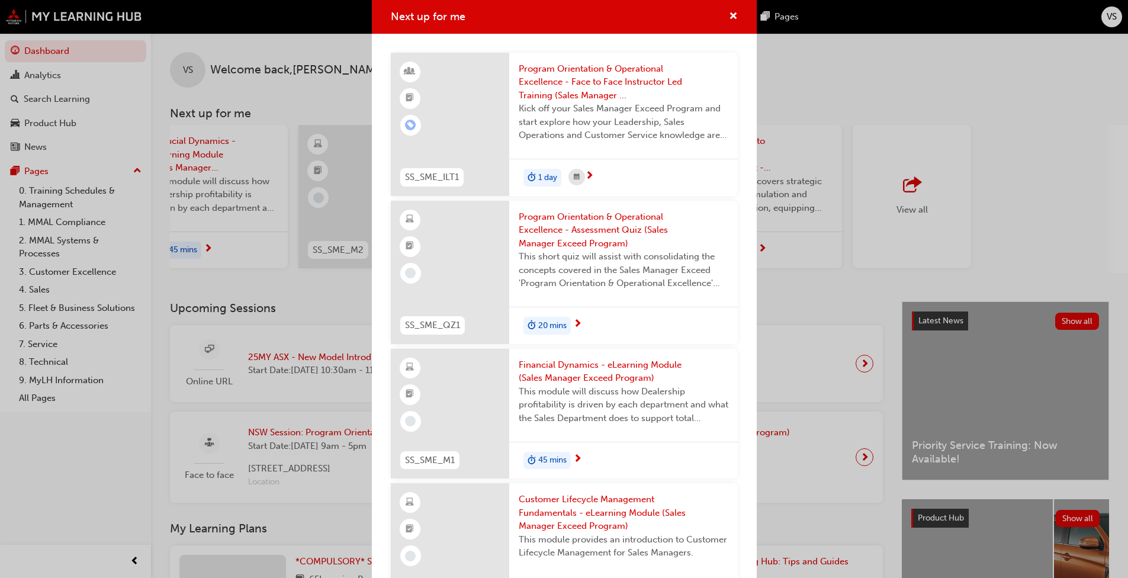
click at [1015, 18] on div "Next up for me SS_SME_ILT1 Program Orientation & Operational Excellence - Face …" at bounding box center [564, 289] width 1128 height 578
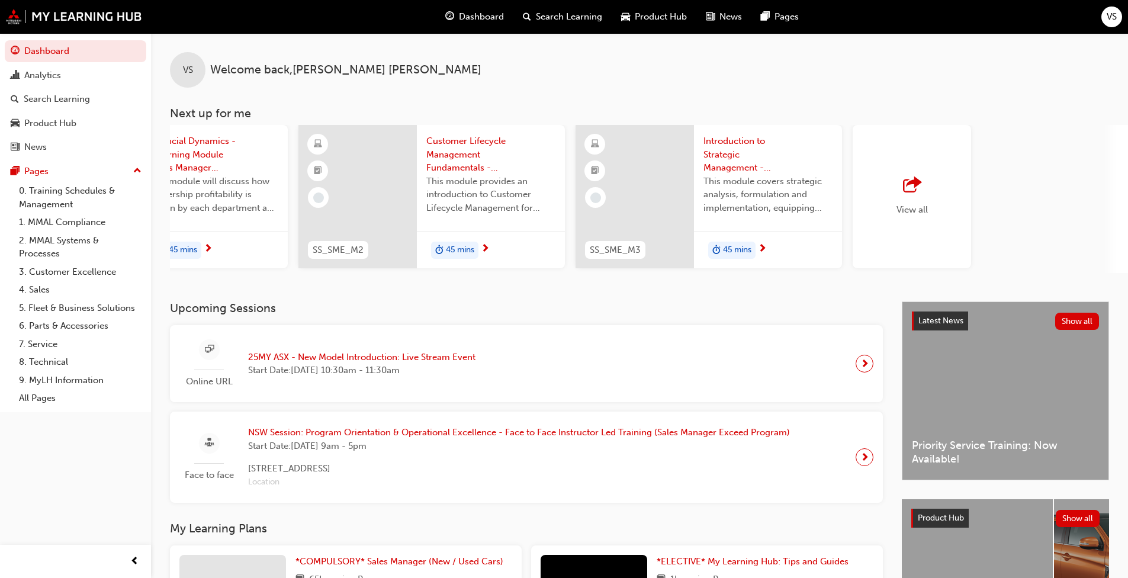
click at [409, 50] on div "VS Welcome back , [PERSON_NAME]" at bounding box center [639, 60] width 977 height 54
click at [771, 283] on div "VS Welcome back , [PERSON_NAME] Next up for me SS_SME_ILT1 Program Orientation …" at bounding box center [639, 167] width 977 height 268
